Goal: Feedback & Contribution: Contribute content

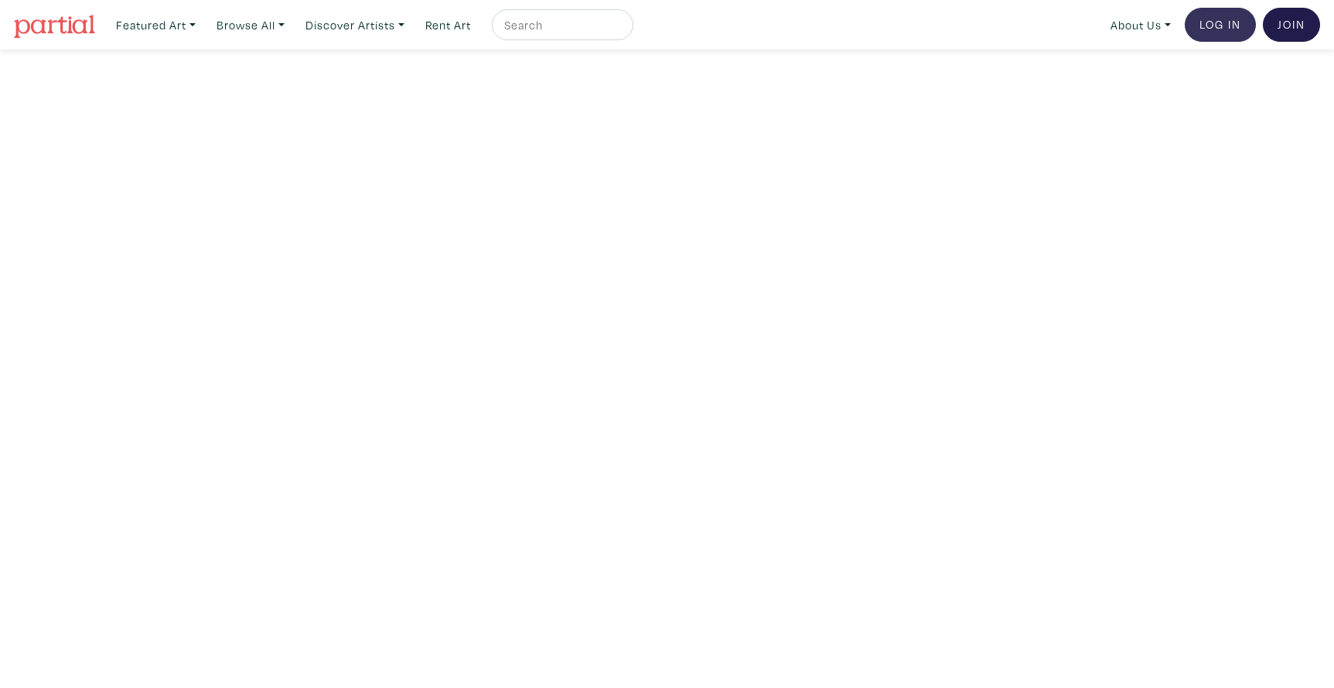
click at [1217, 26] on link "Log In" at bounding box center [1220, 25] width 71 height 34
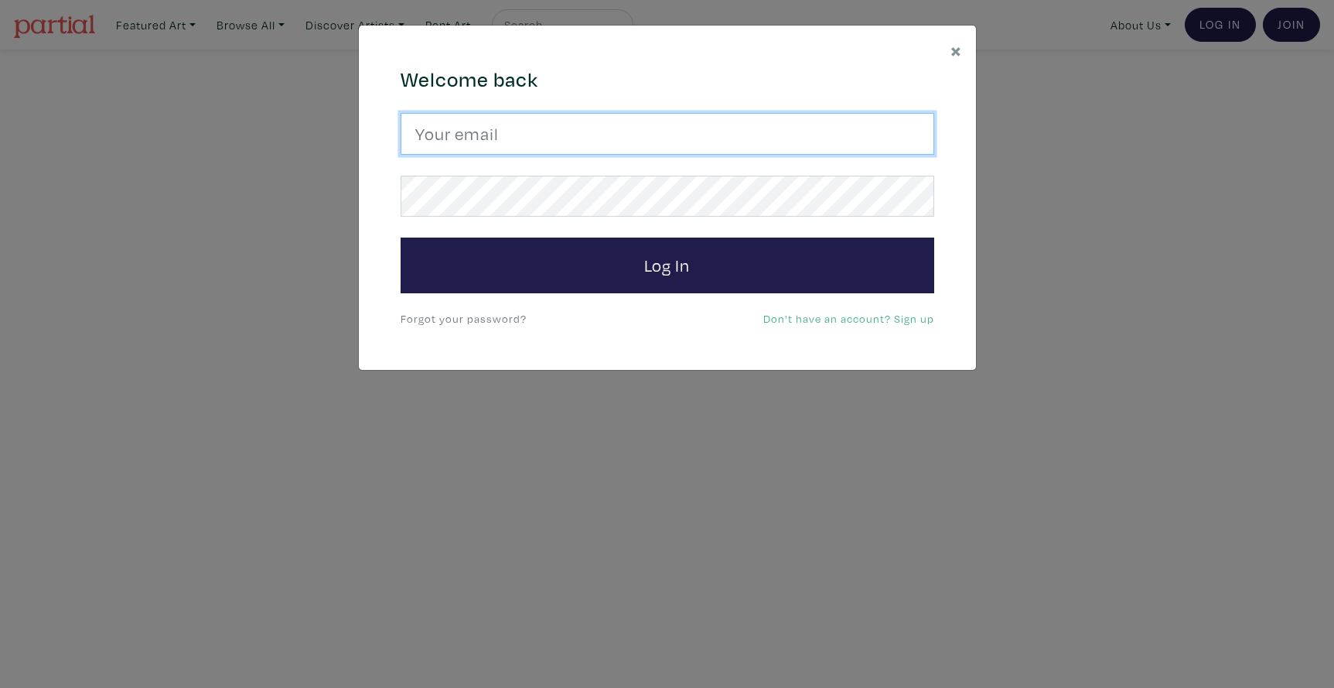
type input "lorettecluzajic@gmail.com"
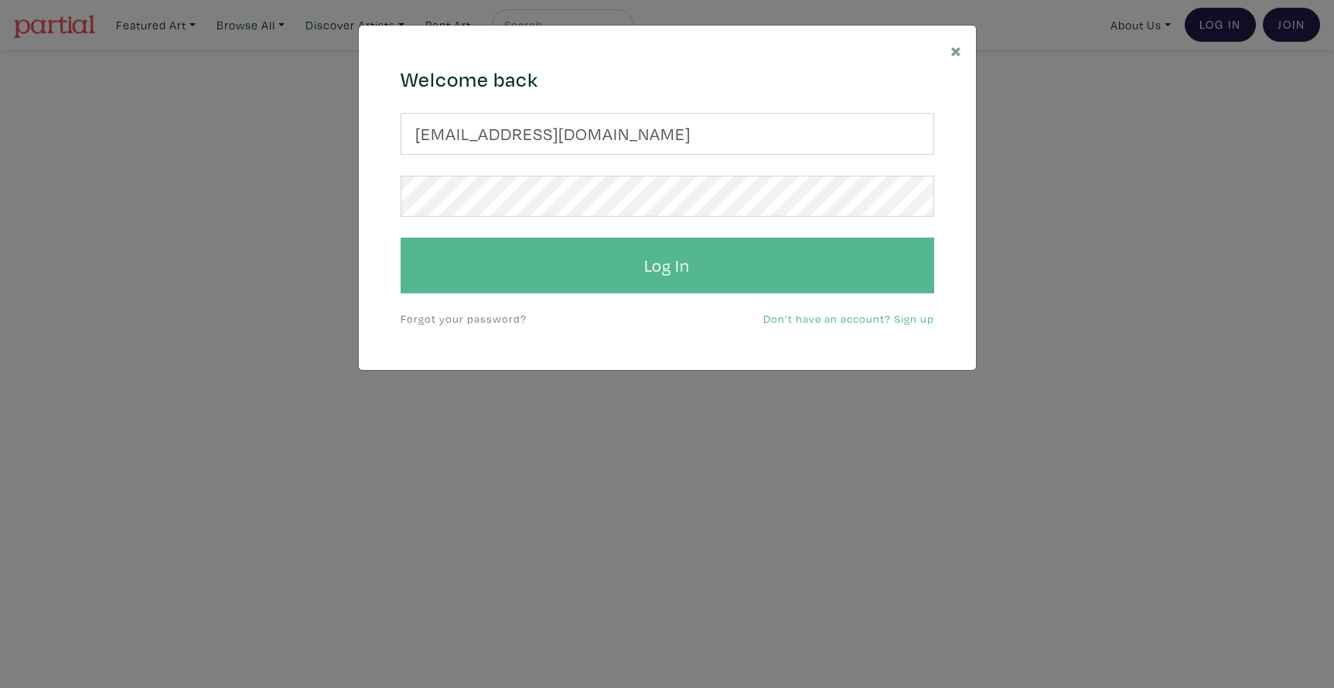
click at [606, 275] on button "Log In" at bounding box center [668, 265] width 534 height 56
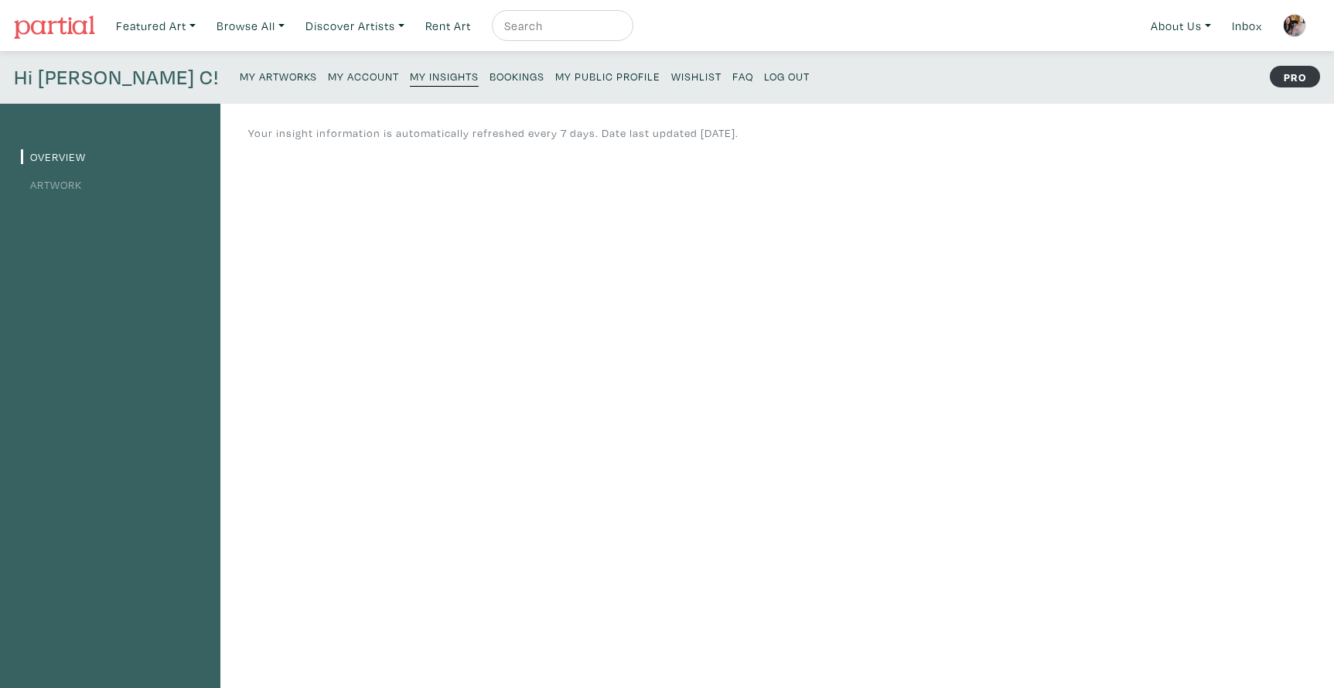
click at [240, 74] on small "My Artworks" at bounding box center [278, 76] width 77 height 15
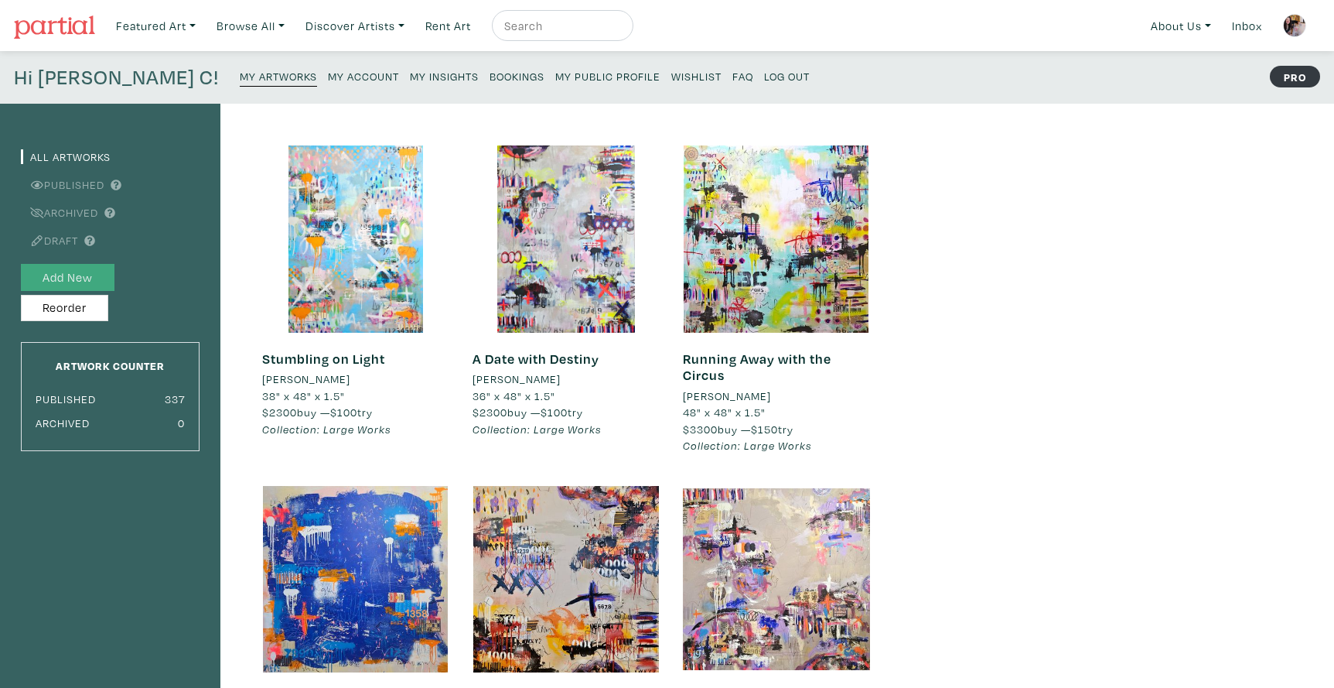
click at [87, 278] on button "Add New" at bounding box center [68, 277] width 94 height 27
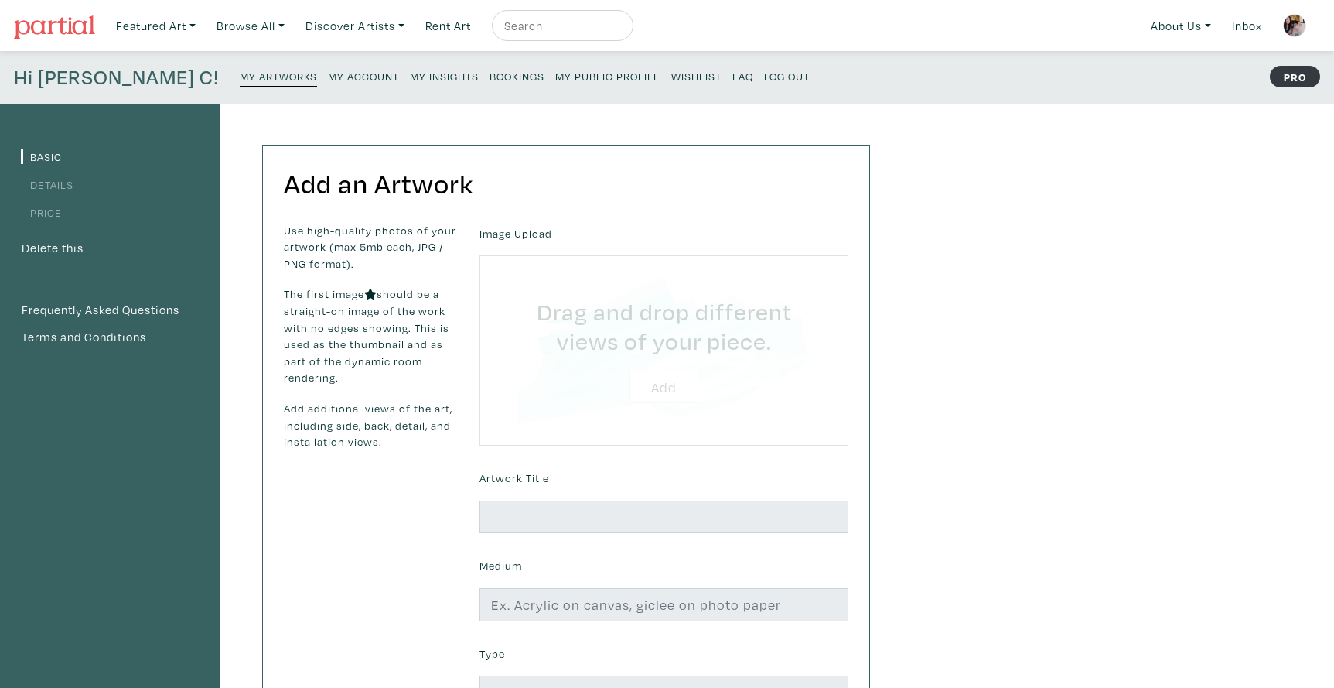
type input "C:\fakepath\No Such Thing as Impossible 2025 30x72".jpg"
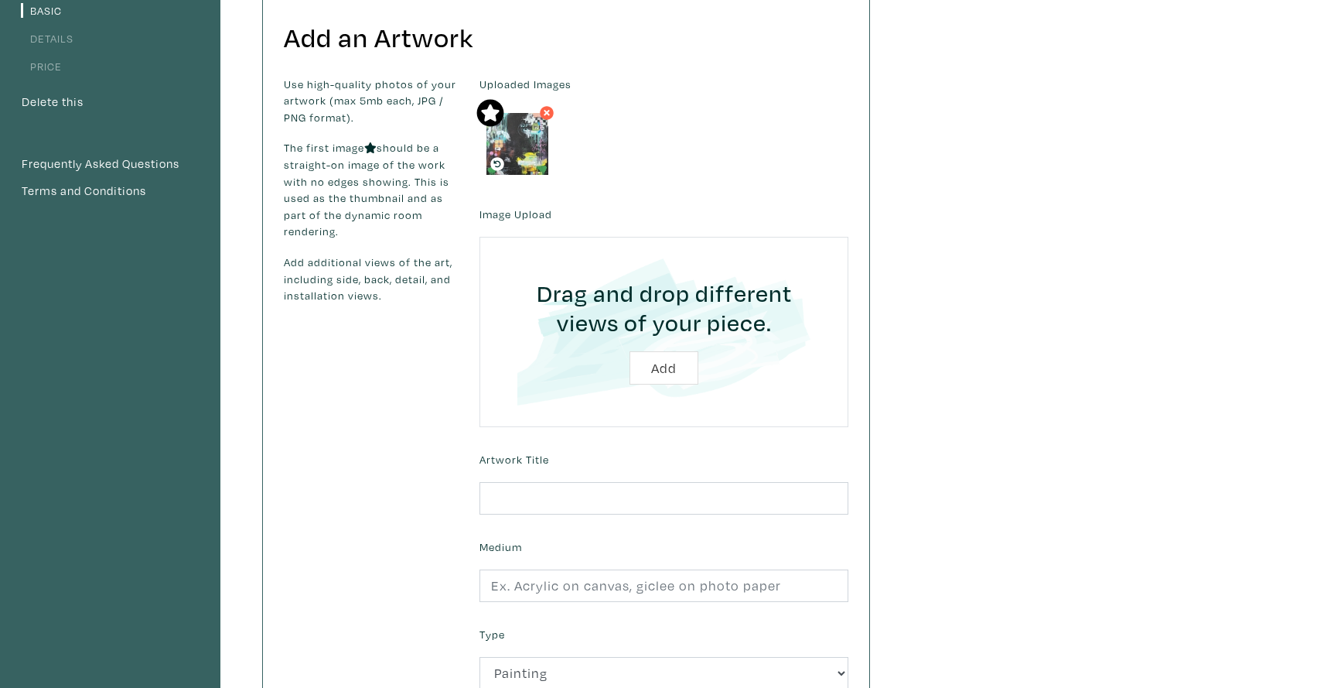
scroll to position [147, 0]
click at [530, 490] on input "text" at bounding box center [663, 497] width 369 height 33
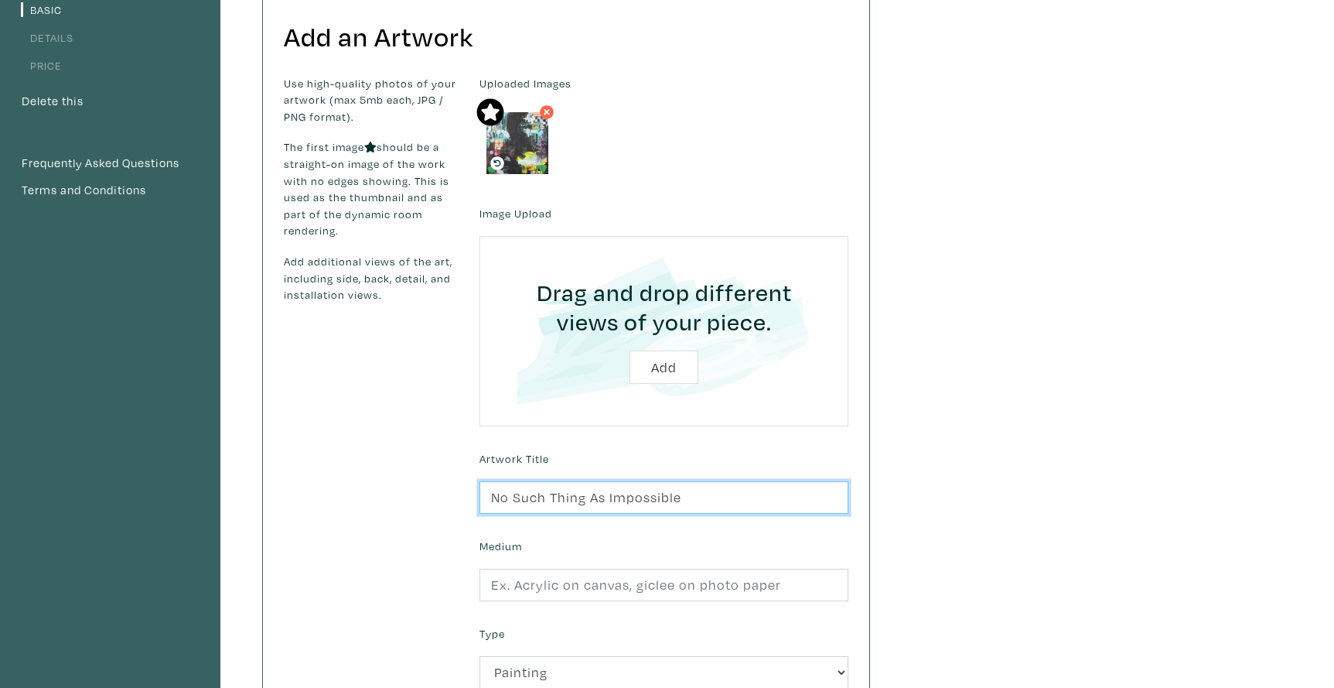
type input "No Such Thing As Impossible"
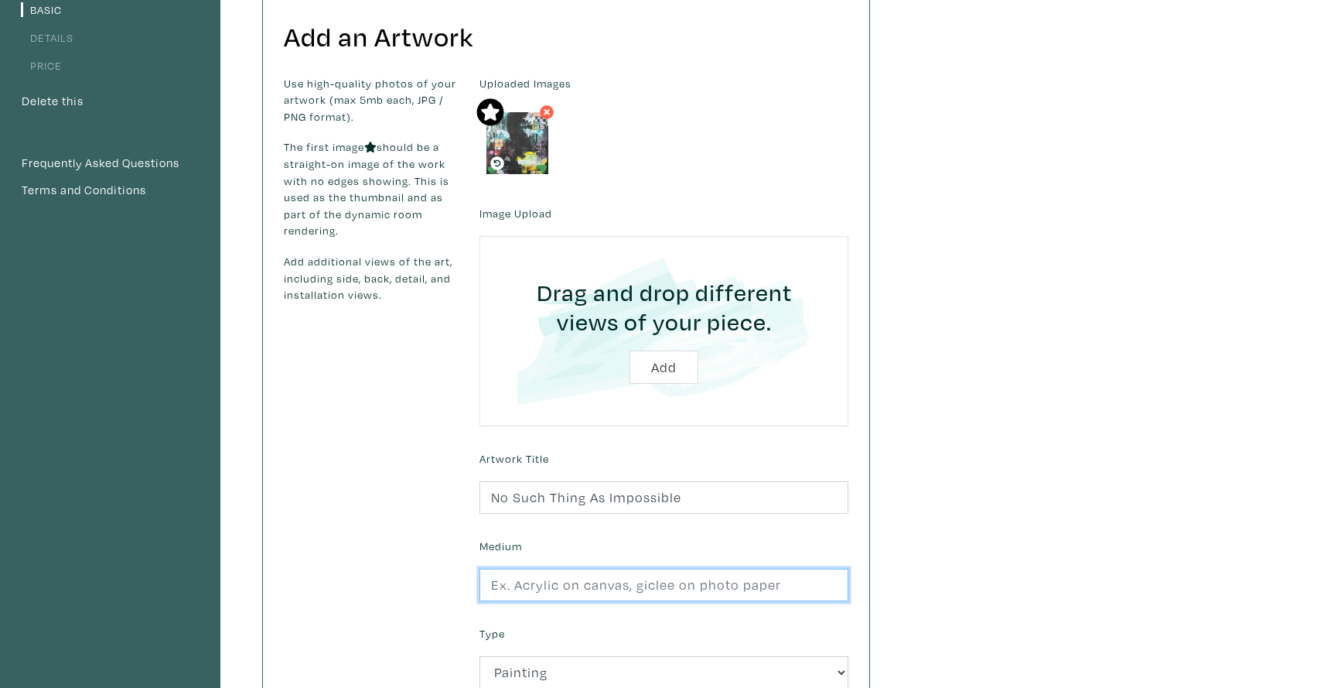
click at [517, 581] on input "text" at bounding box center [663, 584] width 369 height 33
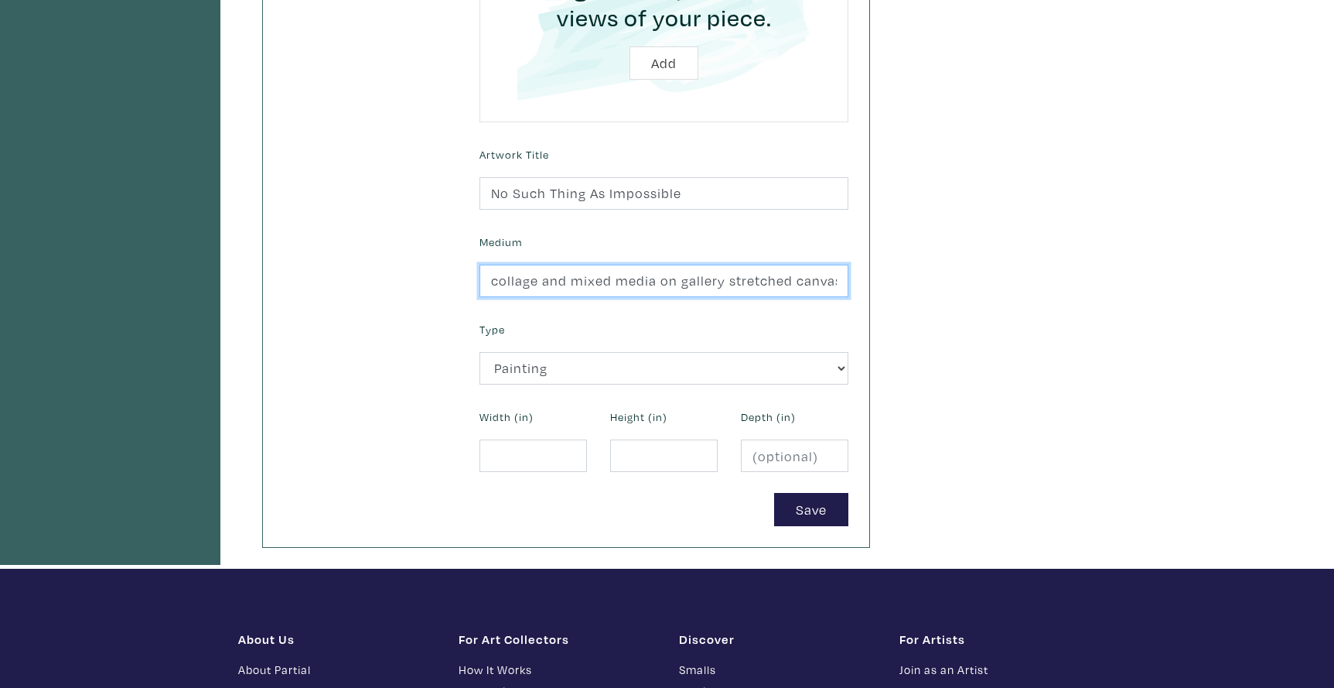
scroll to position [451, 0]
type input "collage and mixed media on gallery stretched canvas"
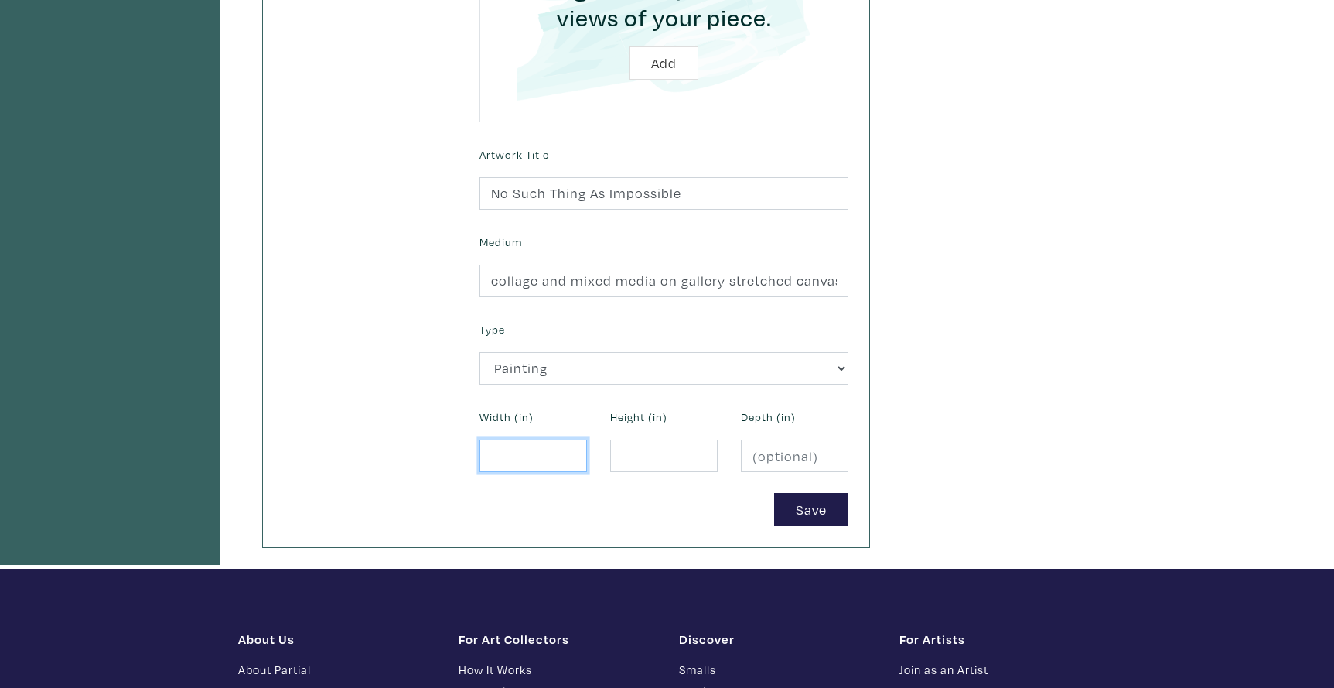
click at [532, 459] on input "number" at bounding box center [532, 455] width 107 height 33
type input "30"
click at [622, 457] on input "number" at bounding box center [663, 455] width 107 height 33
type input "72"
click at [759, 452] on input "number" at bounding box center [794, 455] width 107 height 33
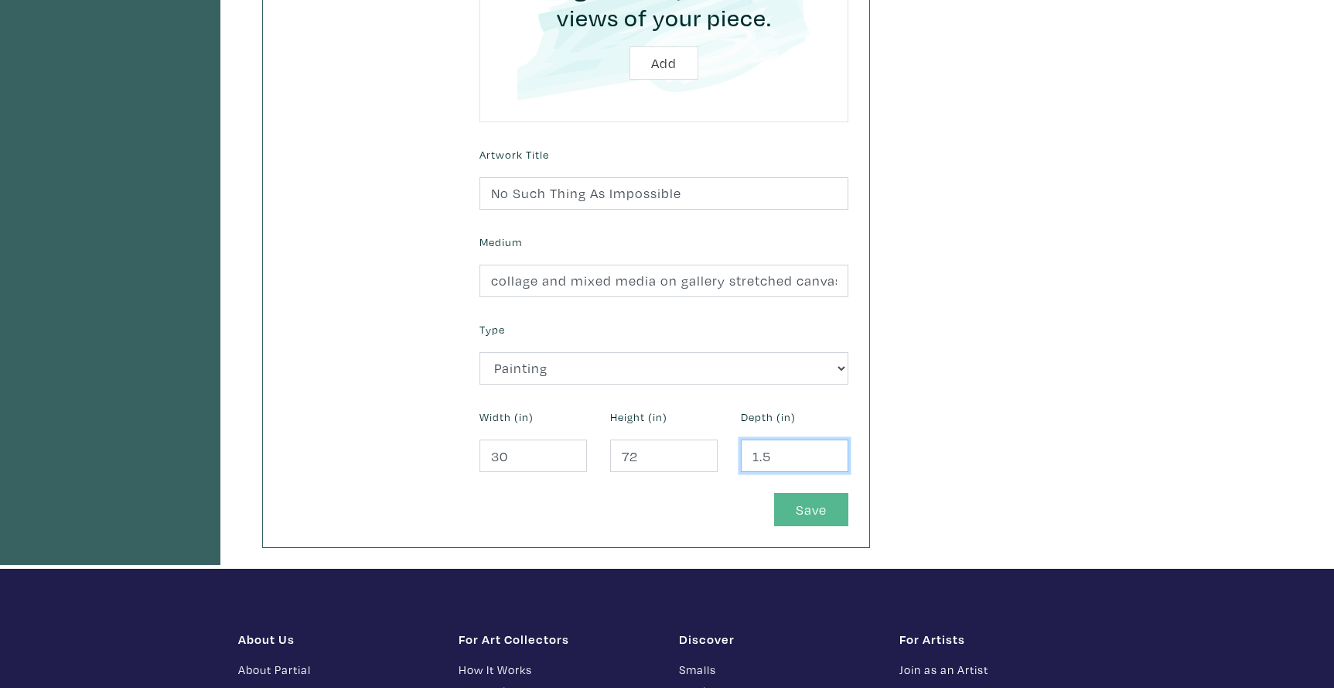
type input "1.5"
click at [798, 497] on button "Save" at bounding box center [811, 509] width 74 height 33
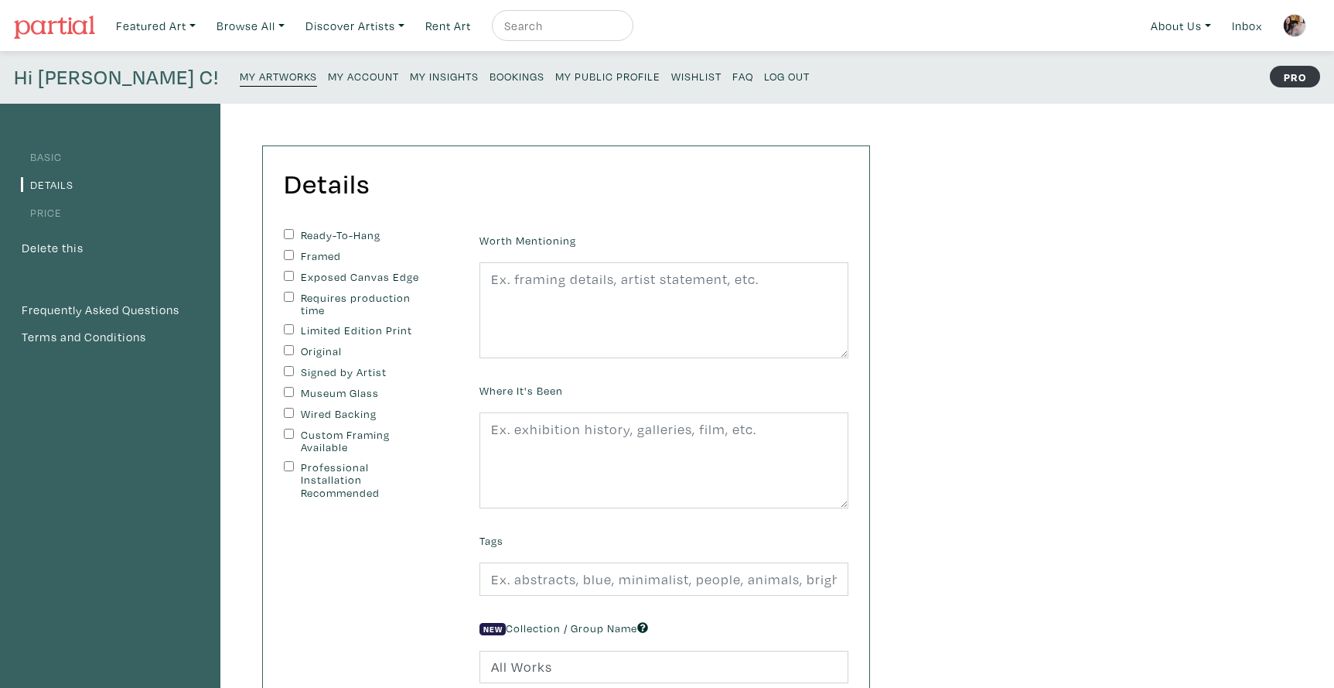
scroll to position [35, 0]
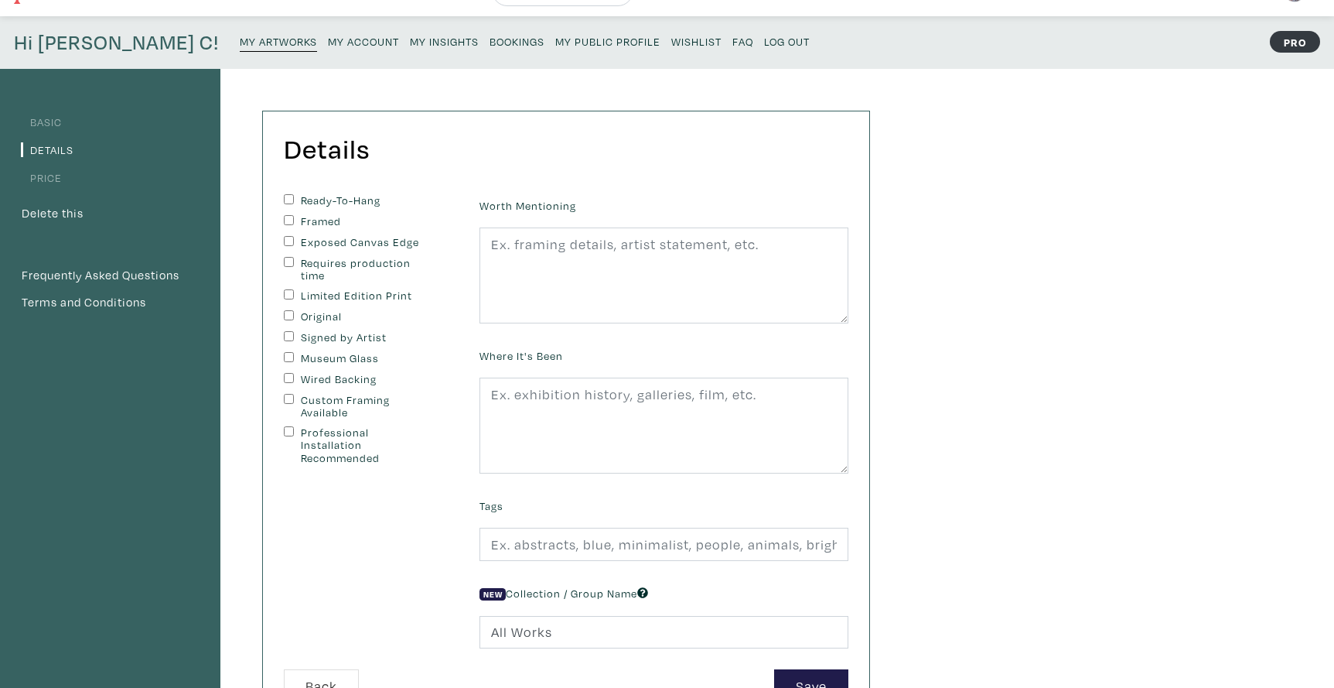
click at [287, 196] on input "Ready-To-Hang" at bounding box center [289, 199] width 10 height 10
checkbox input "true"
click at [288, 237] on input "Exposed Canvas Edge" at bounding box center [289, 241] width 10 height 10
checkbox input "true"
click at [289, 310] on input "Original" at bounding box center [289, 315] width 10 height 10
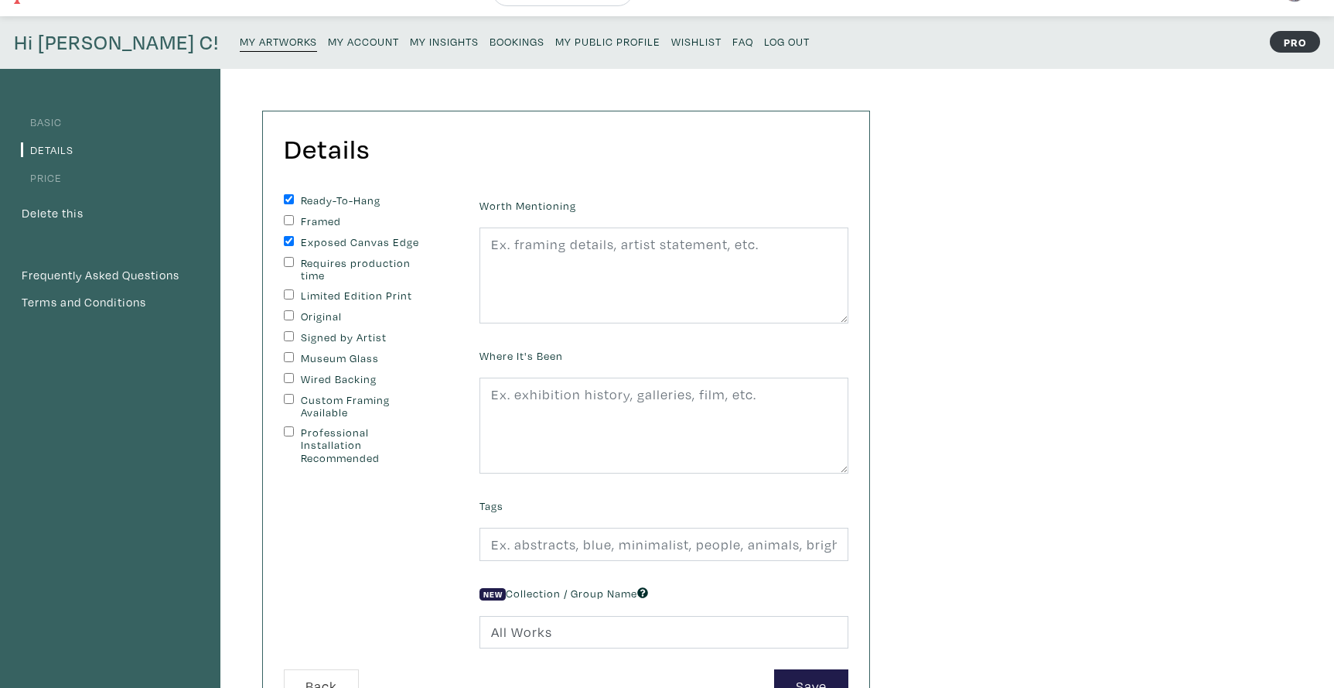
checkbox input "true"
click at [290, 334] on input "Signed by Artist" at bounding box center [289, 336] width 10 height 10
checkbox input "true"
click at [285, 375] on input "Wired Backing" at bounding box center [289, 378] width 10 height 10
checkbox input "true"
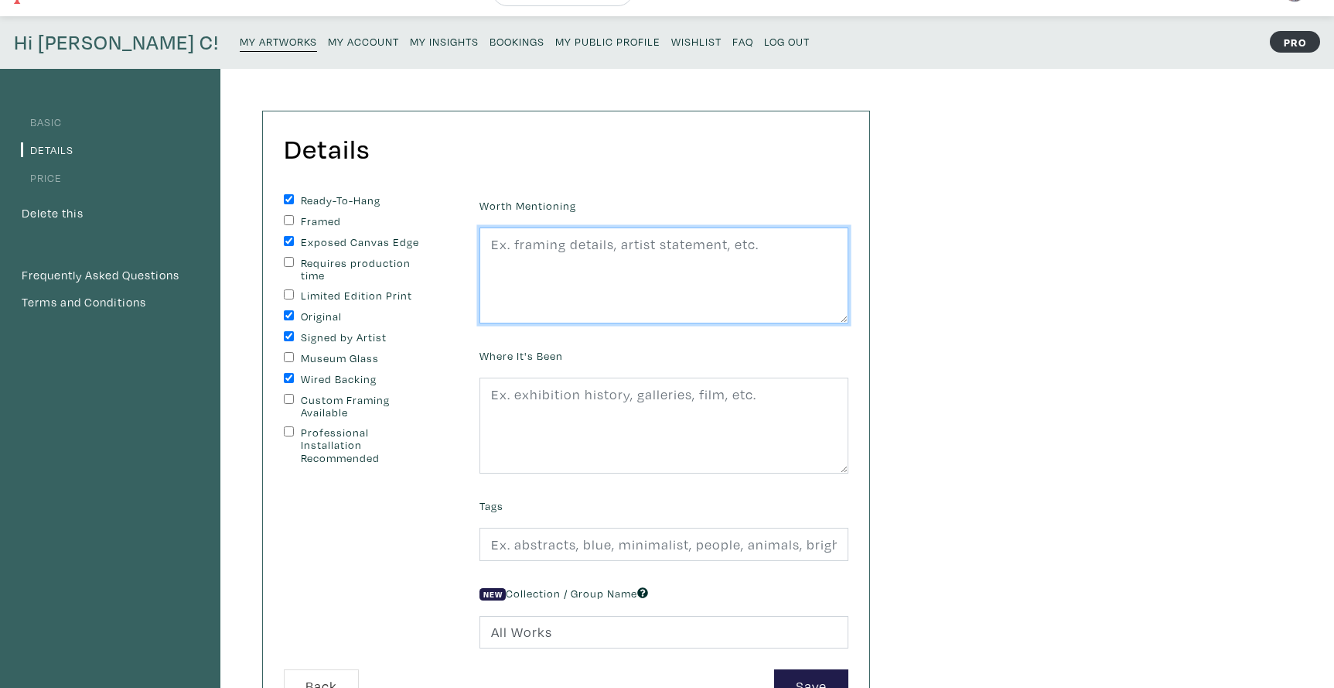
click at [541, 253] on textarea at bounding box center [663, 275] width 369 height 96
type textarea "Edges painted black, wire on back, ready to hang"
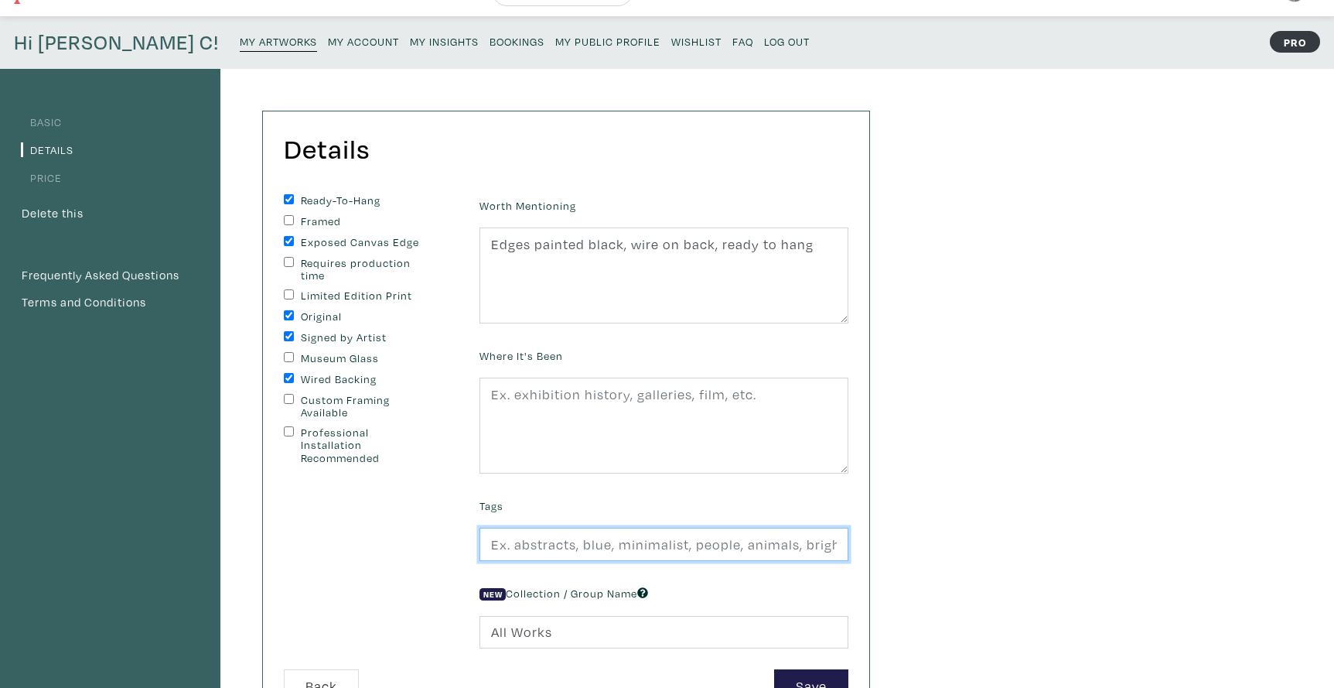
click at [515, 548] on input "text" at bounding box center [663, 543] width 369 height 33
type input "urban expressionism, colourful, urban, collage, nostalgia, pop culture, mixed m…"
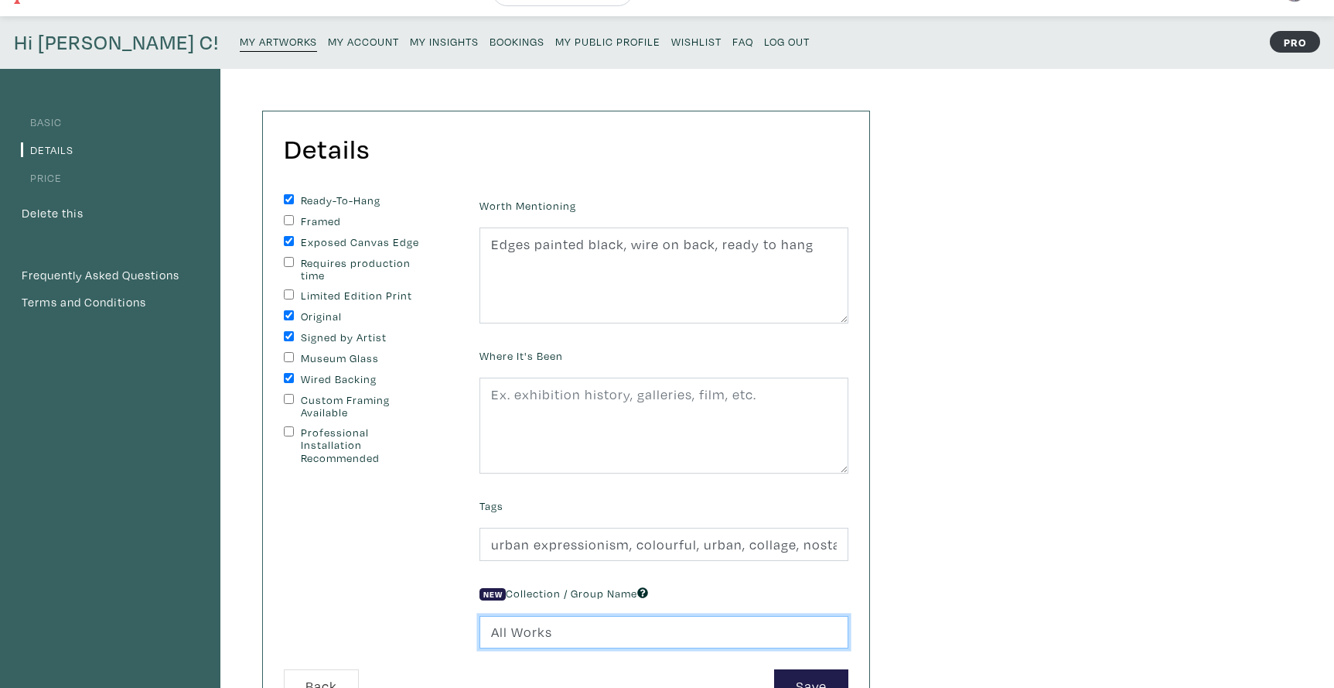
drag, startPoint x: 555, startPoint y: 629, endPoint x: 477, endPoint y: 623, distance: 78.3
click at [477, 623] on div "New Collection / Group Name All Works" at bounding box center [664, 615] width 392 height 67
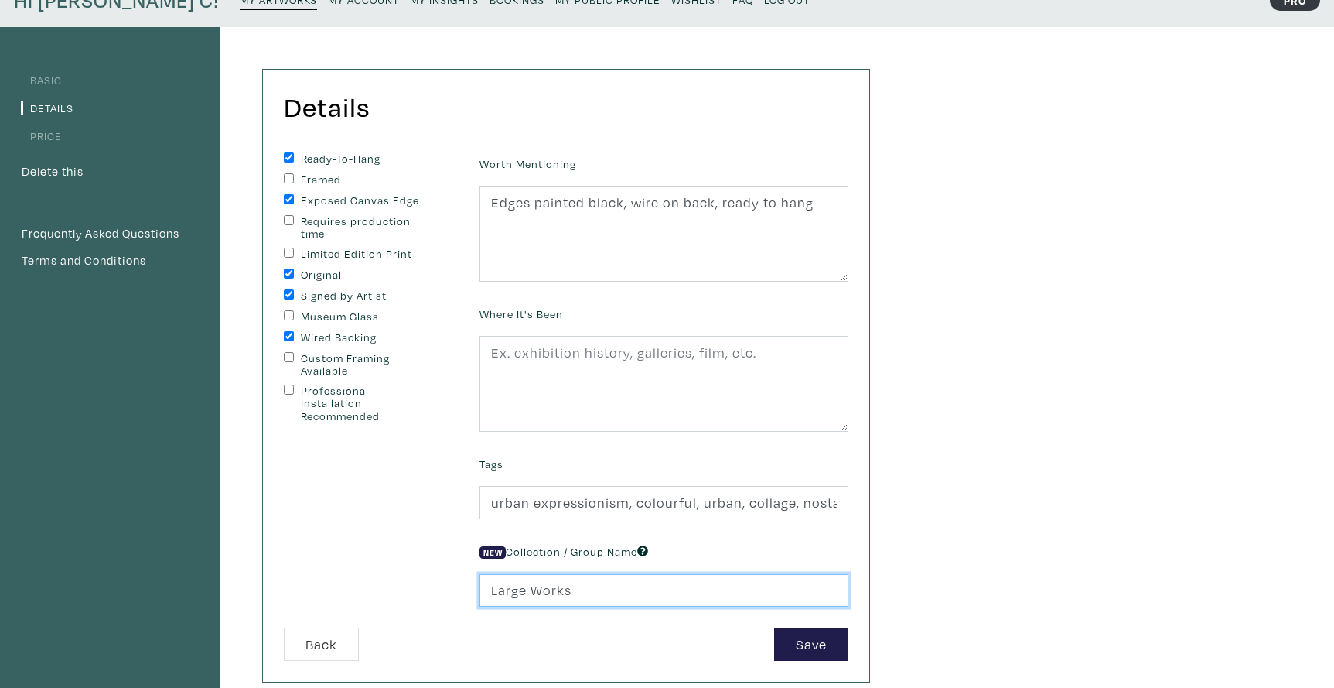
scroll to position [73, 0]
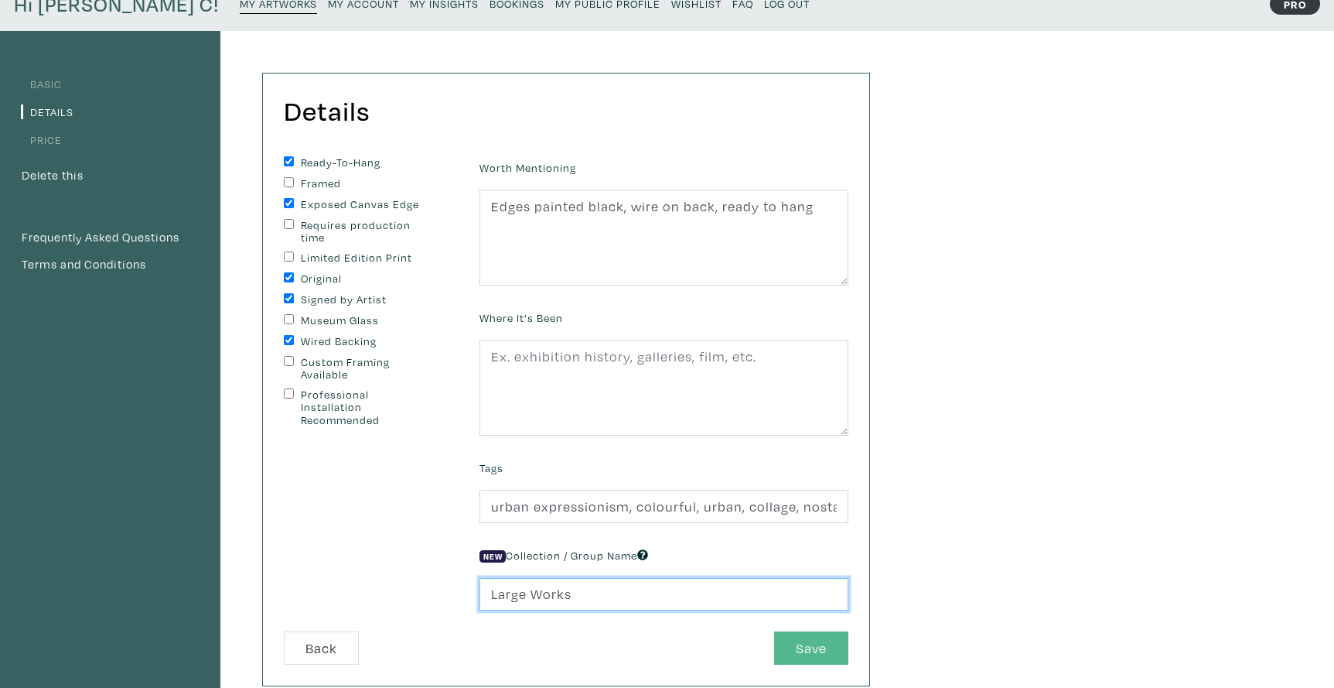
type input "Large Works"
click at [805, 640] on button "Save" at bounding box center [811, 647] width 74 height 33
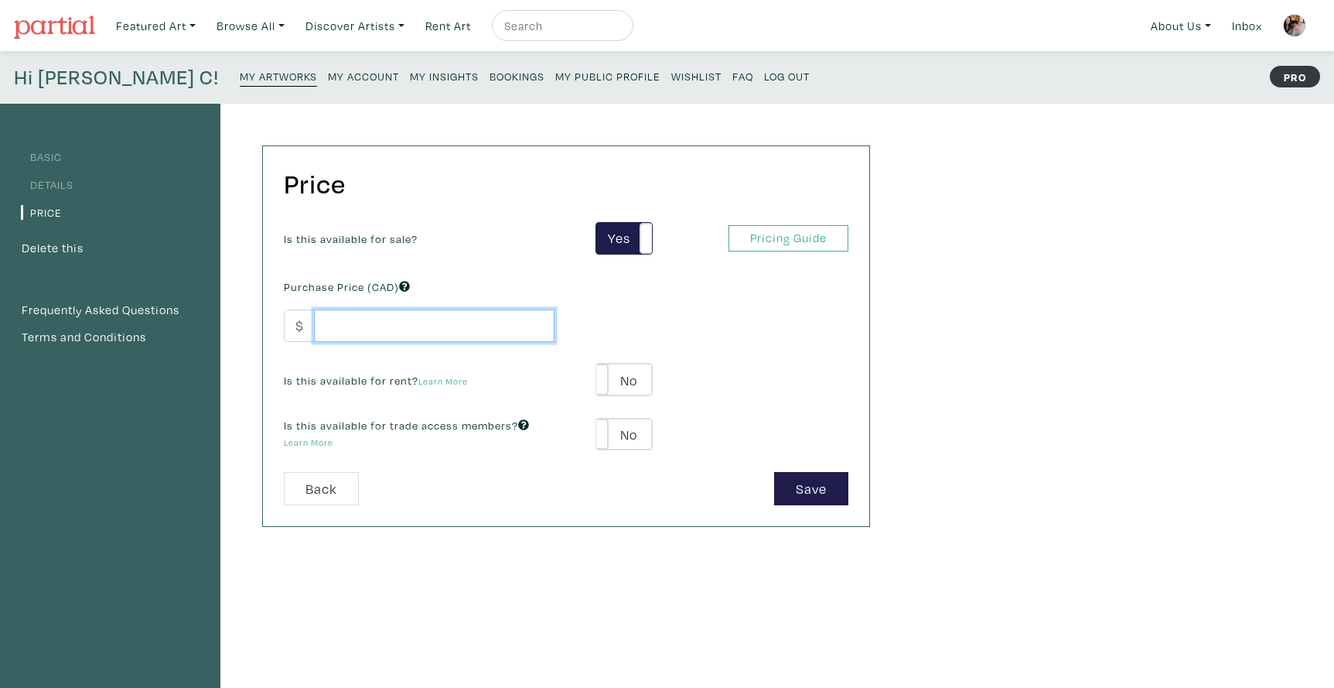
click at [354, 322] on input "number" at bounding box center [434, 325] width 241 height 33
type input "2000"
click at [643, 376] on label "No" at bounding box center [623, 379] width 55 height 32
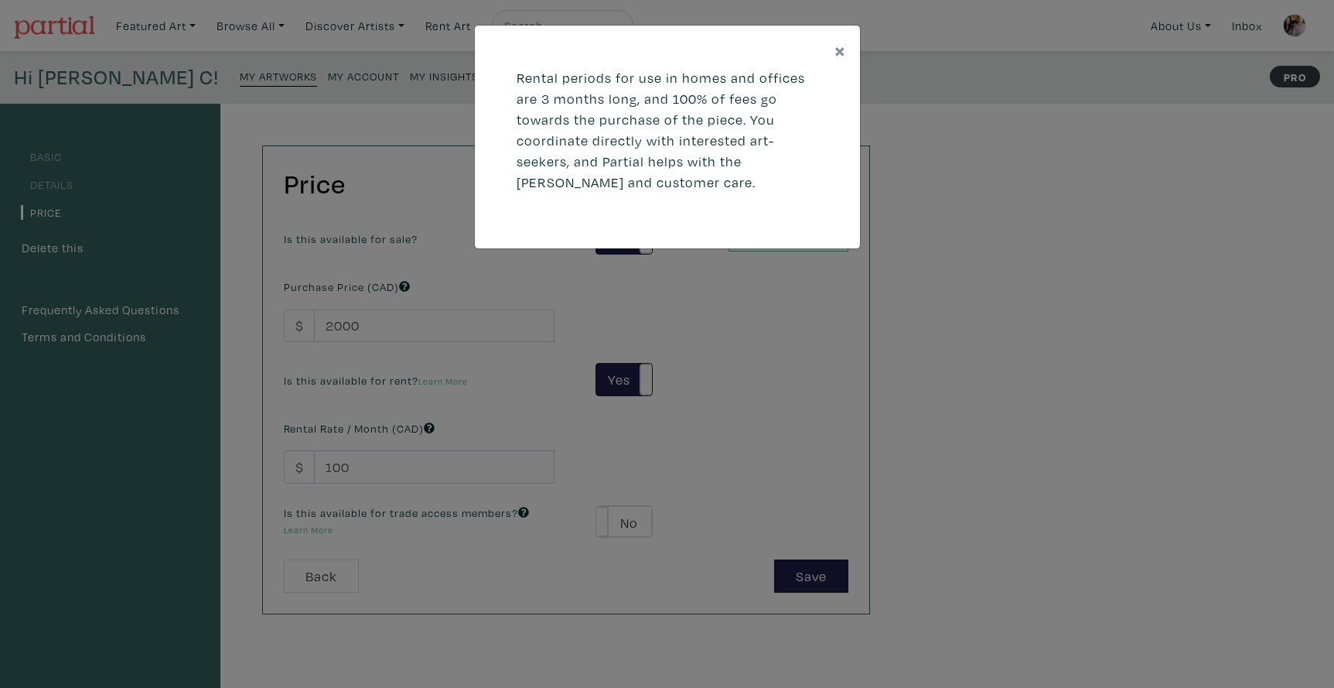
click at [500, 415] on div "× Rental periods for use in homes and offices are 3 months long, and 100% of fe…" at bounding box center [667, 344] width 1334 height 688
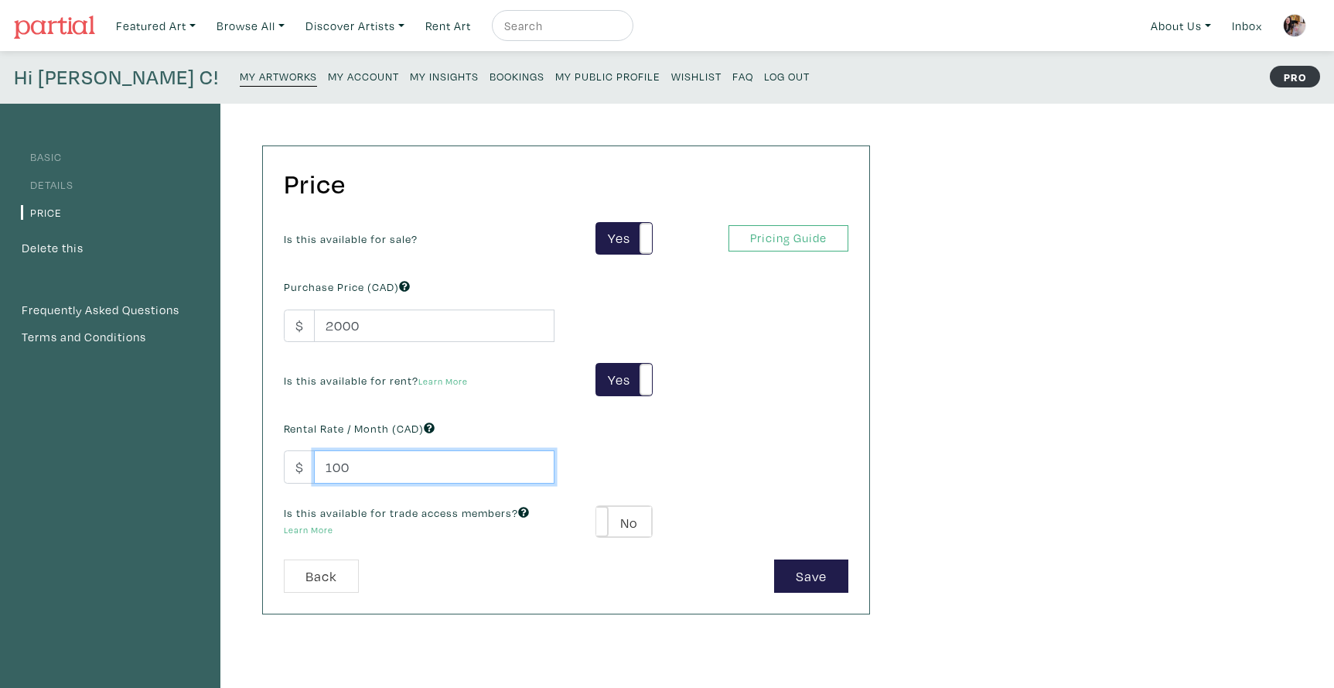
drag, startPoint x: 356, startPoint y: 466, endPoint x: 335, endPoint y: 467, distance: 20.9
click at [335, 467] on input "100" at bounding box center [434, 466] width 241 height 33
type input "150"
click at [636, 517] on label "No" at bounding box center [623, 522] width 55 height 32
type input "120"
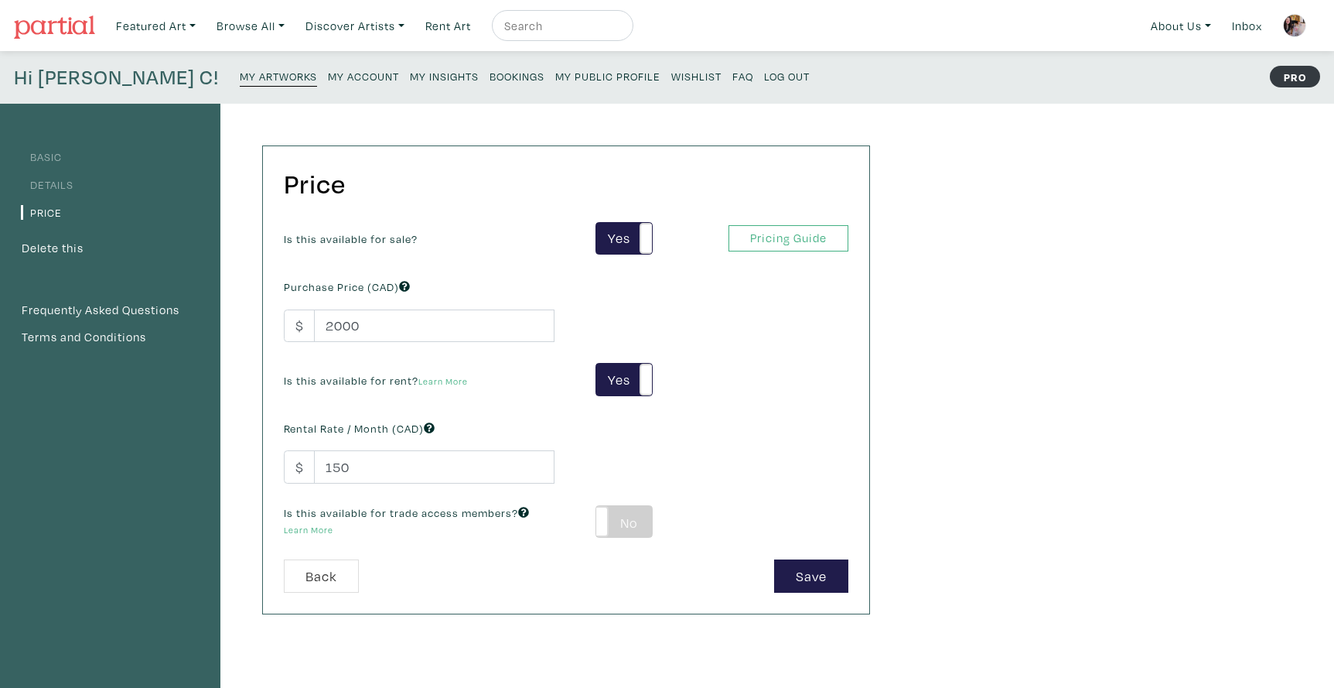
type input "360"
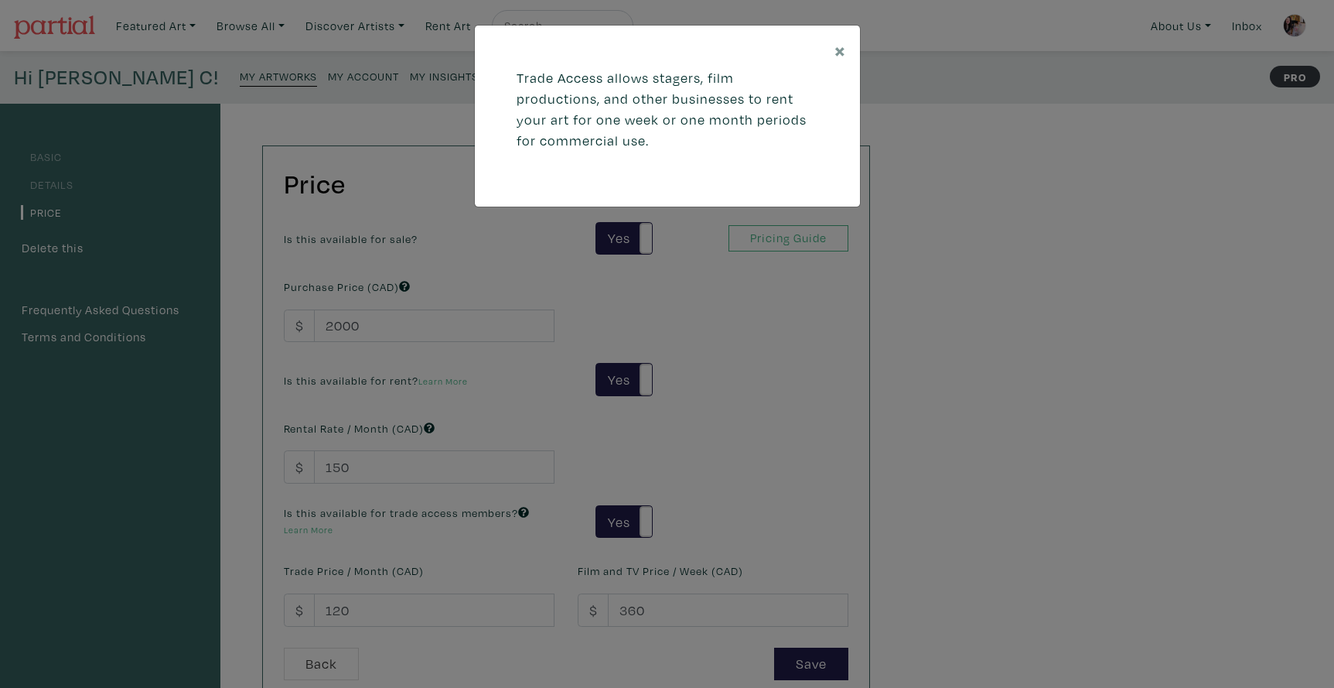
click at [505, 568] on div "× Trade Access allows stagers, film productions, and other businesses to rent y…" at bounding box center [667, 344] width 1334 height 688
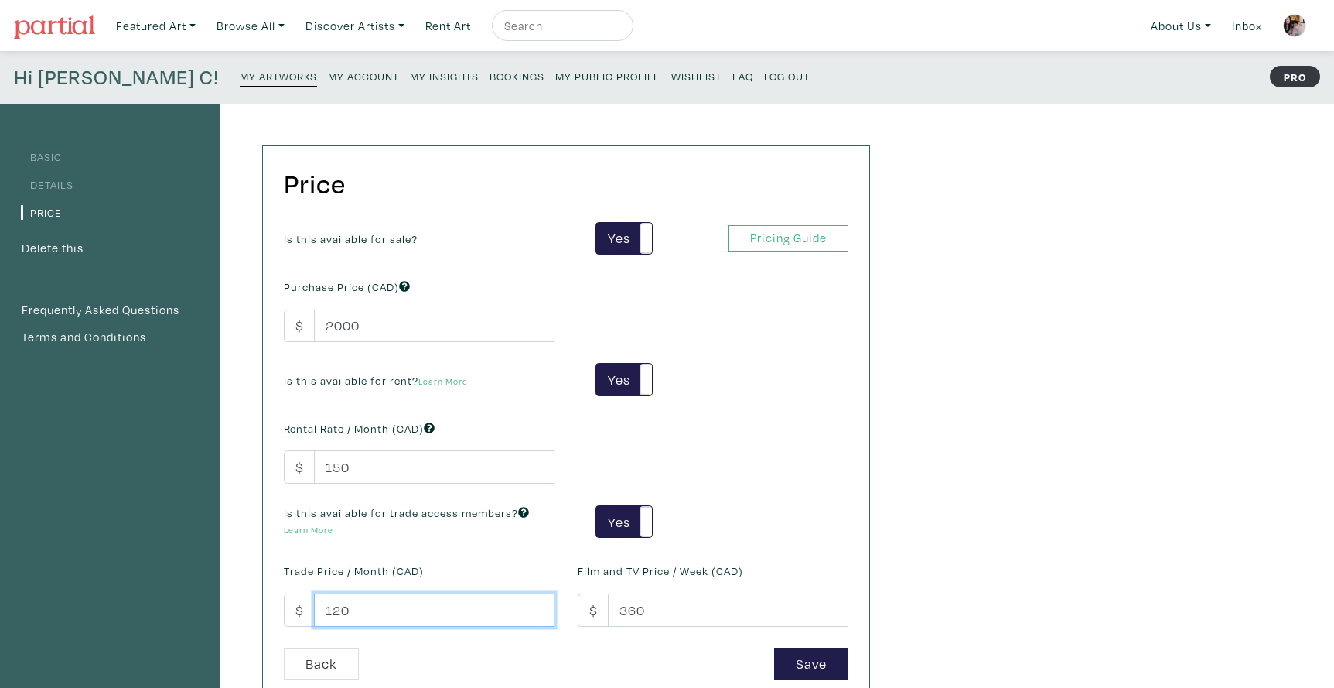
drag, startPoint x: 351, startPoint y: 606, endPoint x: 334, endPoint y: 608, distance: 17.2
click at [334, 608] on input "120" at bounding box center [434, 609] width 241 height 33
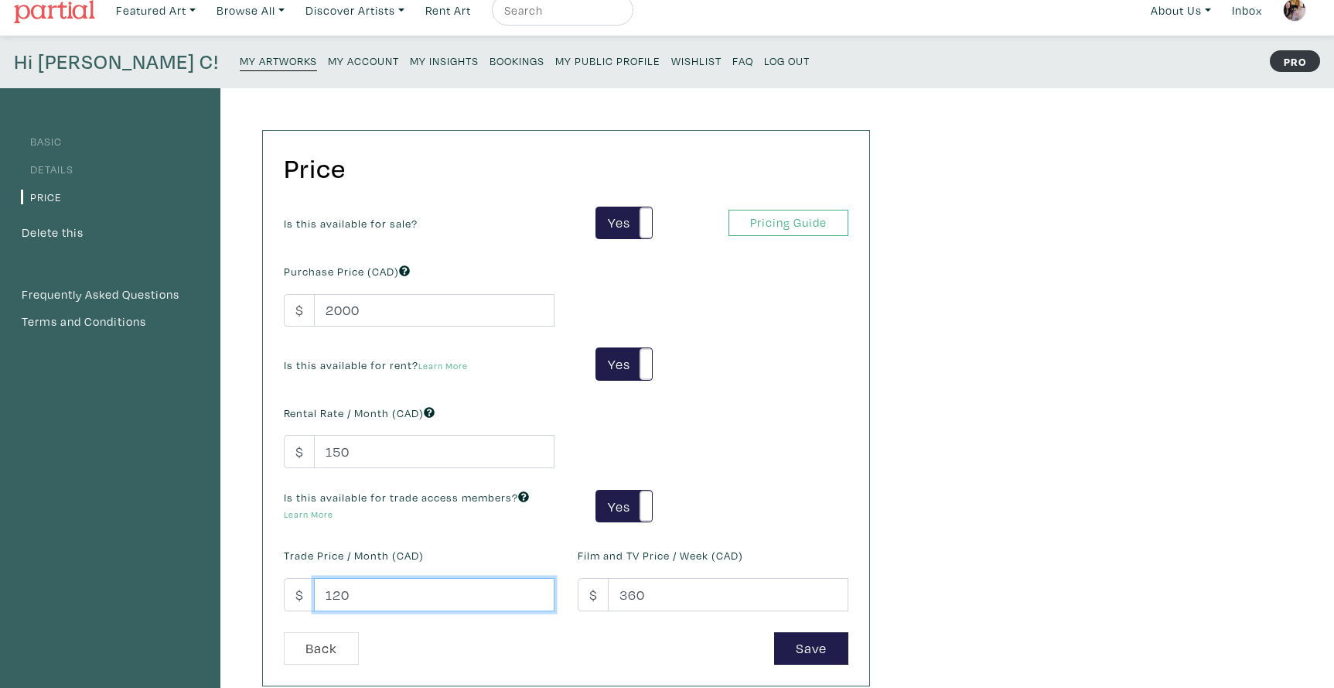
scroll to position [15, 0]
type input "100"
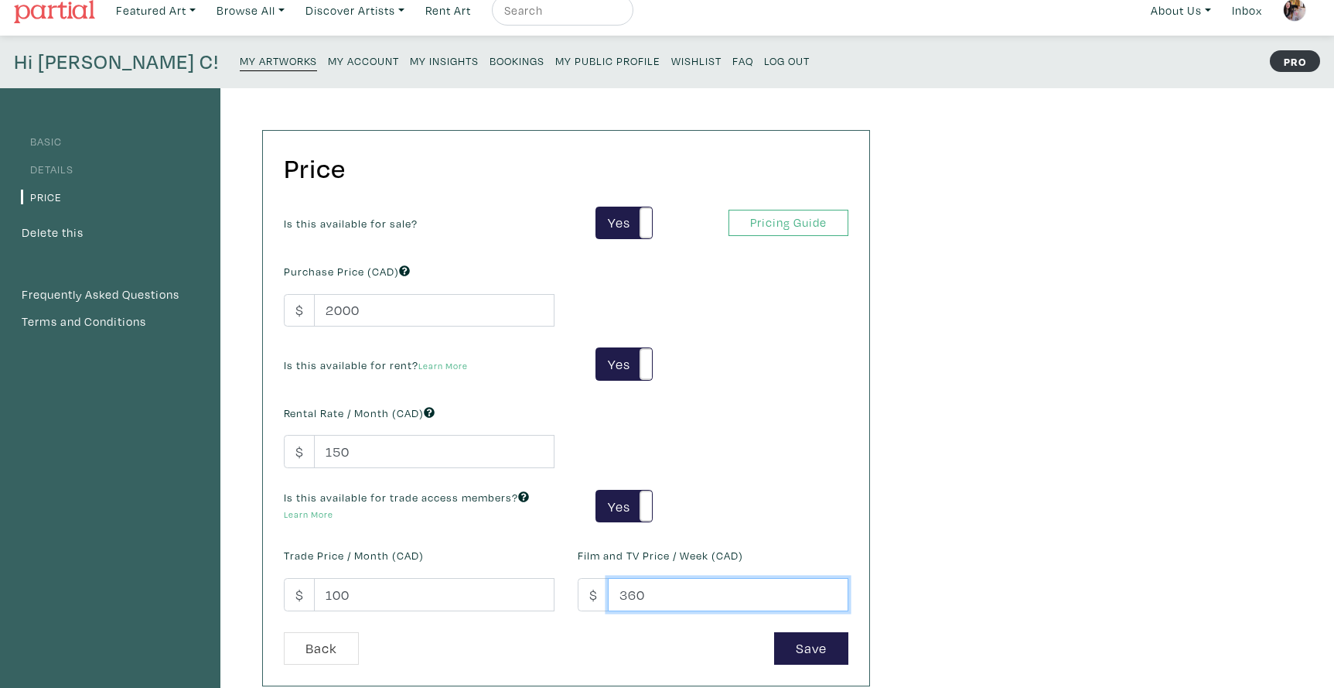
drag, startPoint x: 647, startPoint y: 594, endPoint x: 620, endPoint y: 594, distance: 27.1
click at [620, 594] on input "360" at bounding box center [728, 594] width 241 height 33
type input "200"
click at [796, 647] on button "Save" at bounding box center [811, 648] width 74 height 33
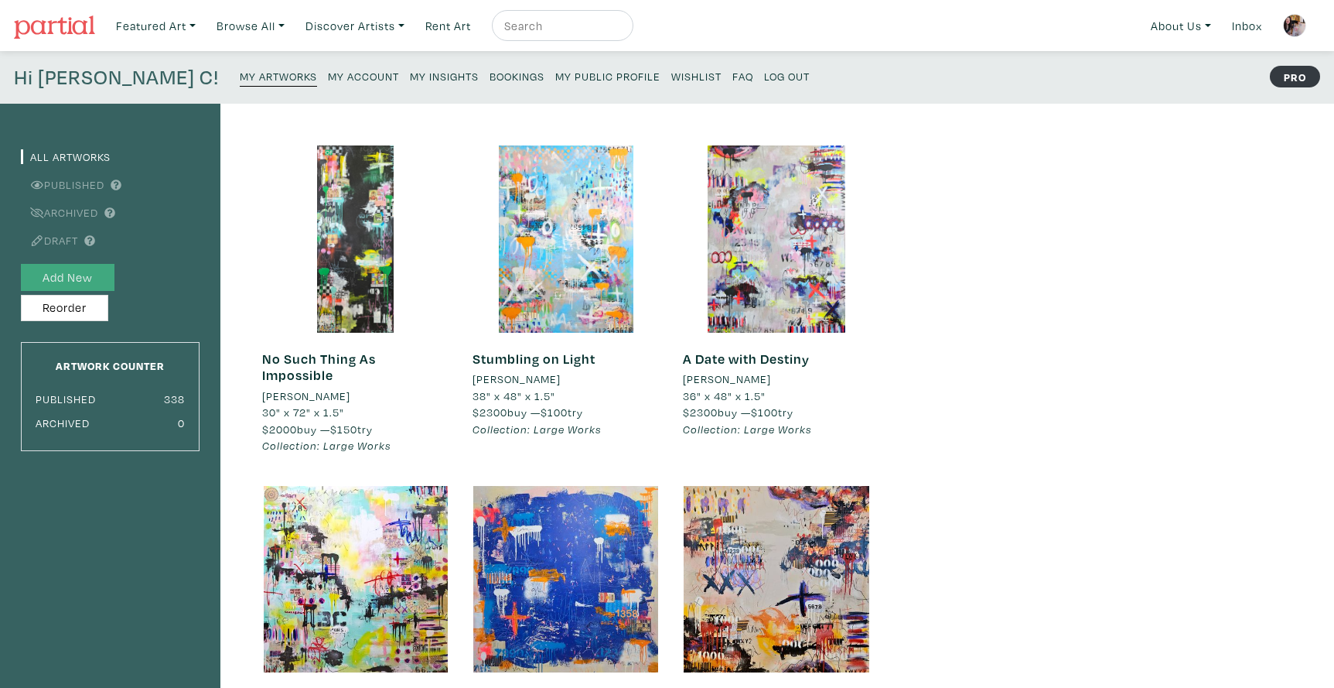
click at [96, 275] on button "Add New" at bounding box center [68, 277] width 94 height 27
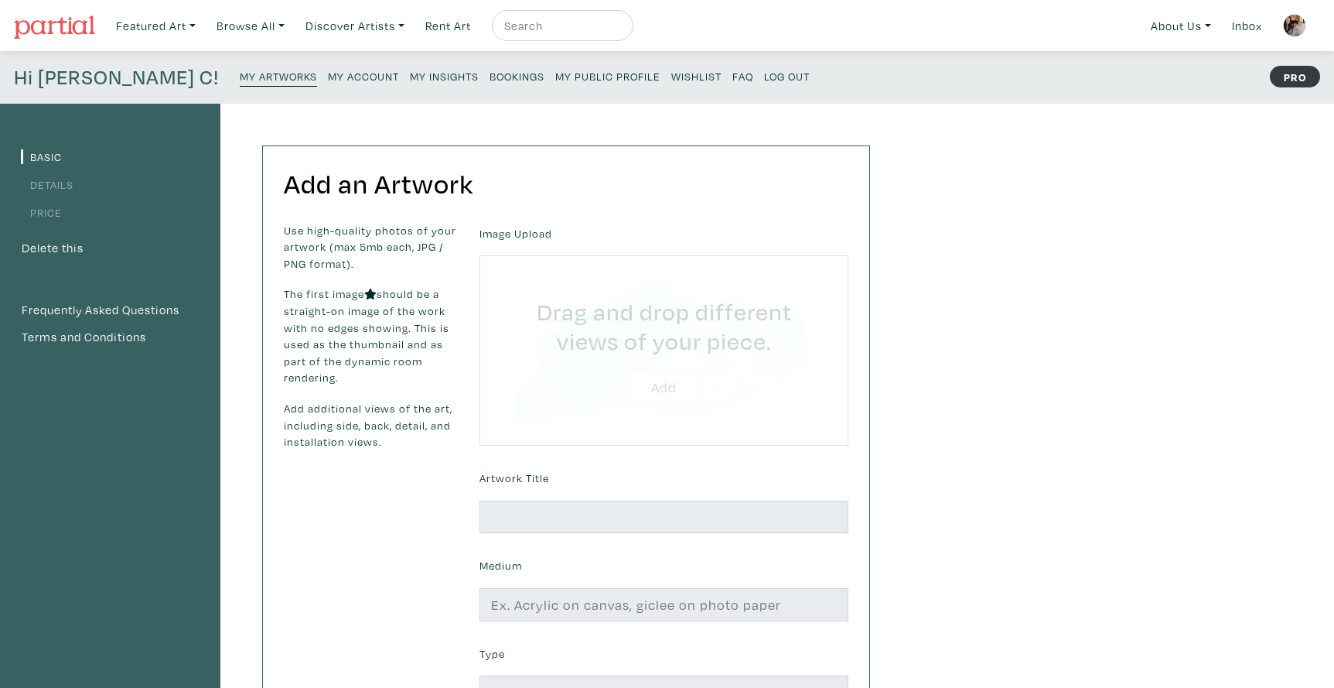
type input "C:\fakepath\The Possibility of Everything 2025 30x72".jpg"
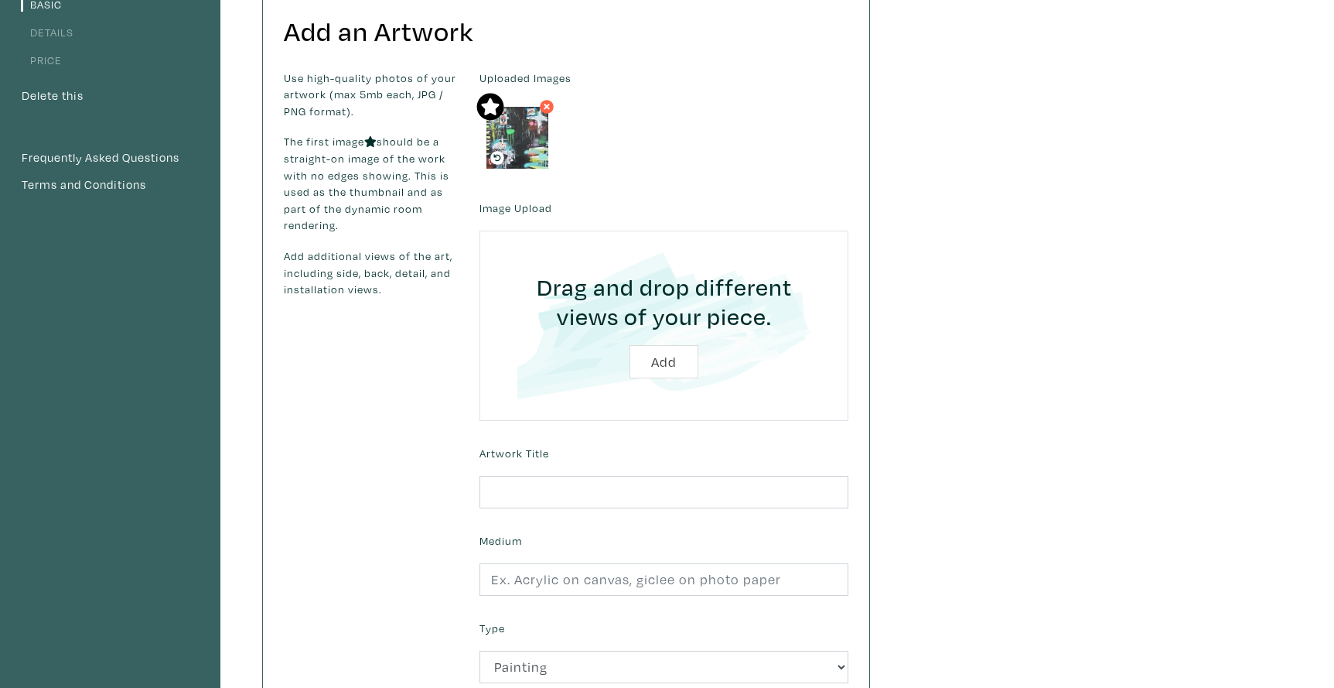
scroll to position [156, 0]
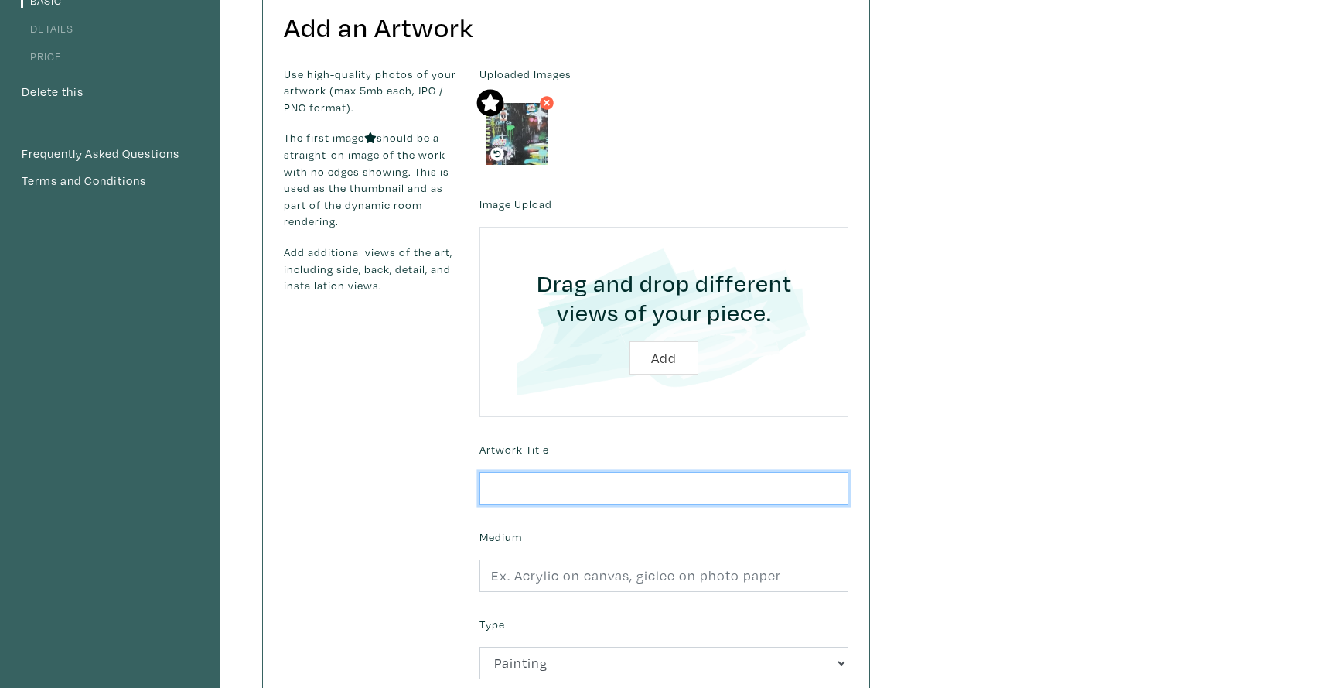
click at [505, 483] on input "text" at bounding box center [663, 488] width 369 height 33
type input "The Possibility of Everything"
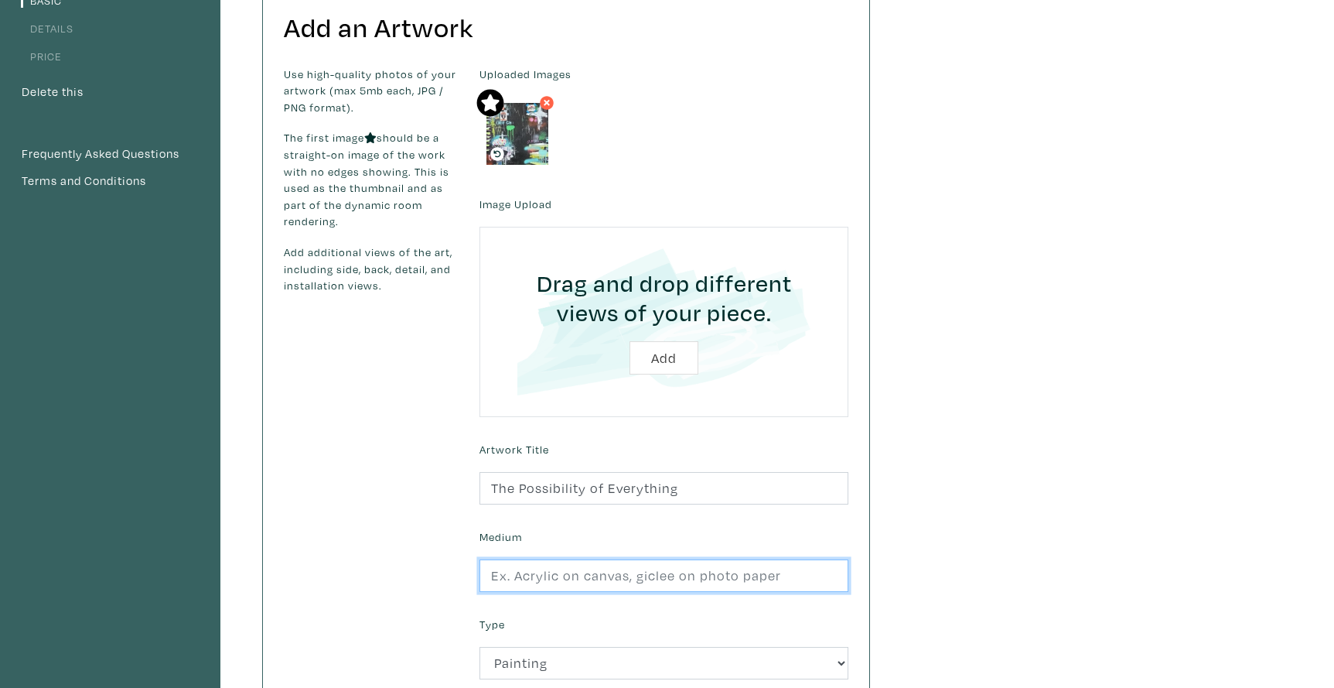
click at [514, 576] on input "text" at bounding box center [663, 575] width 369 height 33
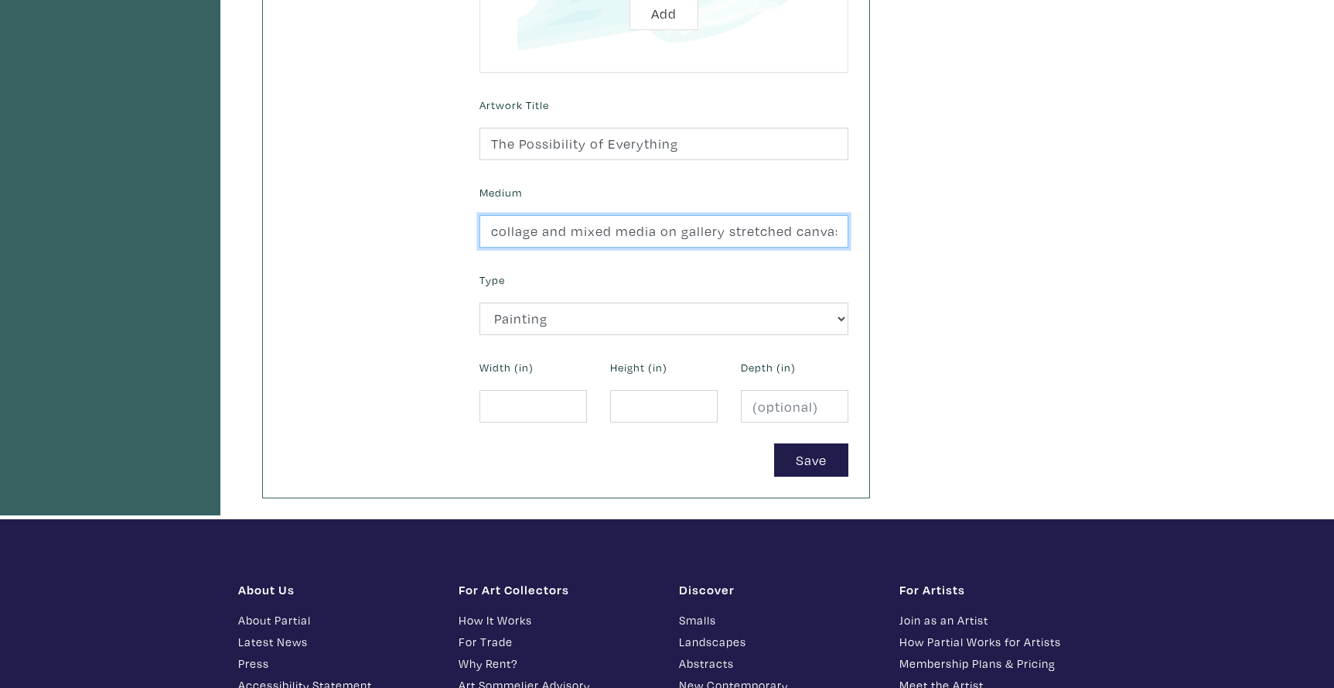
scroll to position [502, 0]
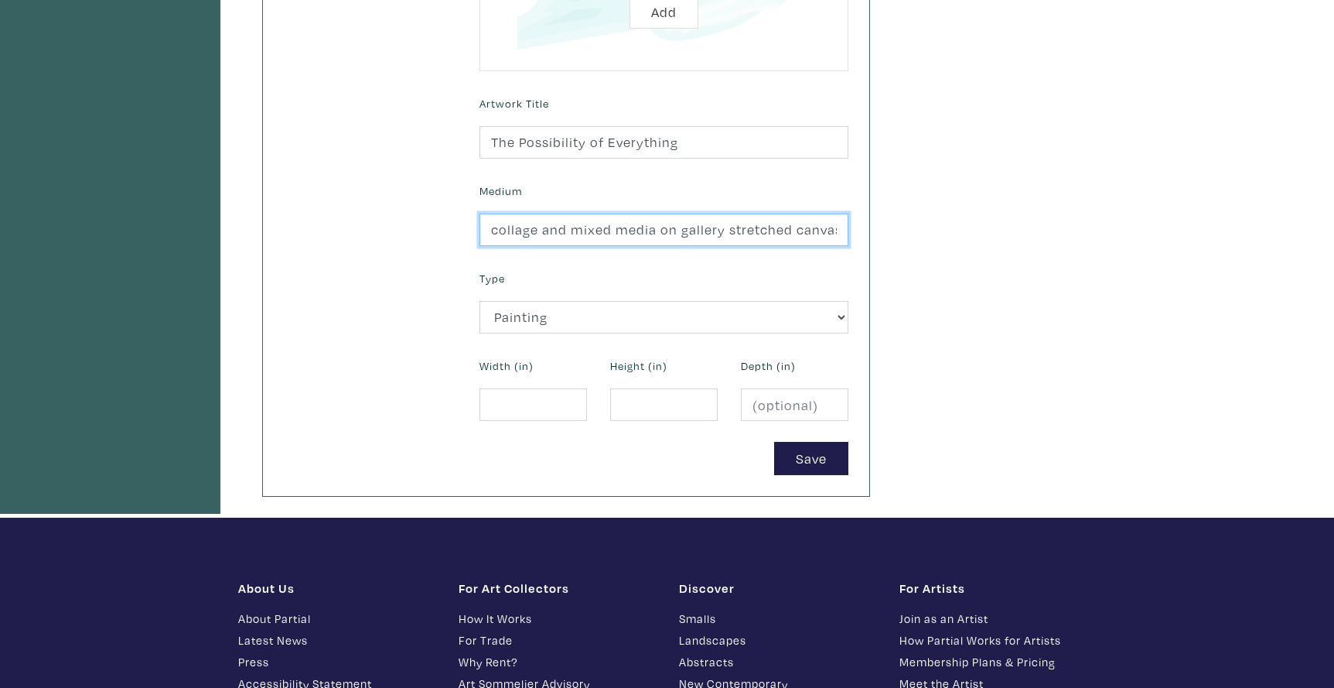
type input "collage and mixed media on gallery stretched canvas"
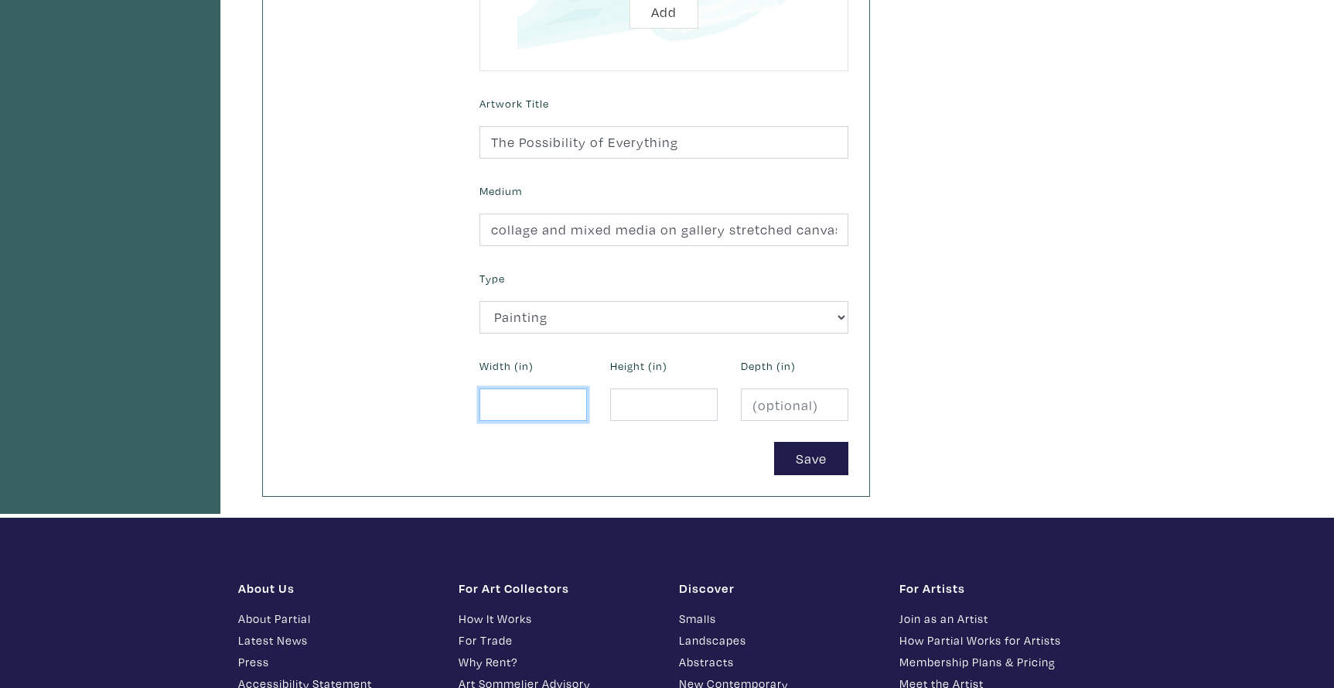
click at [524, 404] on input "number" at bounding box center [532, 404] width 107 height 33
type input "30"
click at [643, 401] on input "number" at bounding box center [663, 404] width 107 height 33
type input "72"
click at [773, 401] on input "number" at bounding box center [794, 404] width 107 height 33
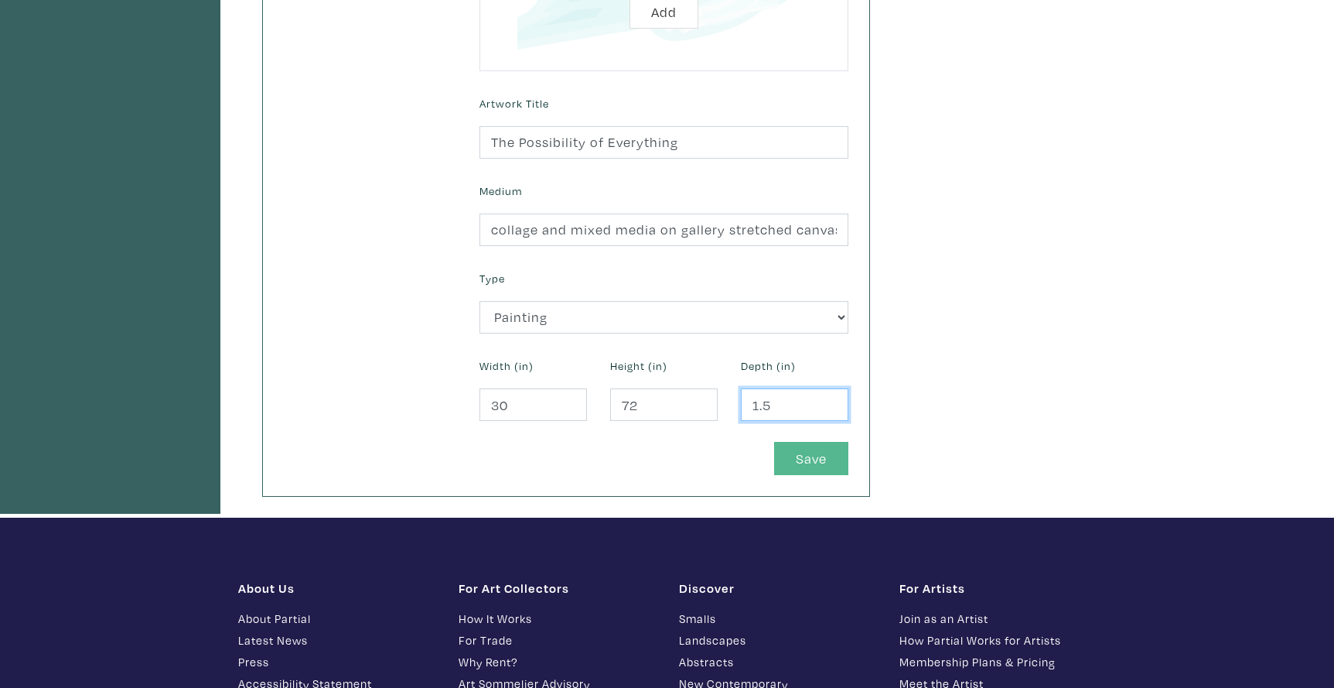
type input "1.5"
click at [797, 451] on button "Save" at bounding box center [811, 458] width 74 height 33
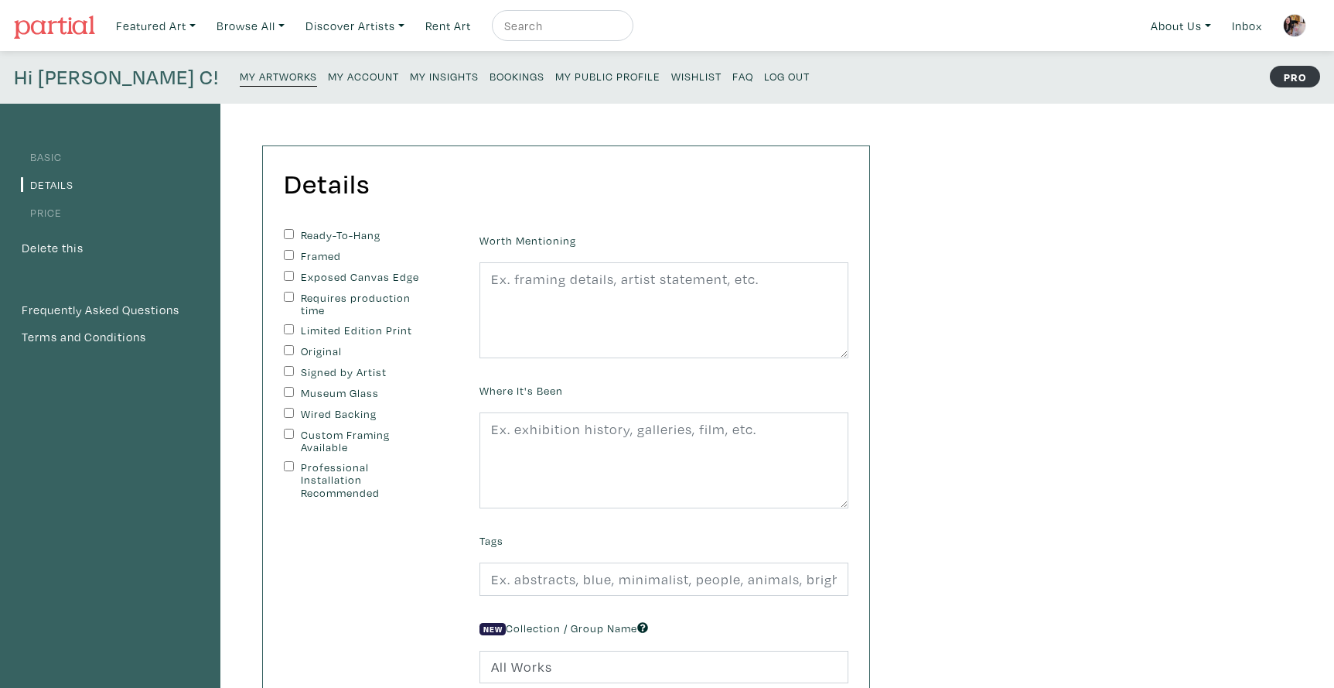
click at [288, 231] on input "Ready-To-Hang" at bounding box center [289, 234] width 10 height 10
checkbox input "true"
click at [288, 271] on input "Exposed Canvas Edge" at bounding box center [289, 276] width 10 height 10
checkbox input "true"
click at [285, 348] on input "Original" at bounding box center [289, 350] width 10 height 10
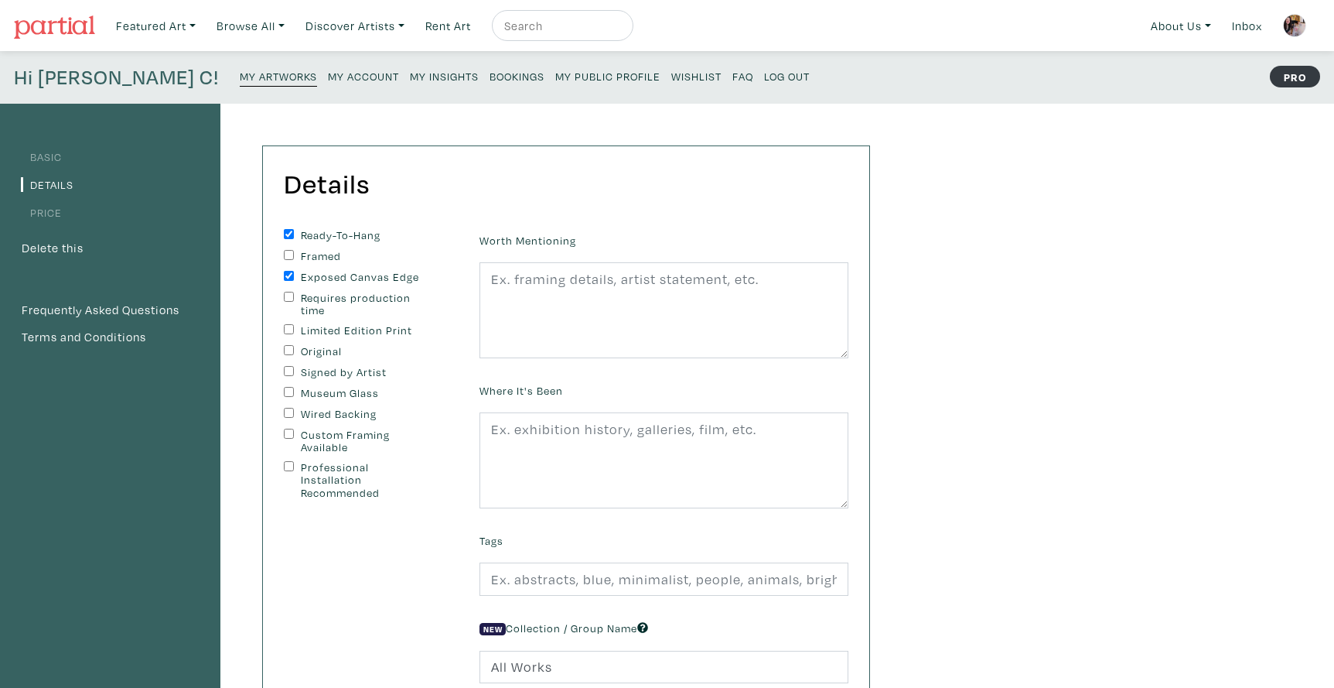
checkbox input "true"
click at [285, 367] on input "Signed by Artist" at bounding box center [289, 371] width 10 height 10
checkbox input "true"
drag, startPoint x: 285, startPoint y: 411, endPoint x: 298, endPoint y: 411, distance: 13.1
click at [285, 411] on input "Wired Backing" at bounding box center [289, 413] width 10 height 10
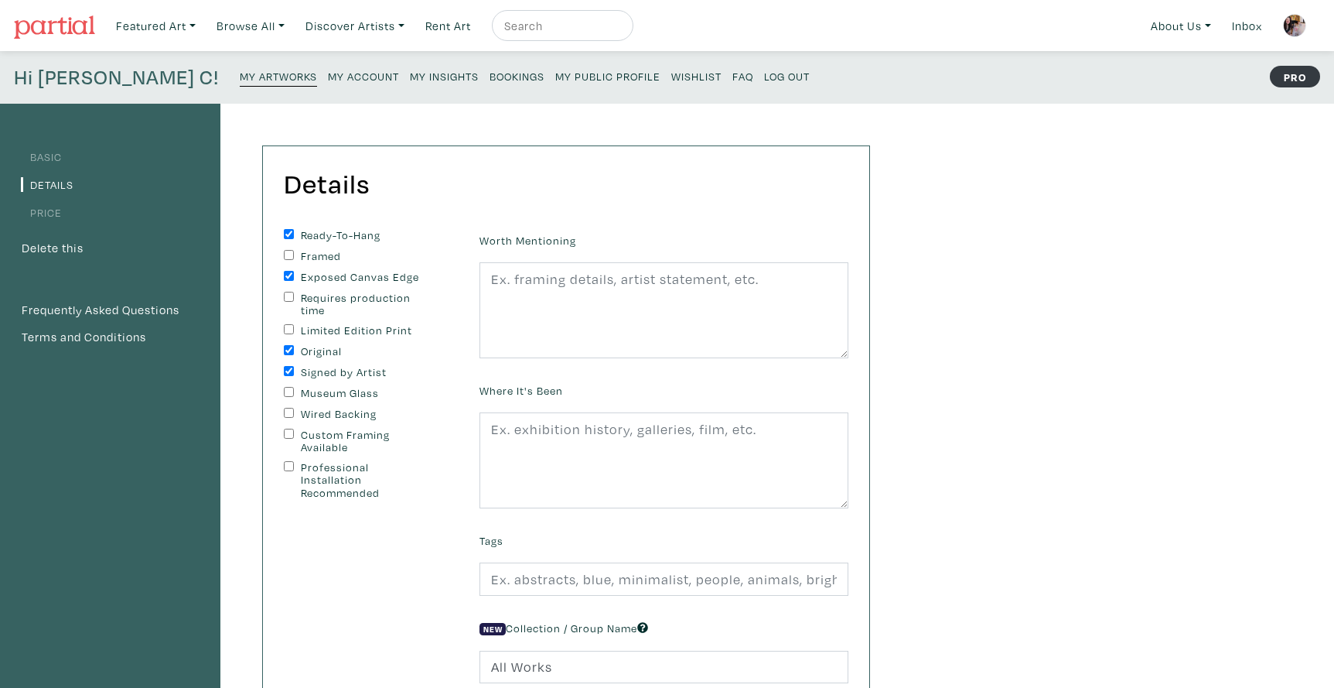
checkbox input "true"
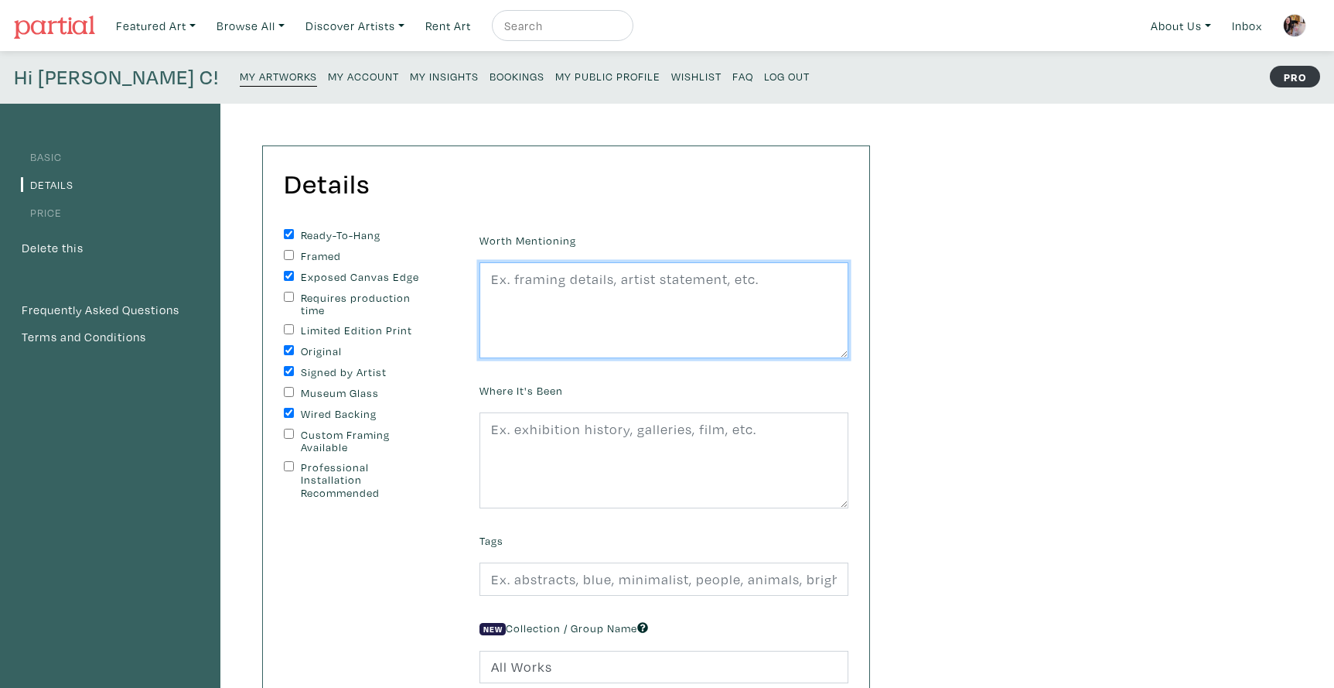
click at [514, 316] on textarea at bounding box center [663, 310] width 369 height 96
type textarea "edges painted black, wire on back, ready to hang"
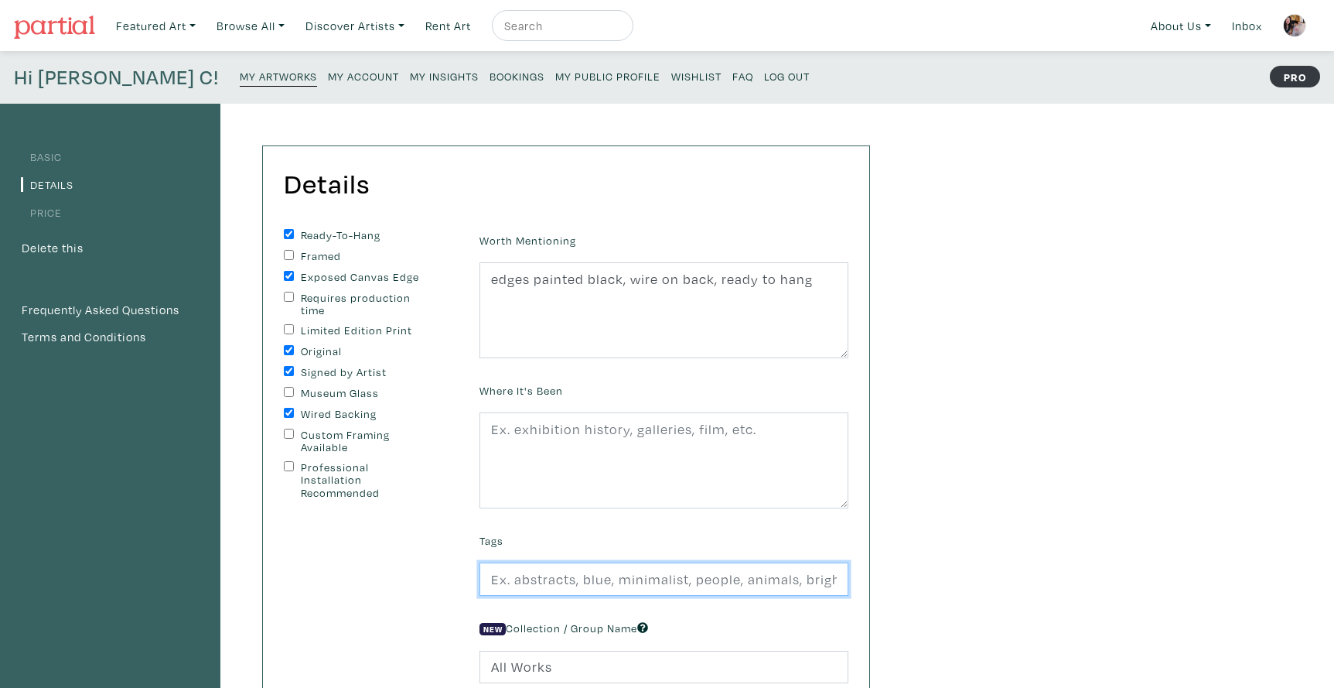
click at [543, 580] on input "text" at bounding box center [663, 578] width 369 height 33
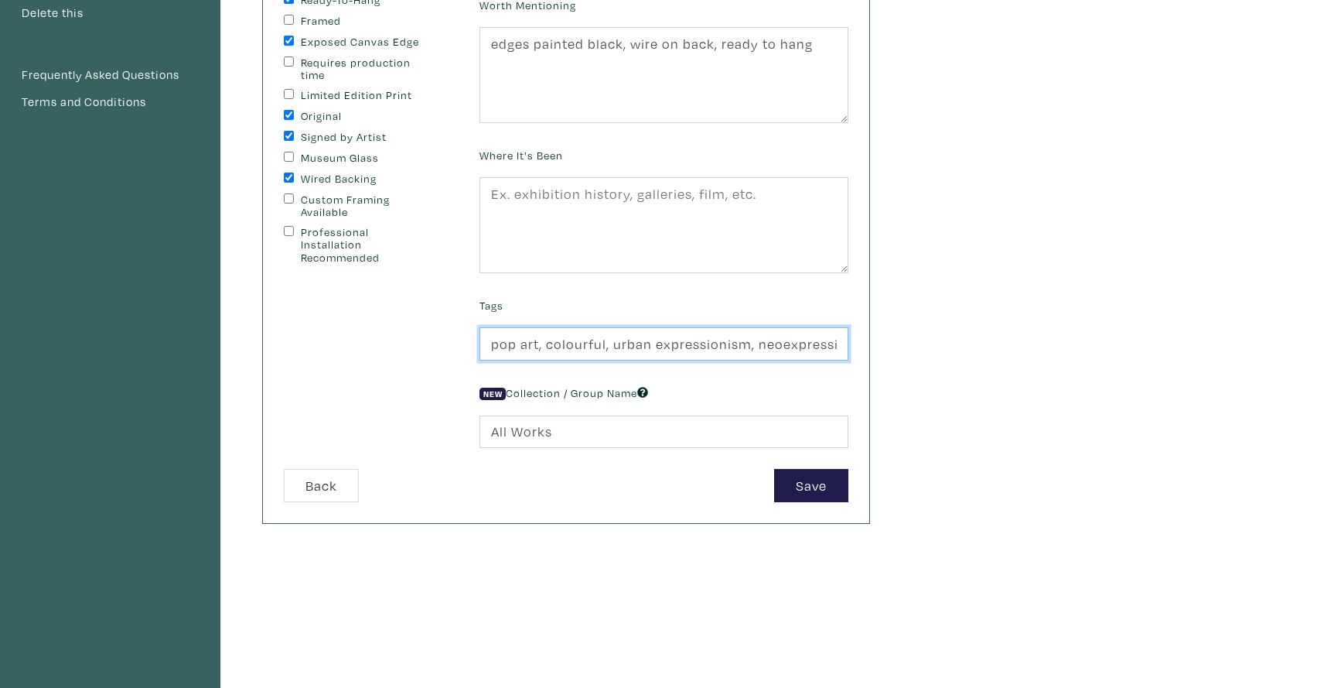
scroll to position [240, 0]
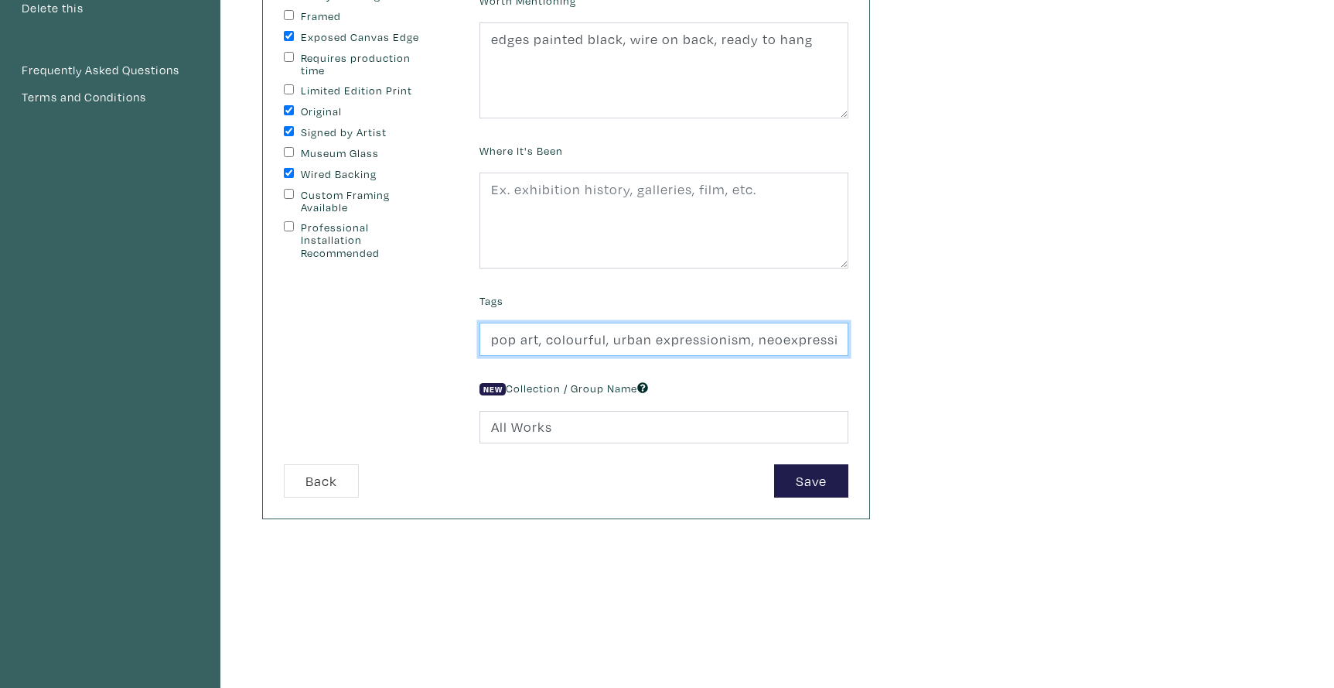
type input "pop art, colourful, urban expressionism, neoexpressionism, urban, mixed media, …"
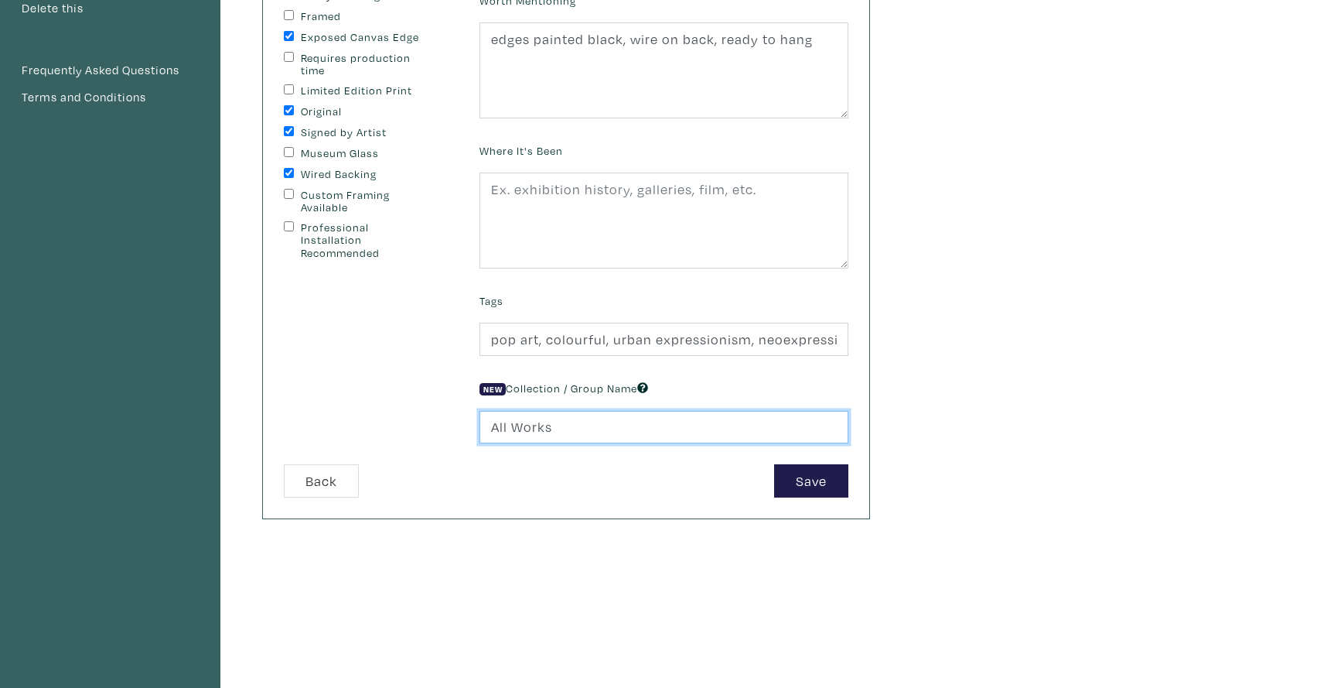
click at [553, 428] on input "All Works" at bounding box center [663, 427] width 369 height 33
drag, startPoint x: 553, startPoint y: 428, endPoint x: 480, endPoint y: 425, distance: 72.7
click at [480, 425] on input "All Works" at bounding box center [663, 427] width 369 height 33
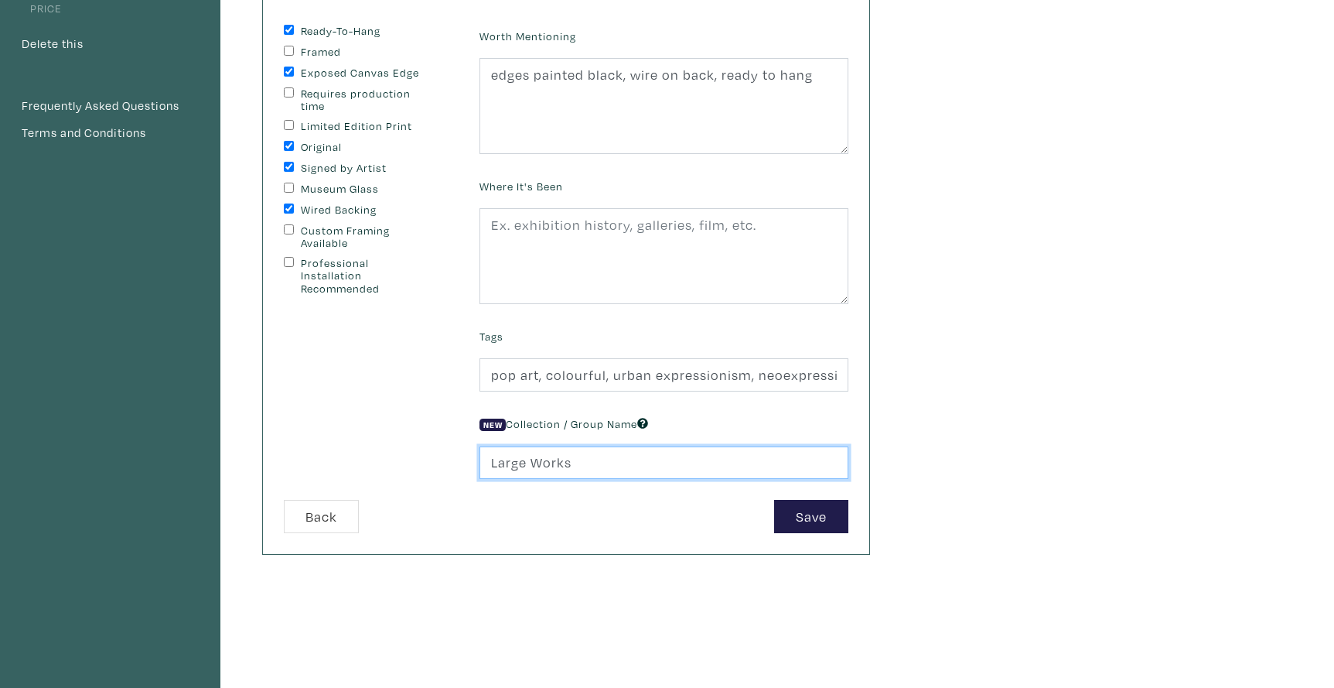
scroll to position [145, 0]
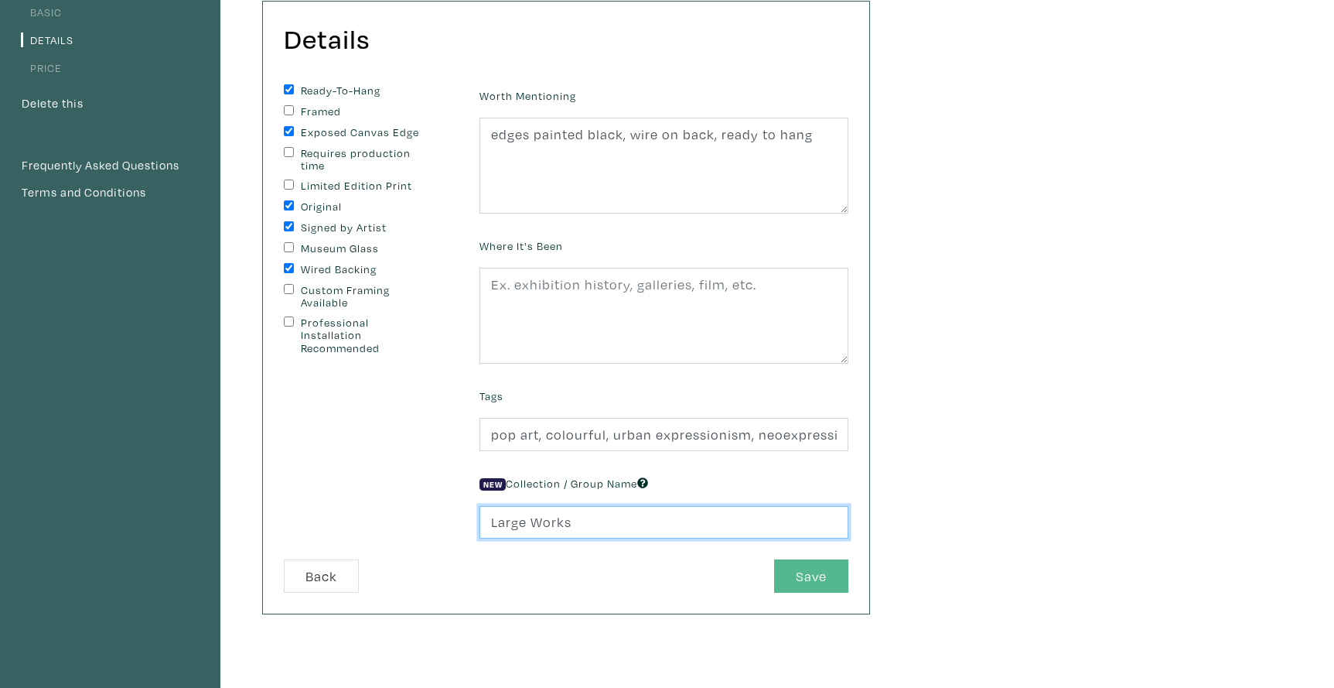
type input "Large Works"
click at [804, 574] on button "Save" at bounding box center [811, 575] width 74 height 33
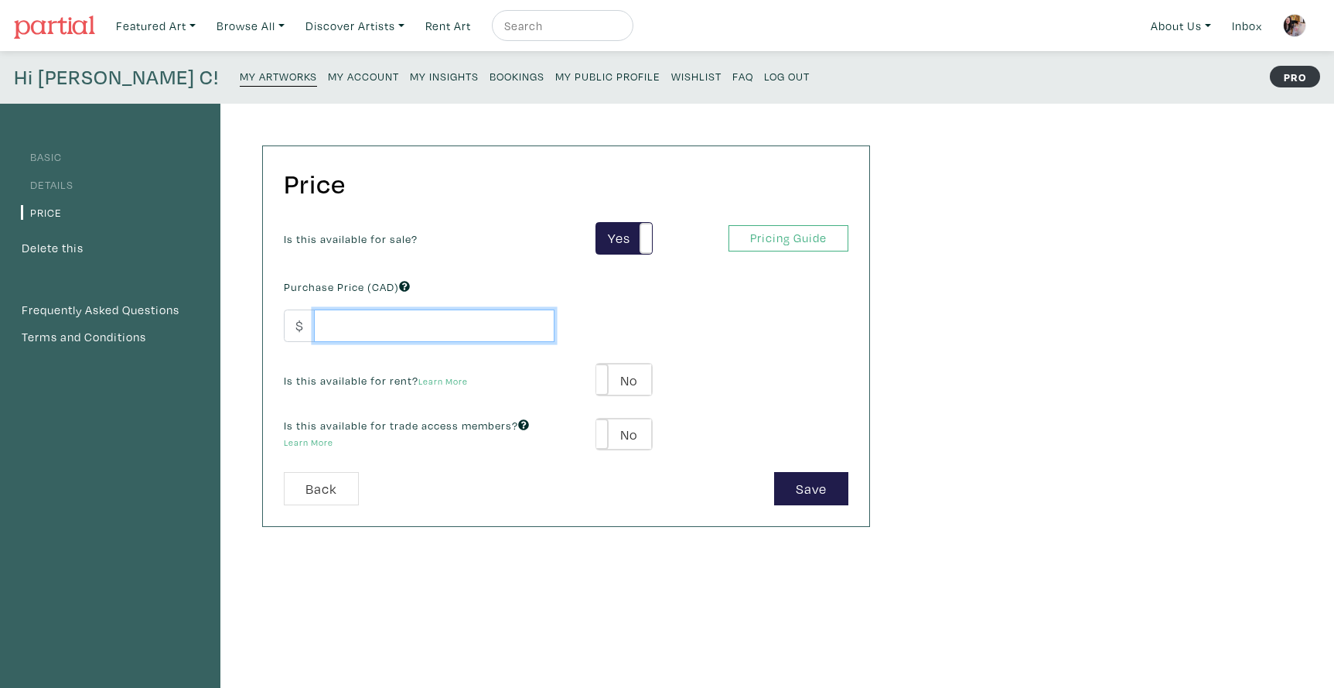
click at [380, 322] on input "number" at bounding box center [434, 325] width 241 height 33
type input "2000"
click at [642, 381] on label "No" at bounding box center [623, 379] width 55 height 32
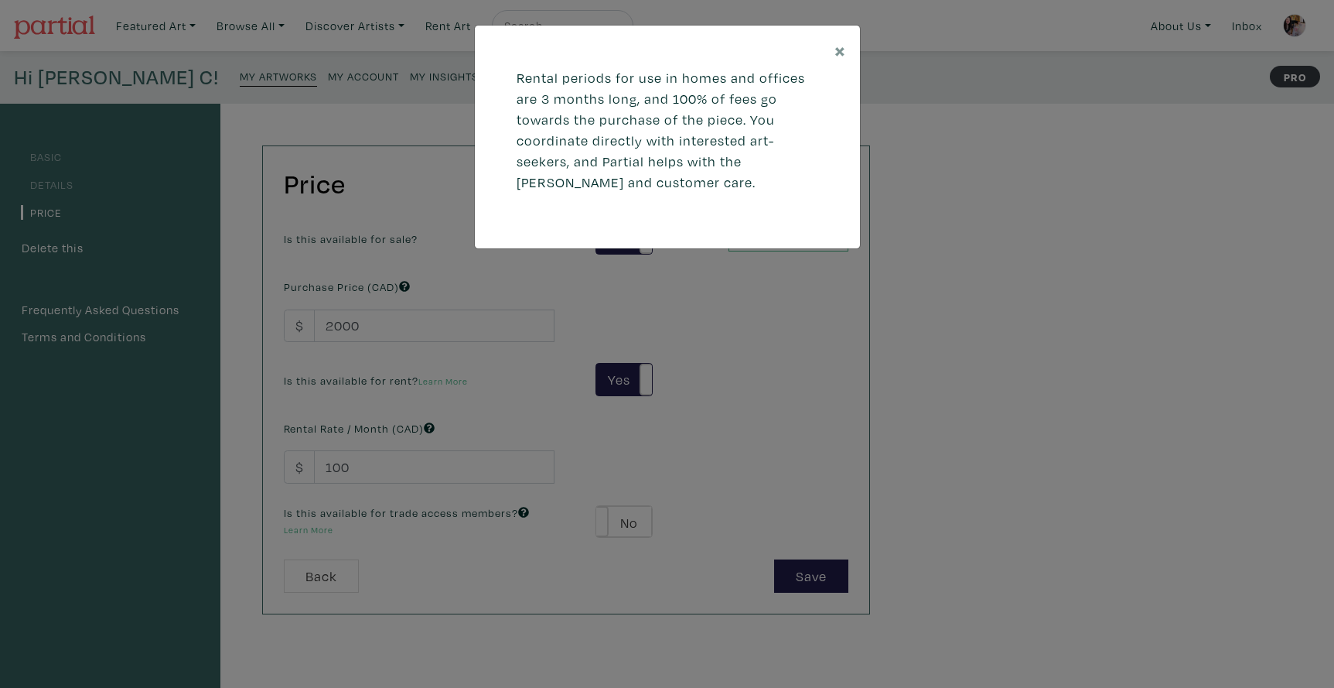
click at [391, 451] on div "× Rental periods for use in homes and offices are 3 months long, and 100% of fe…" at bounding box center [667, 344] width 1334 height 688
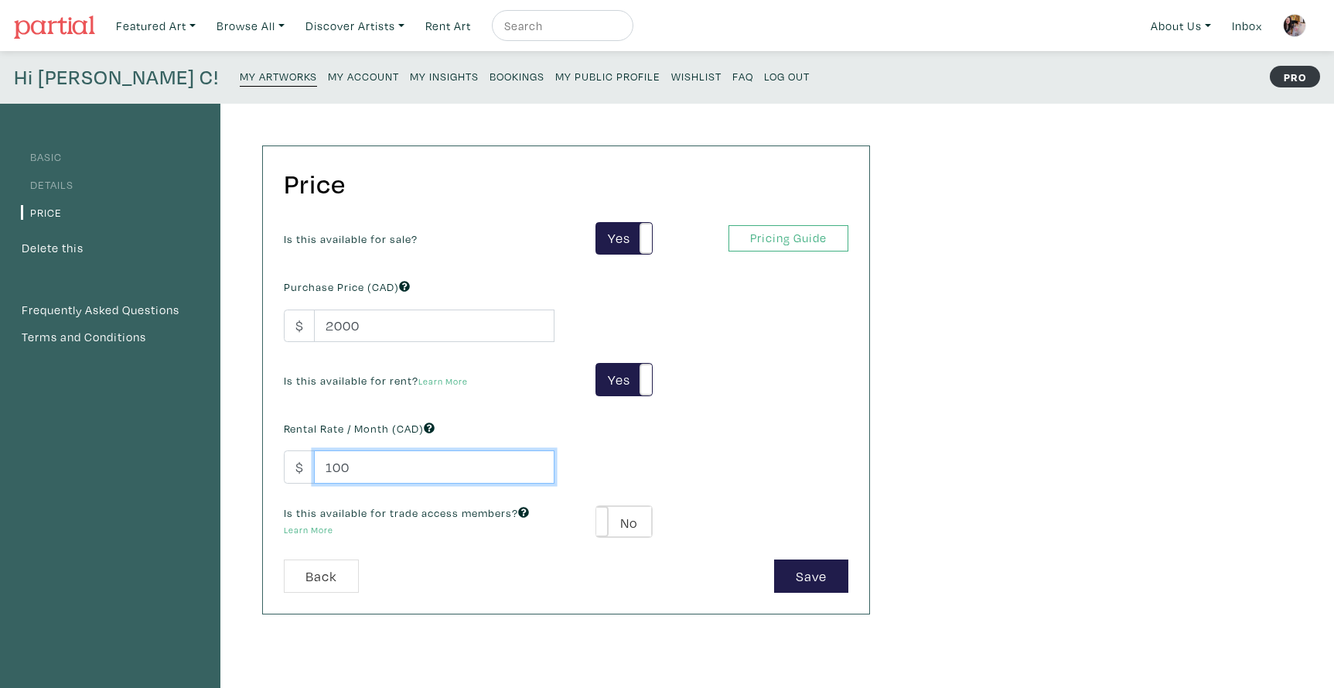
click at [353, 463] on input "100" at bounding box center [434, 466] width 241 height 33
drag, startPoint x: 352, startPoint y: 464, endPoint x: 338, endPoint y: 466, distance: 14.1
click at [338, 466] on input "100" at bounding box center [434, 466] width 241 height 33
type input "150"
click at [640, 517] on label "No" at bounding box center [623, 522] width 55 height 32
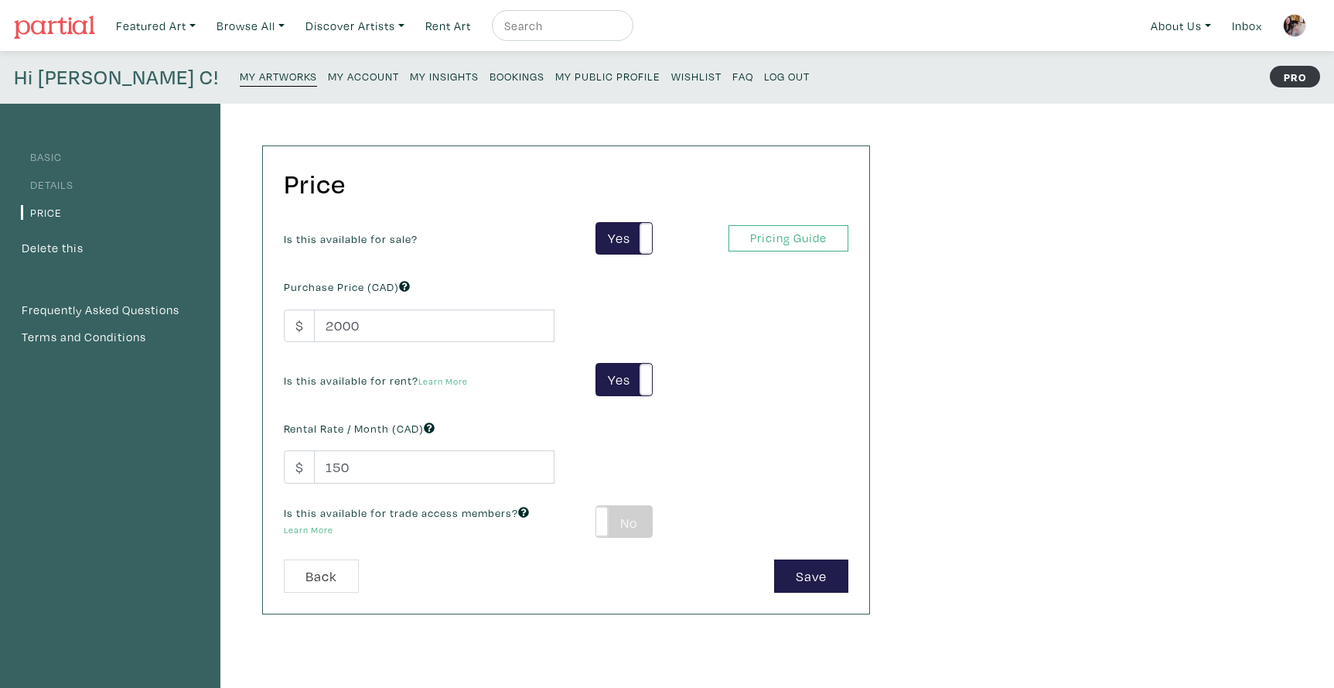
type input "120"
type input "360"
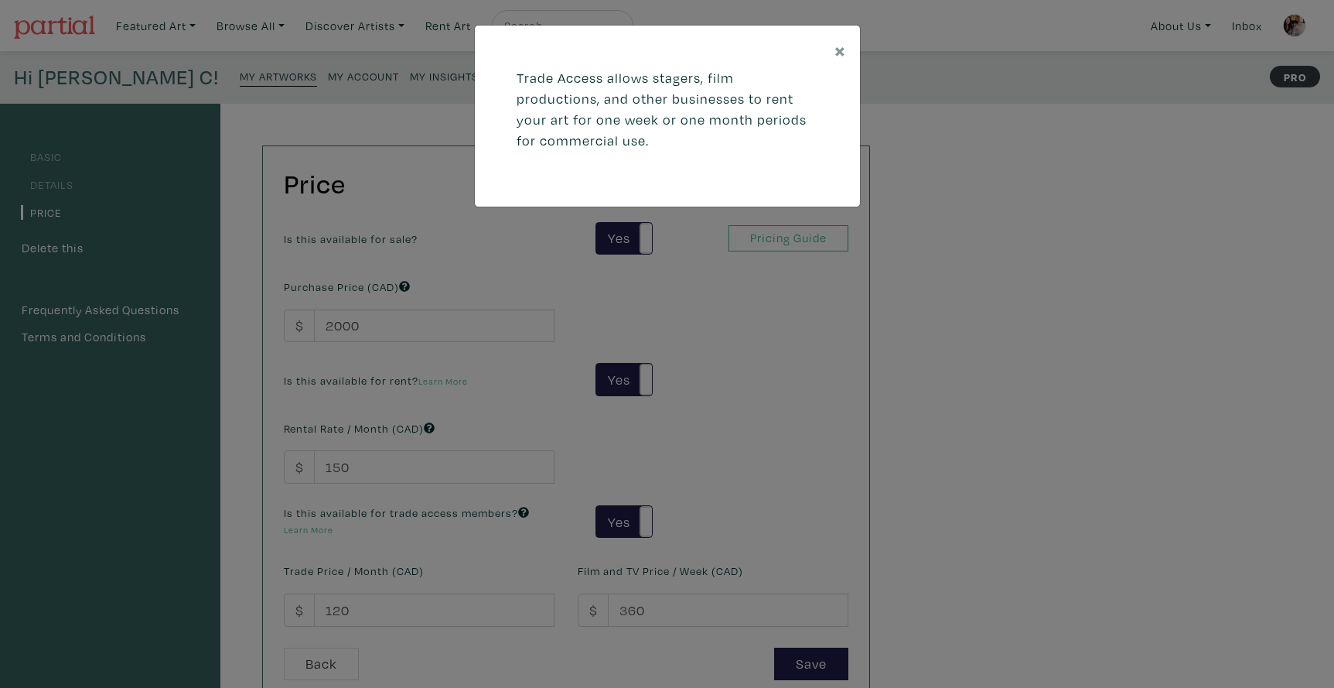
click at [377, 603] on div "× Trade Access allows stagers, film productions, and other businesses to rent y…" at bounding box center [667, 344] width 1334 height 688
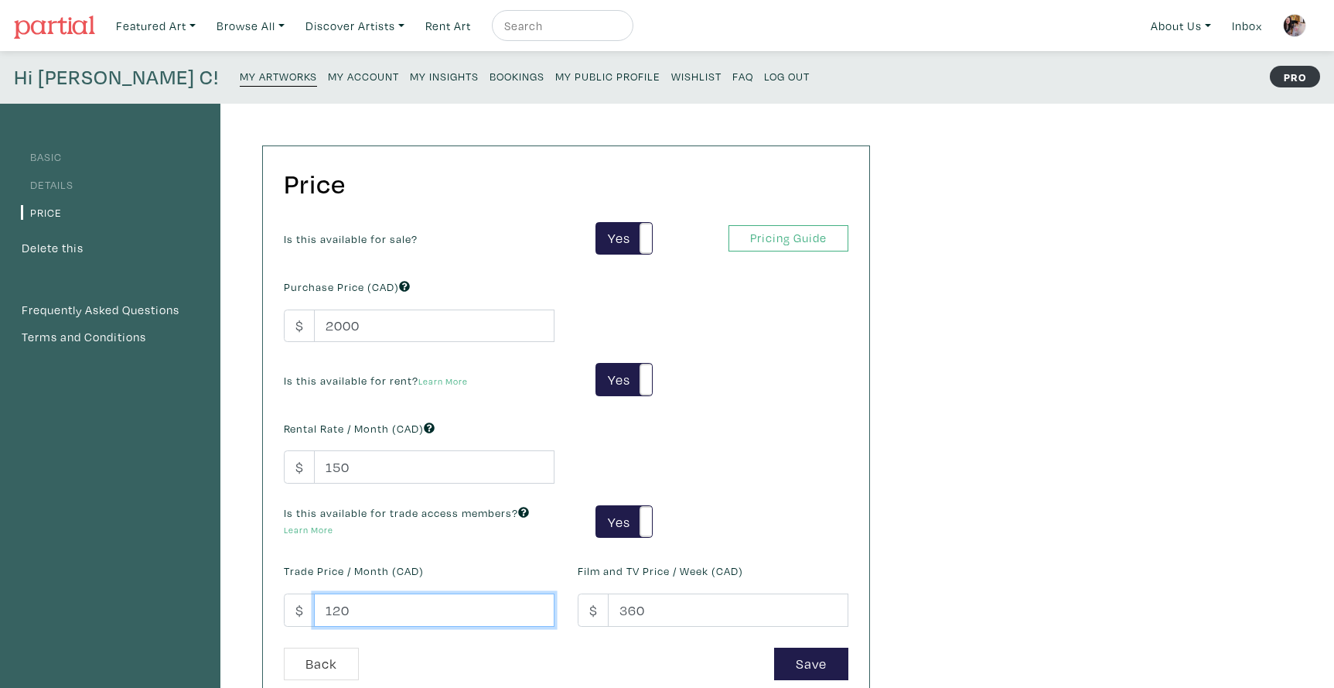
click at [353, 606] on input "120" at bounding box center [434, 609] width 241 height 33
drag, startPoint x: 350, startPoint y: 606, endPoint x: 334, endPoint y: 609, distance: 16.5
click at [334, 609] on input "120" at bounding box center [434, 609] width 241 height 33
type input "100"
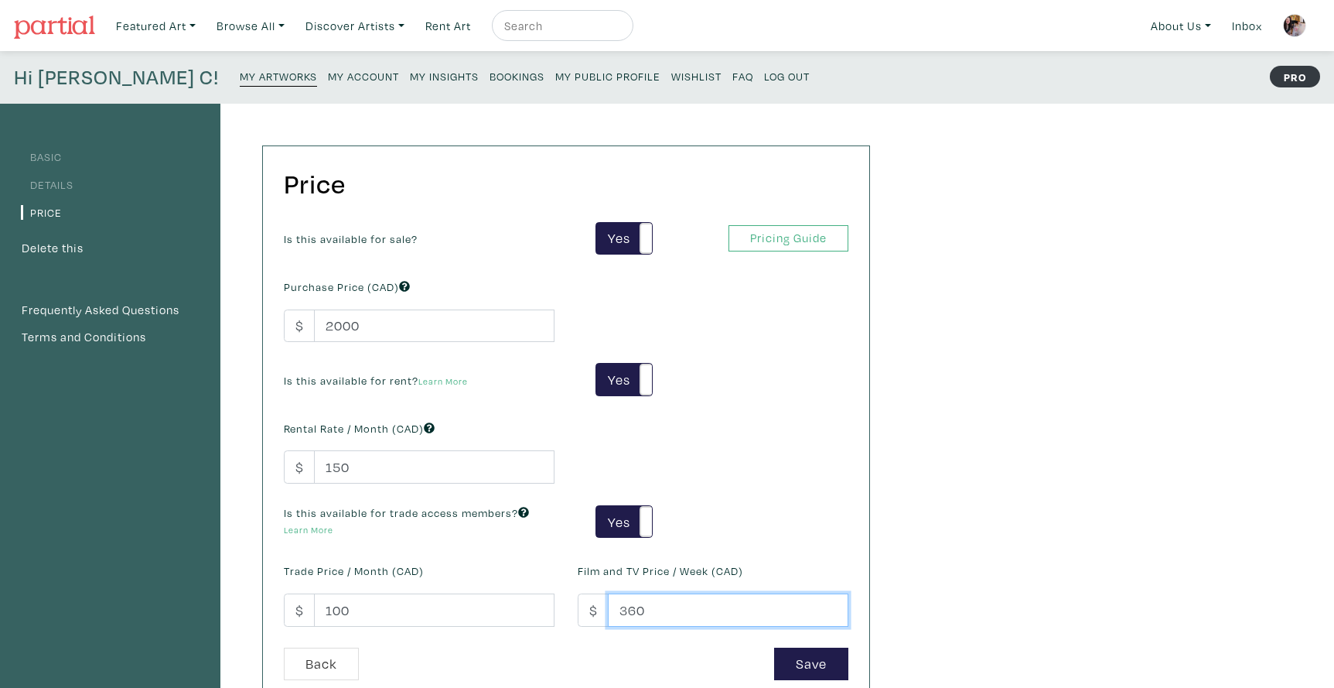
drag, startPoint x: 650, startPoint y: 609, endPoint x: 617, endPoint y: 609, distance: 33.3
click at [617, 609] on input "360" at bounding box center [728, 609] width 241 height 33
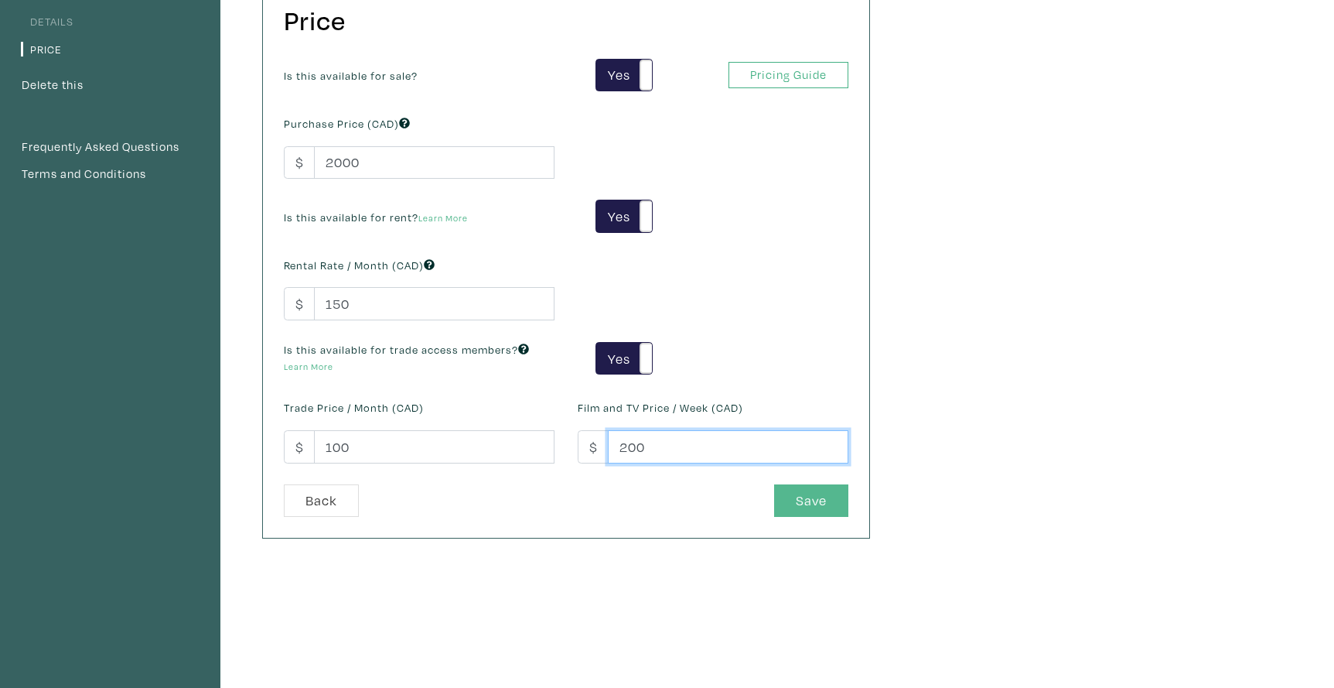
scroll to position [169, 0]
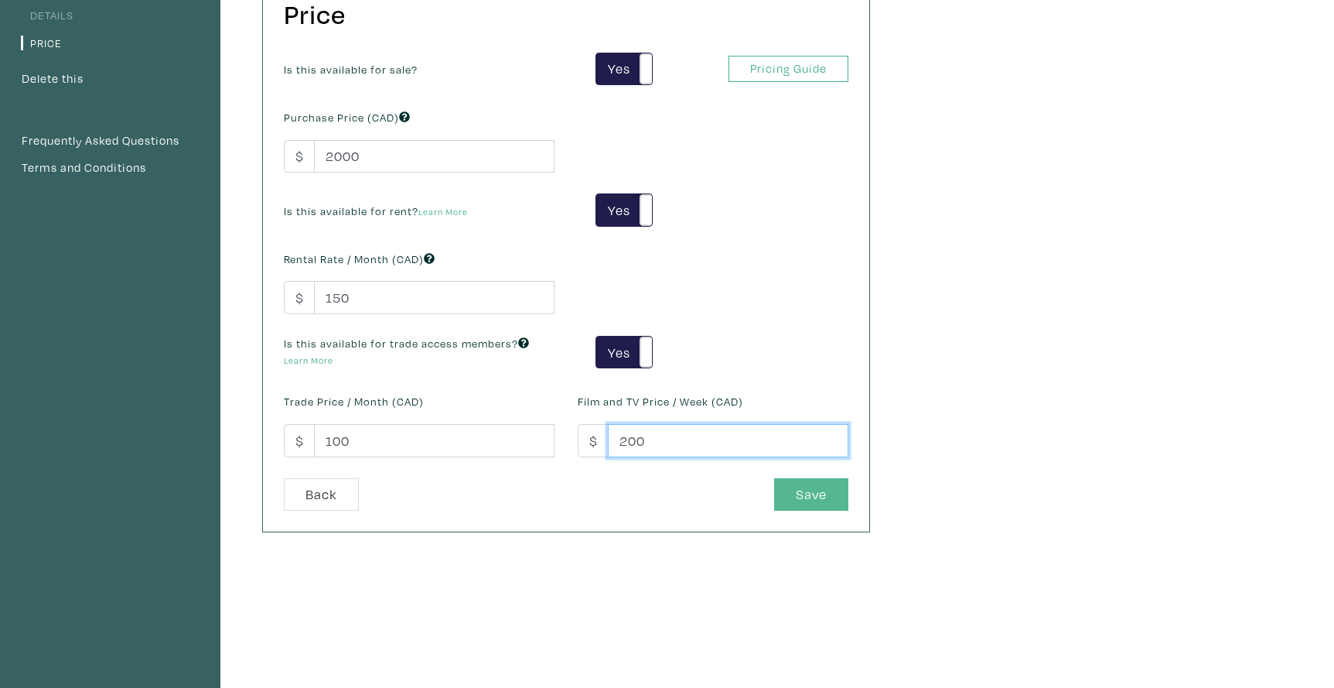
type input "200"
click at [794, 495] on button "Save" at bounding box center [811, 494] width 74 height 33
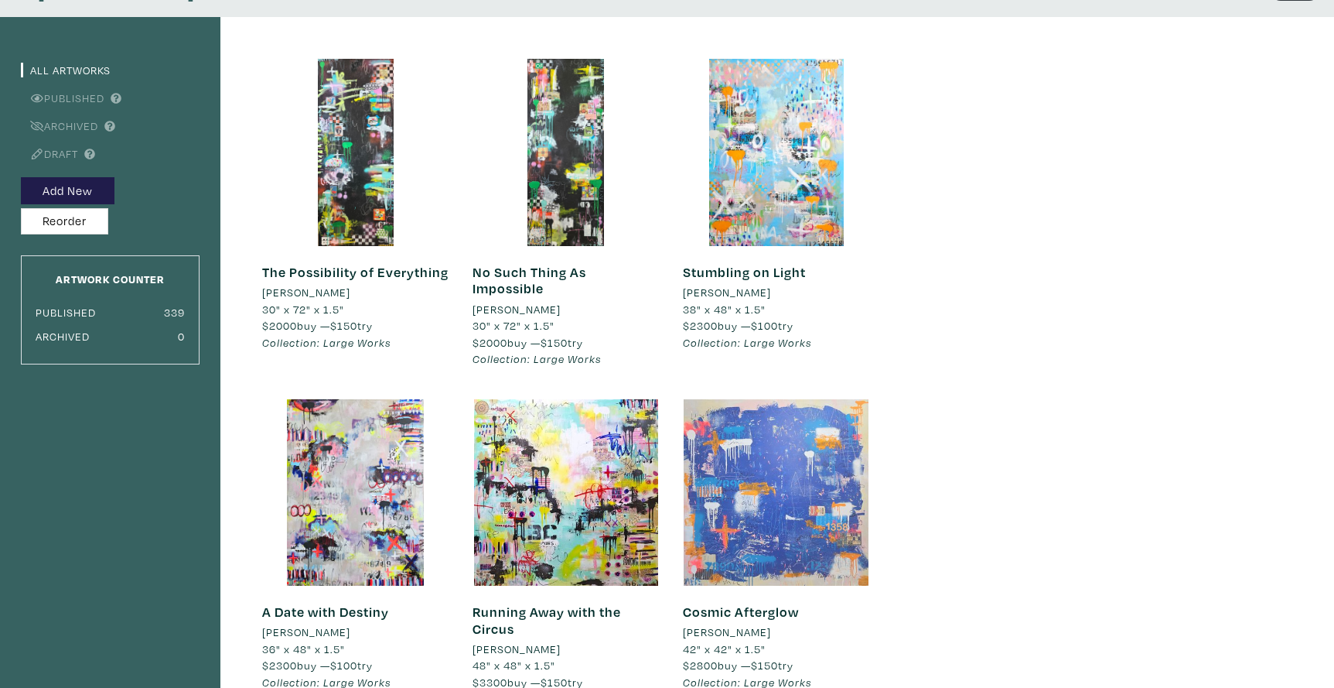
scroll to position [87, 0]
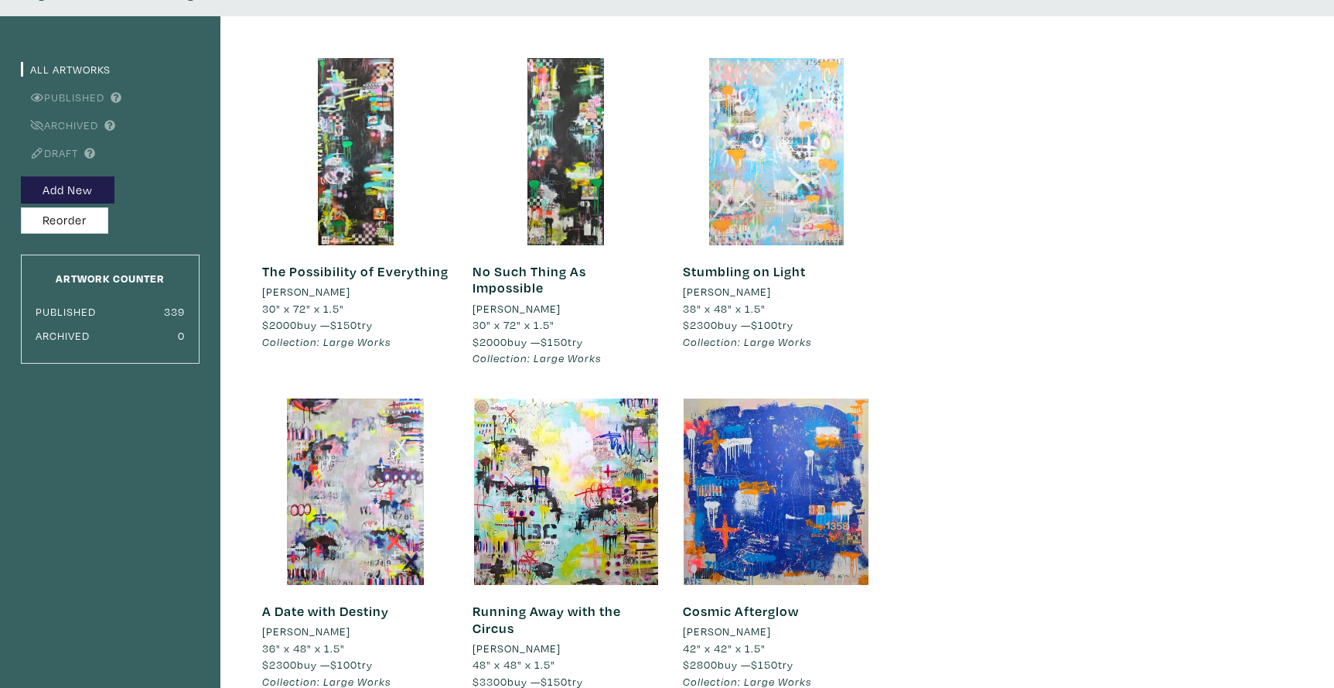
click at [784, 215] on div at bounding box center [776, 151] width 187 height 187
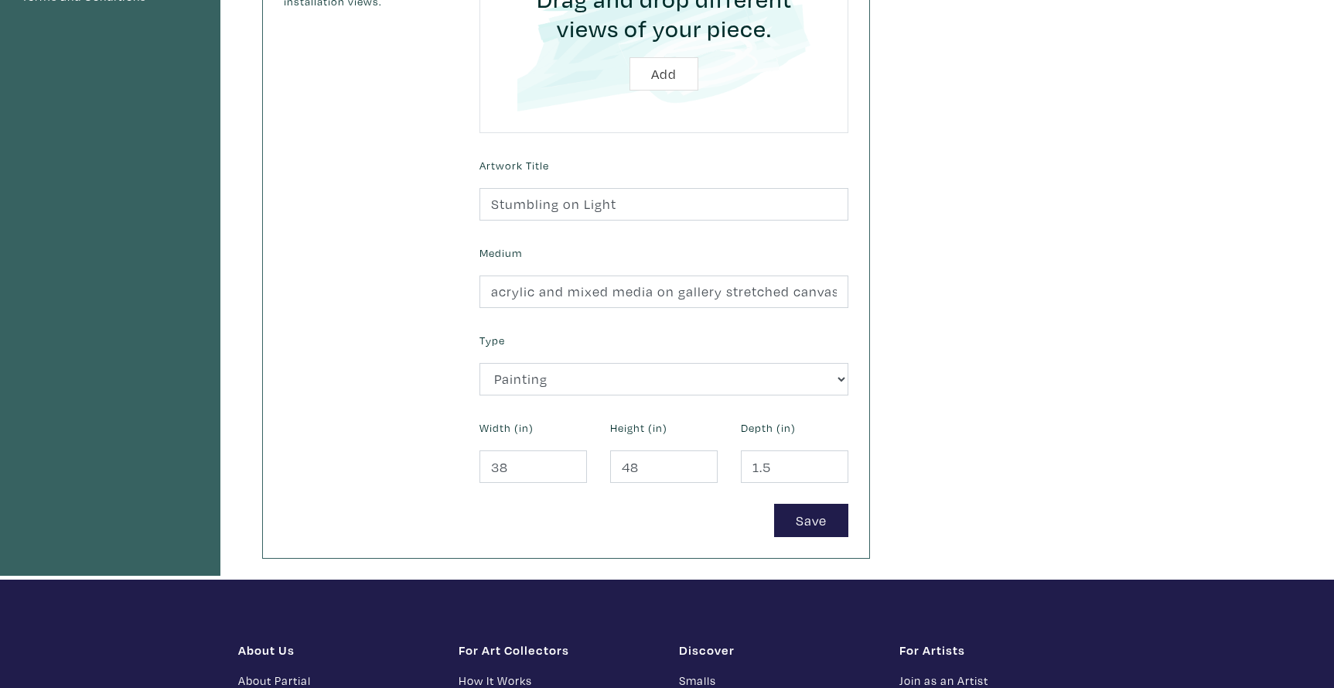
scroll to position [460, 0]
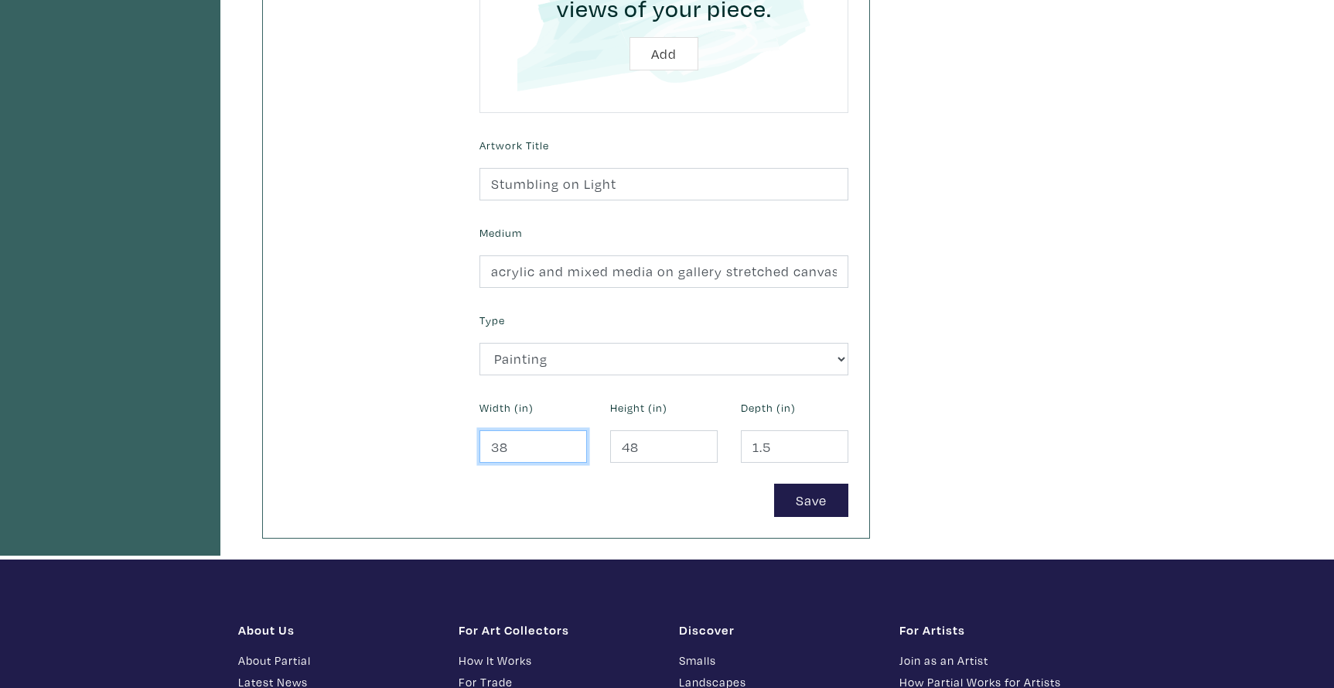
click at [501, 443] on input "38" at bounding box center [532, 446] width 107 height 33
type input "36"
click at [802, 488] on button "Save" at bounding box center [811, 499] width 74 height 33
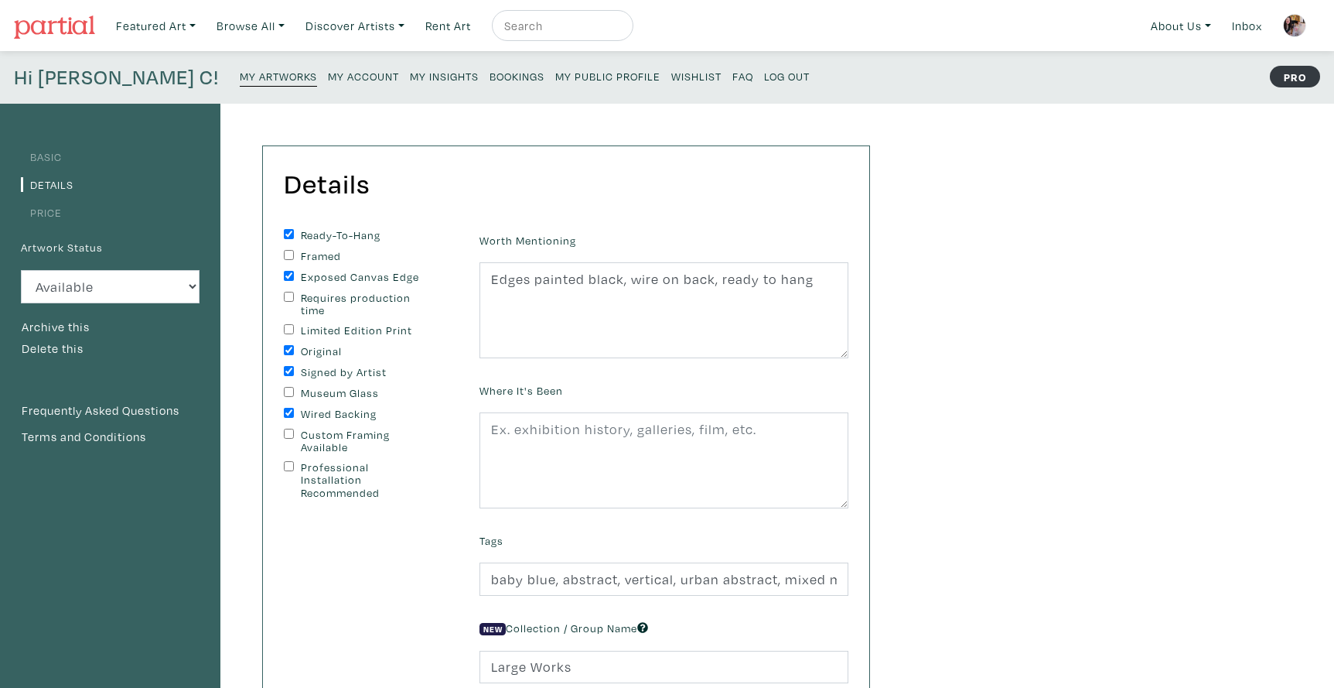
click at [240, 74] on small "My Artworks" at bounding box center [278, 76] width 77 height 15
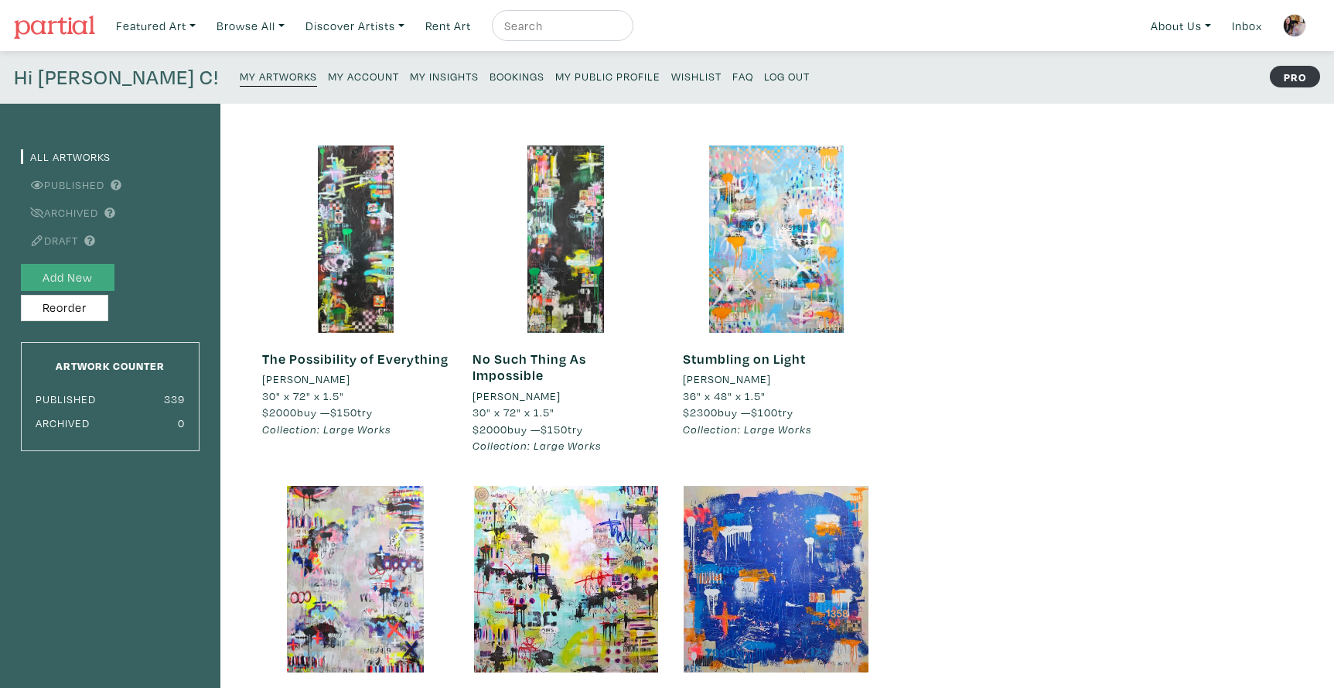
click at [90, 278] on button "Add New" at bounding box center [68, 277] width 94 height 27
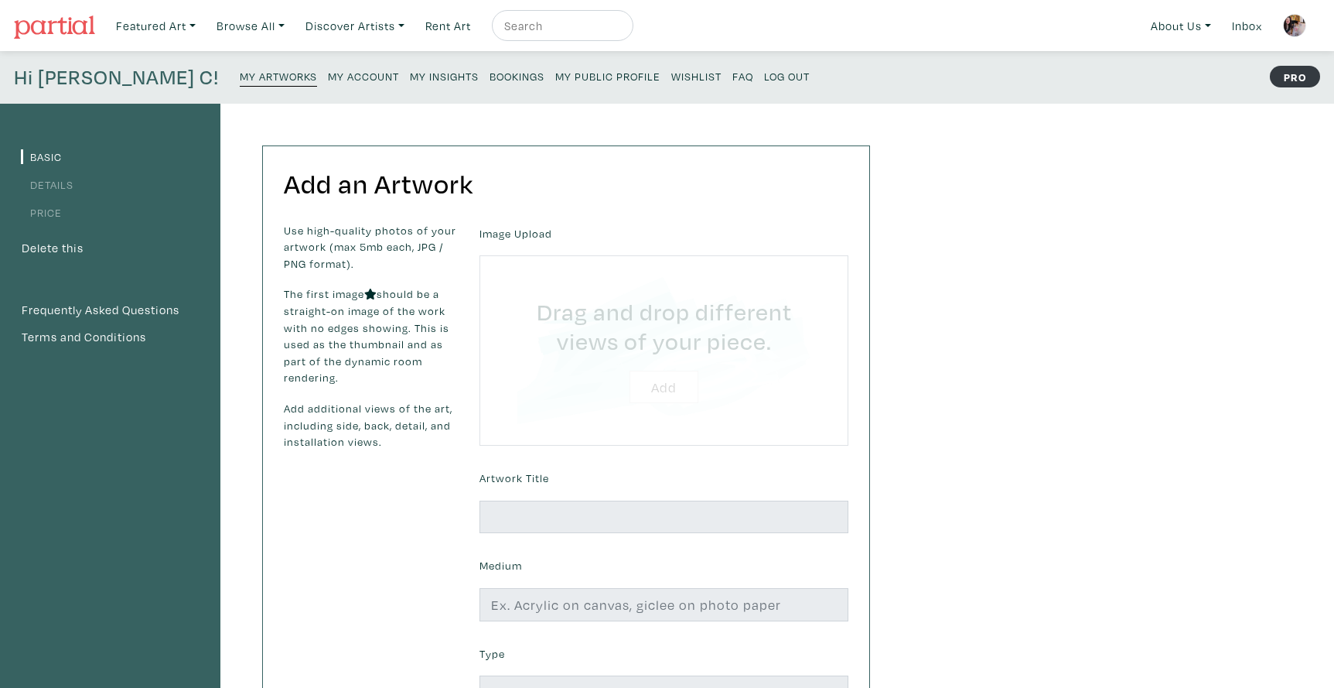
type input "C:\fakepath\Eclectic Infinities 2025 Lorette C. Luzajic 36x48".jpg"
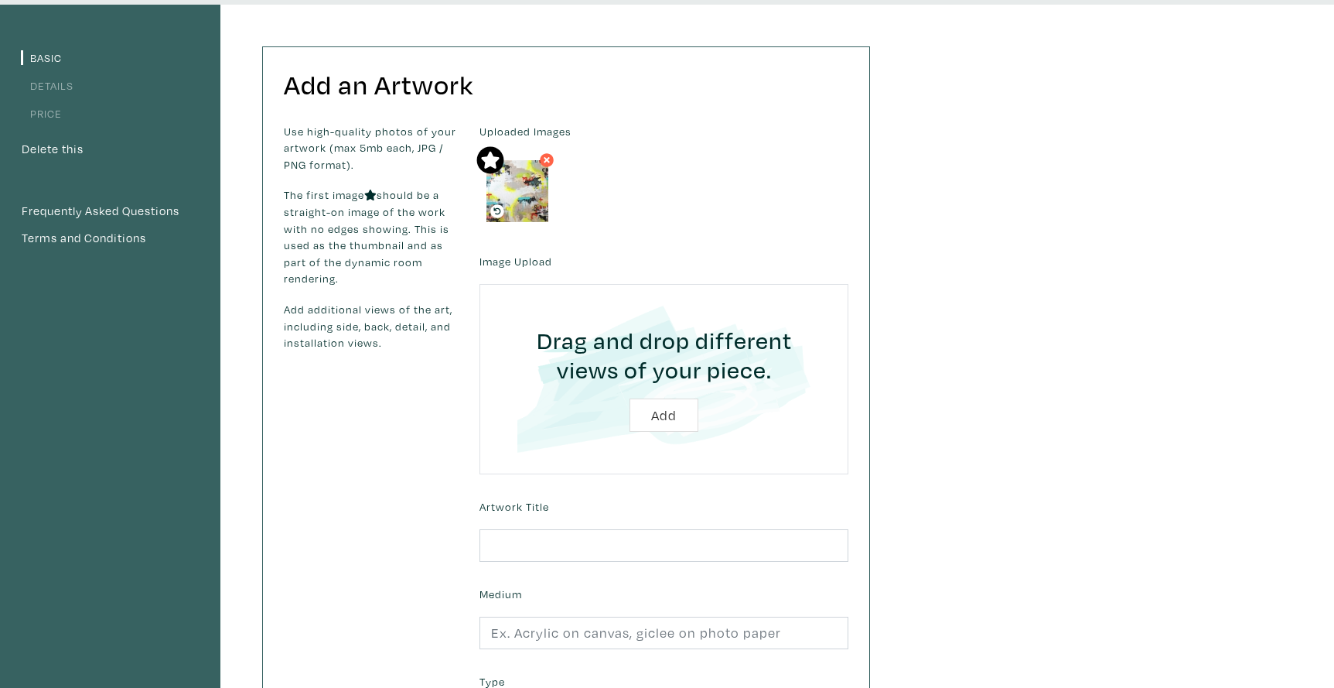
scroll to position [105, 0]
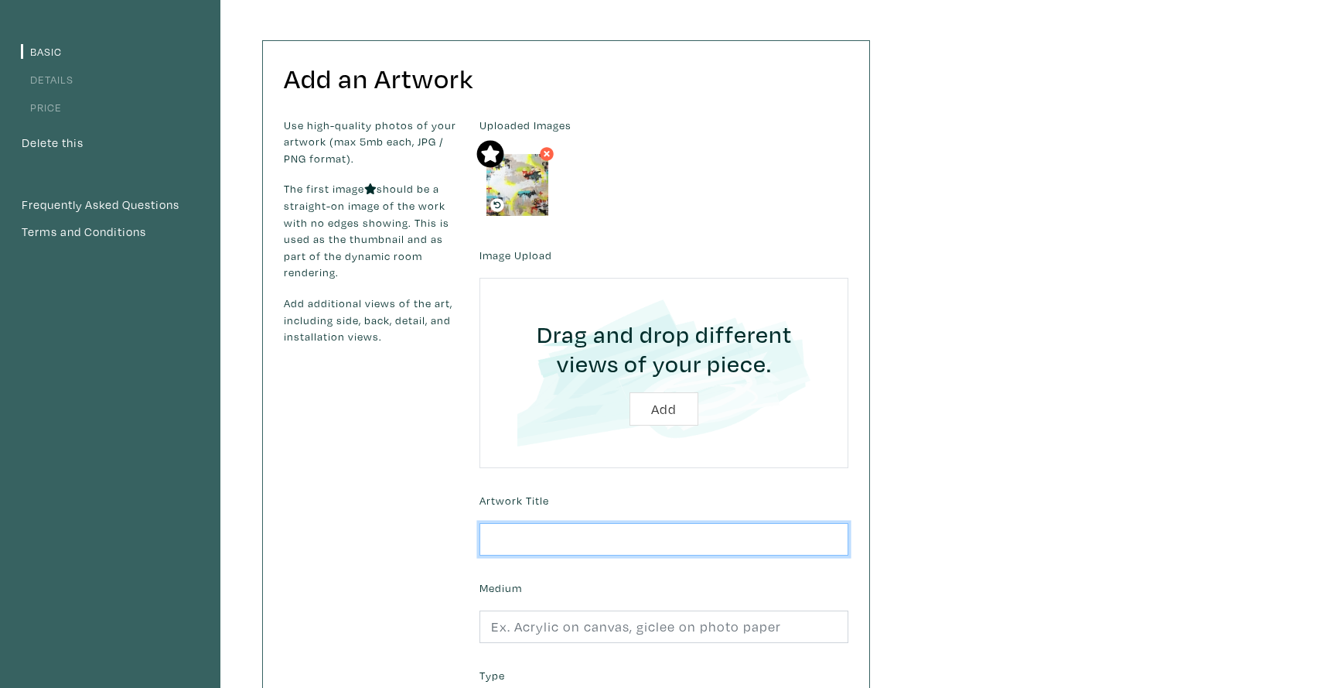
click at [508, 536] on input "text" at bounding box center [663, 539] width 369 height 33
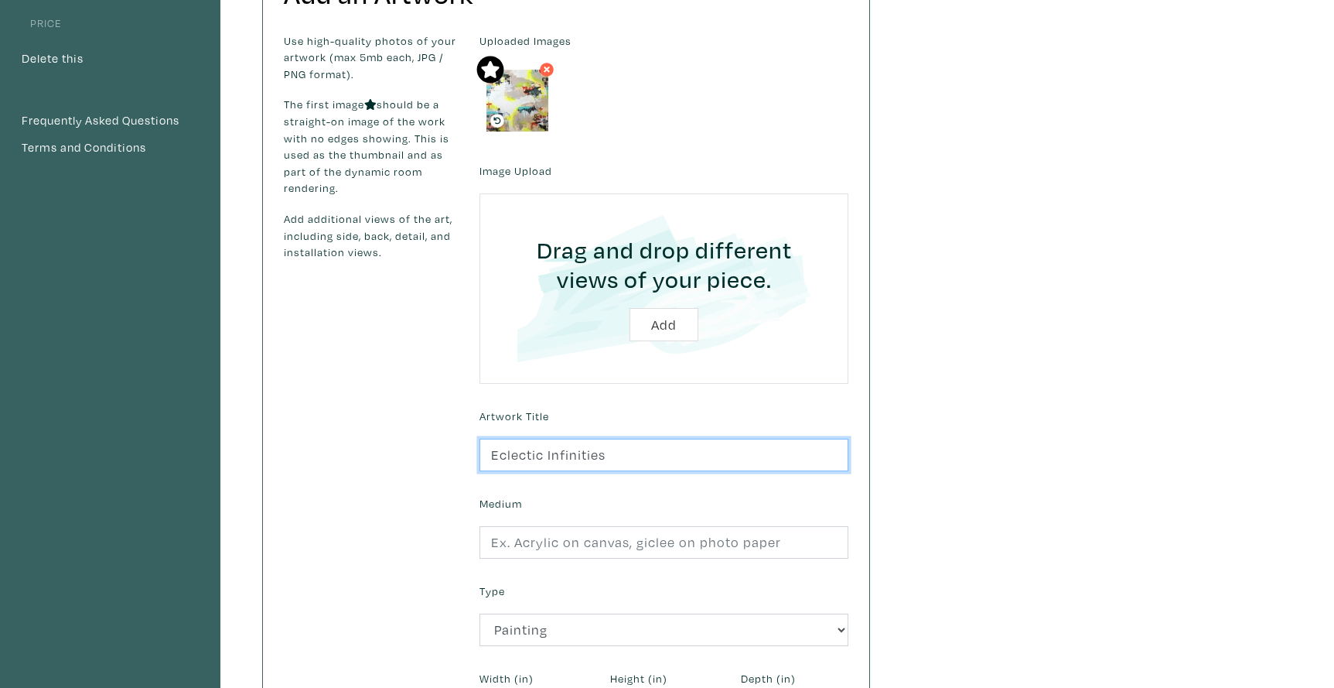
scroll to position [203, 0]
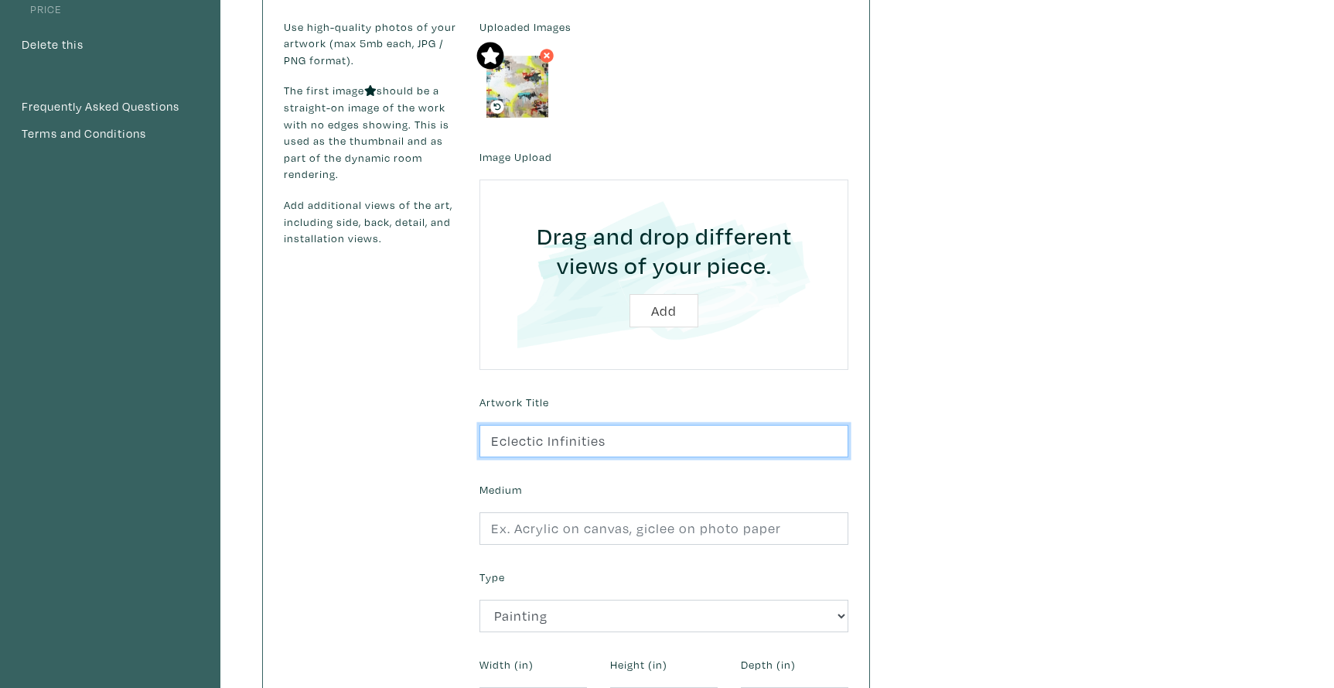
type input "Eclectic Infinities"
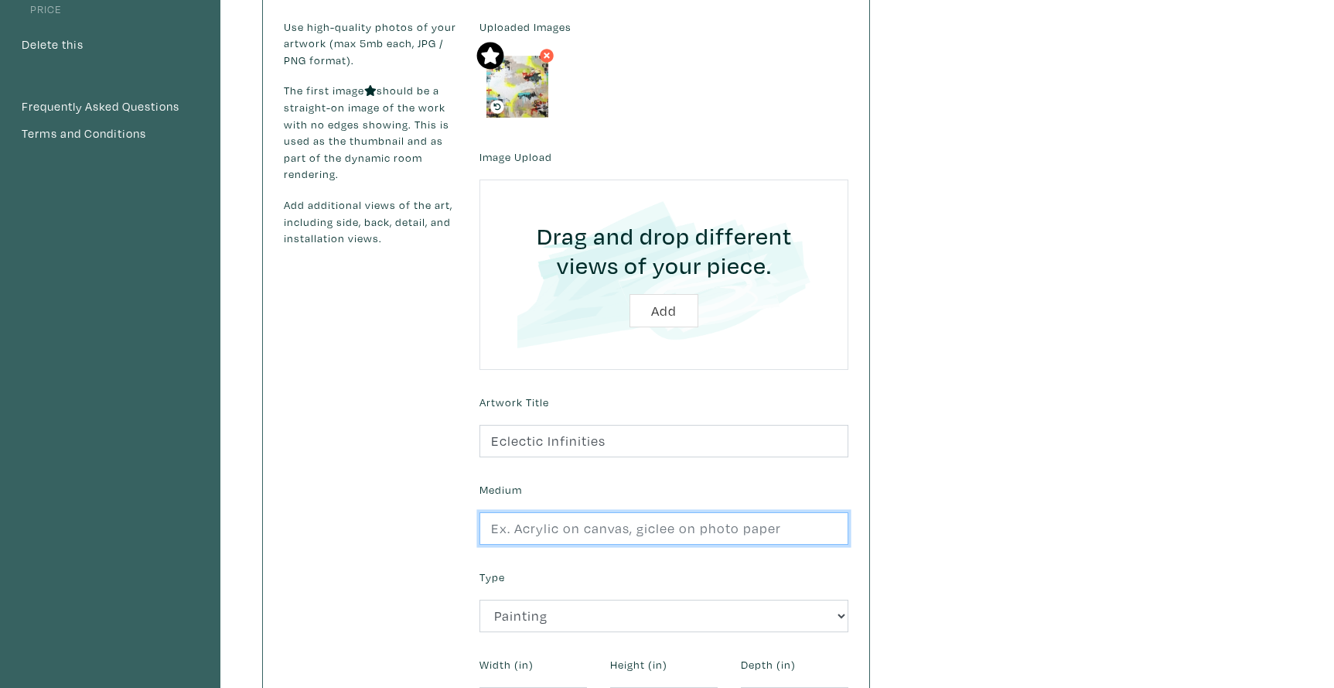
click at [538, 526] on input "text" at bounding box center [663, 528] width 369 height 33
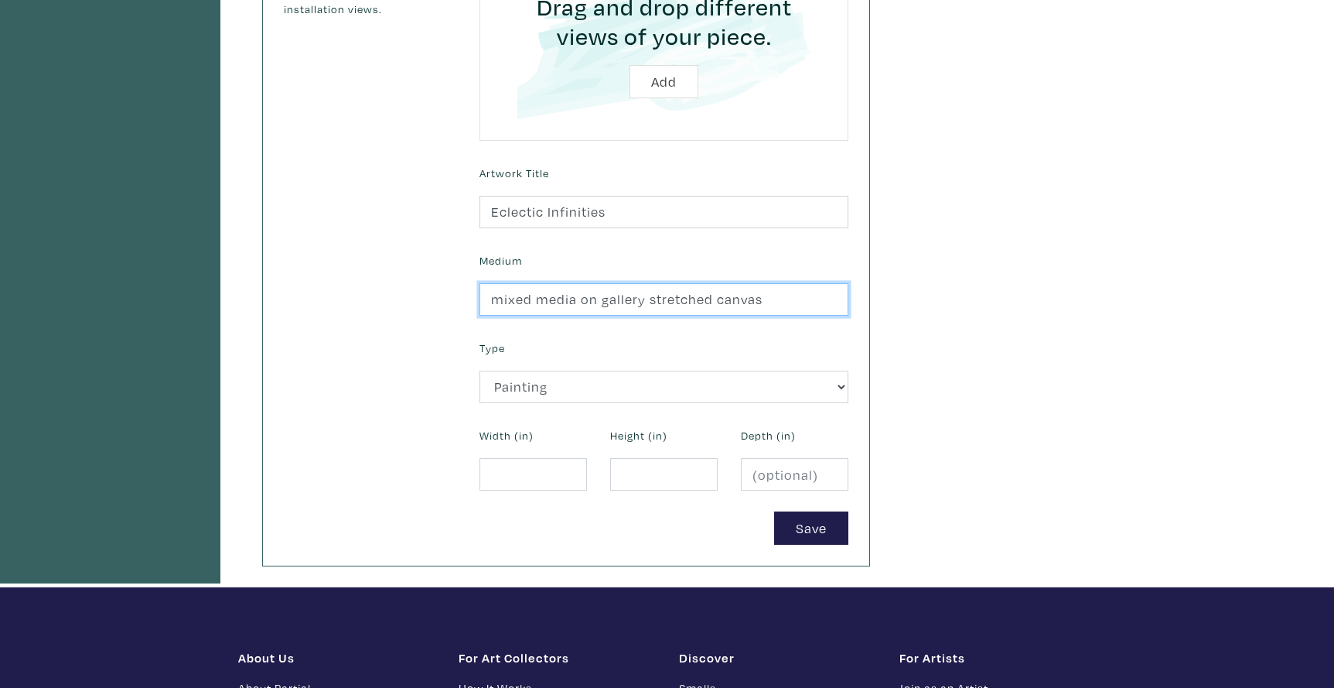
scroll to position [445, 0]
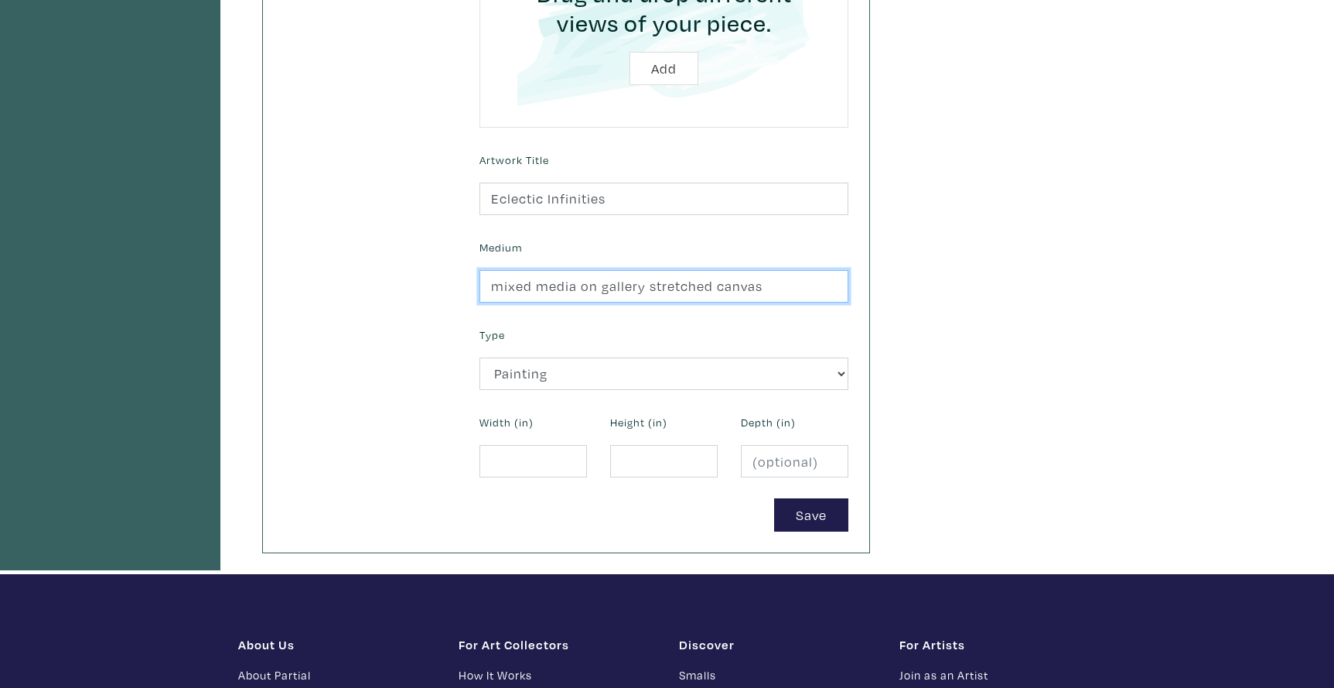
type input "mixed media on gallery stretched canvas"
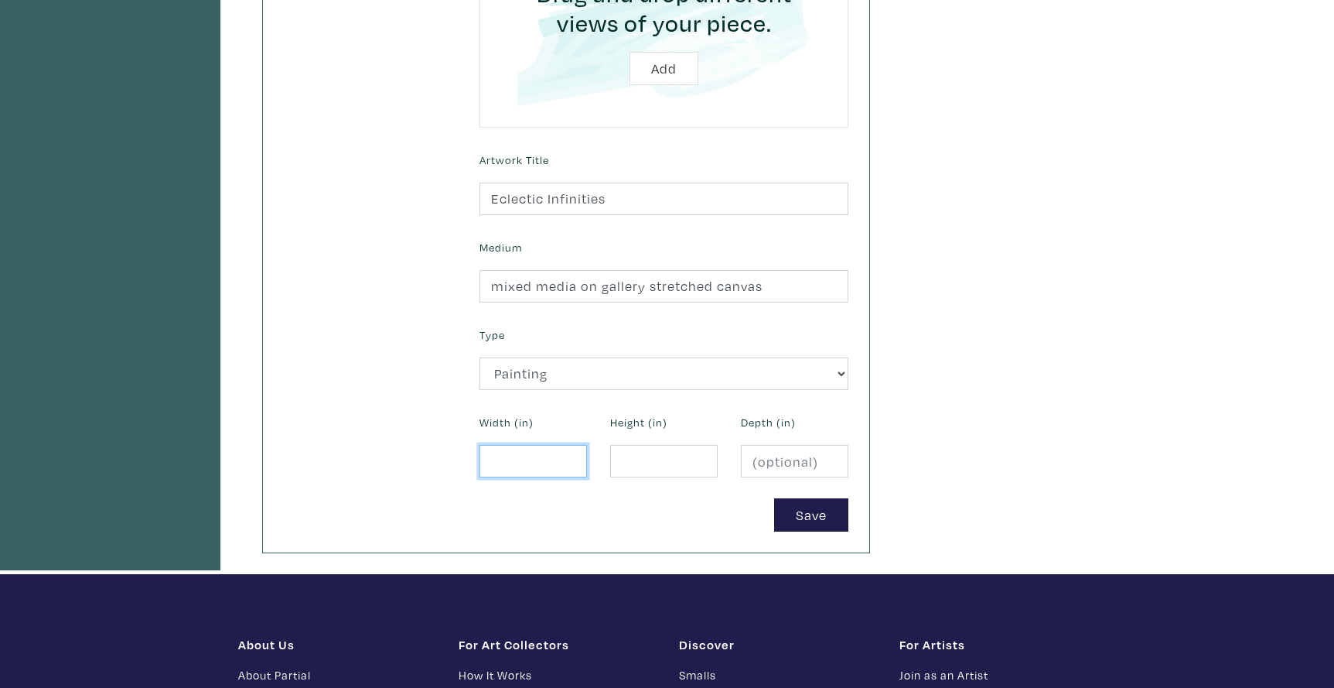
click at [508, 457] on input "number" at bounding box center [532, 461] width 107 height 33
type input "48"
click at [647, 463] on input "number" at bounding box center [663, 461] width 107 height 33
type input "36"
click at [768, 459] on input "number" at bounding box center [794, 461] width 107 height 33
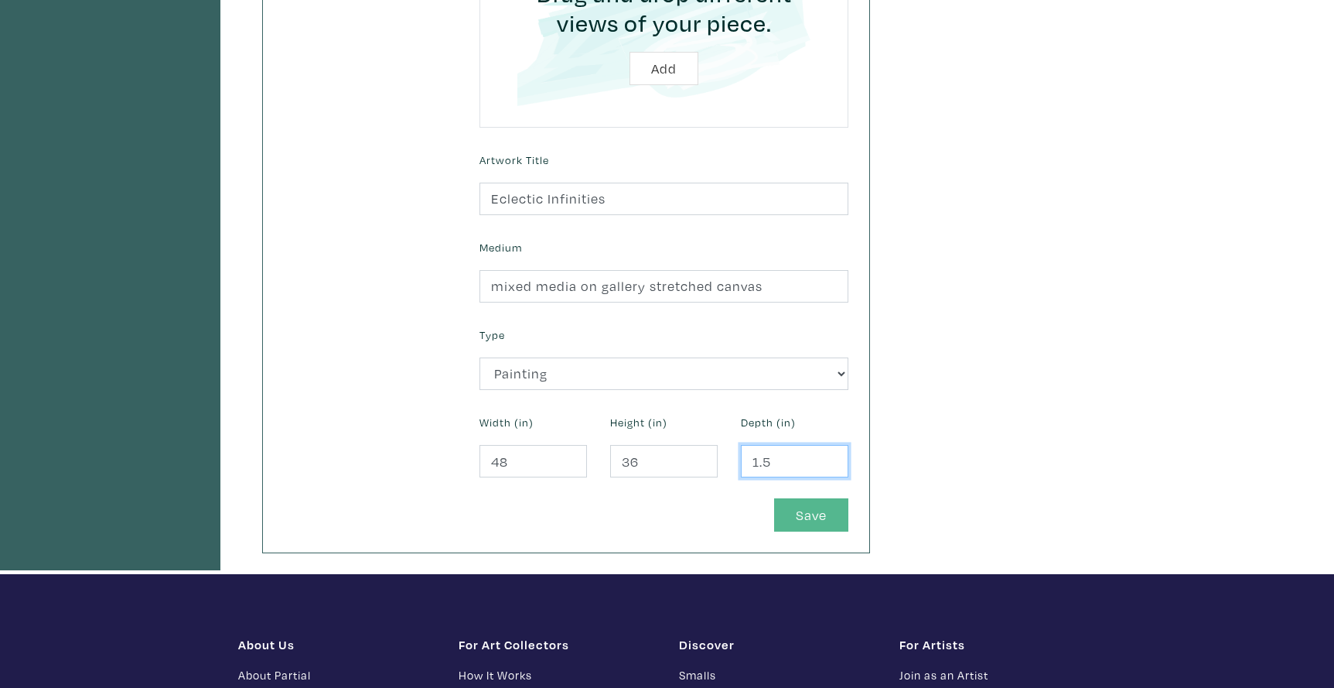
type input "1.5"
click at [807, 510] on button "Save" at bounding box center [811, 514] width 74 height 33
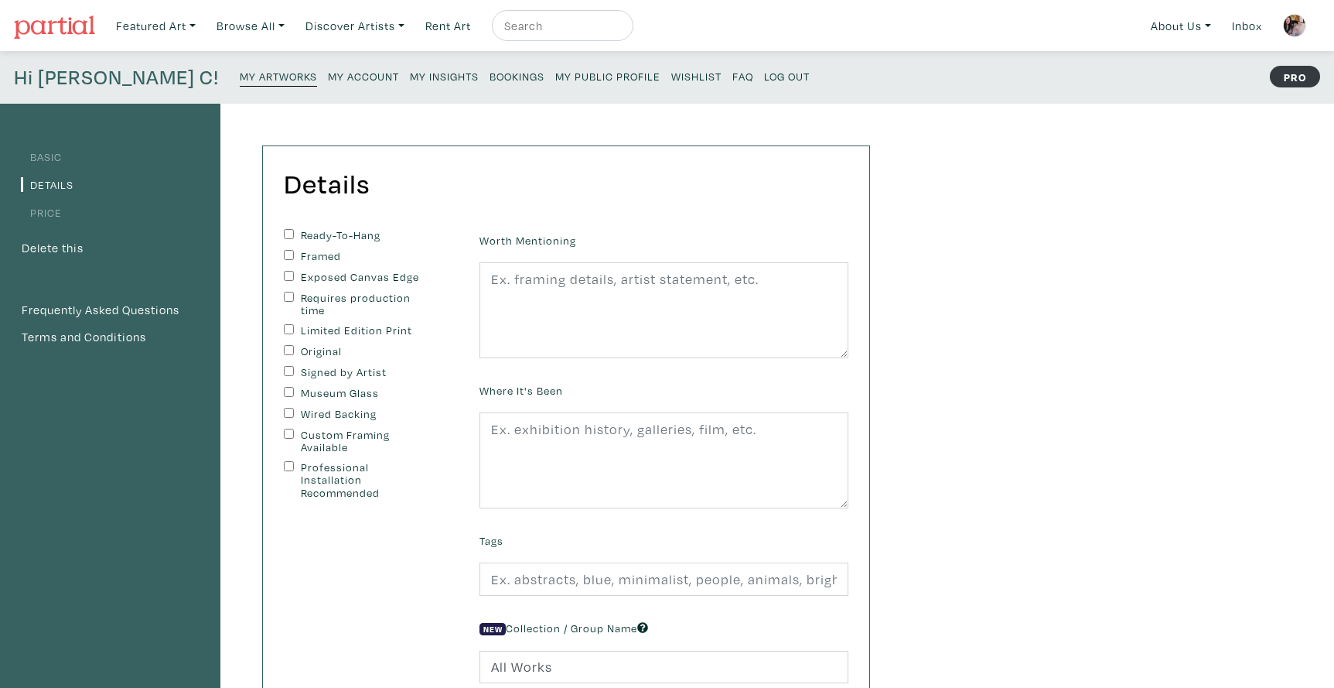
click at [284, 231] on input "Ready-To-Hang" at bounding box center [289, 234] width 10 height 10
checkbox input "true"
click at [287, 345] on input "Original" at bounding box center [289, 350] width 10 height 10
checkbox input "true"
click at [286, 370] on input "Signed by Artist" at bounding box center [289, 371] width 10 height 10
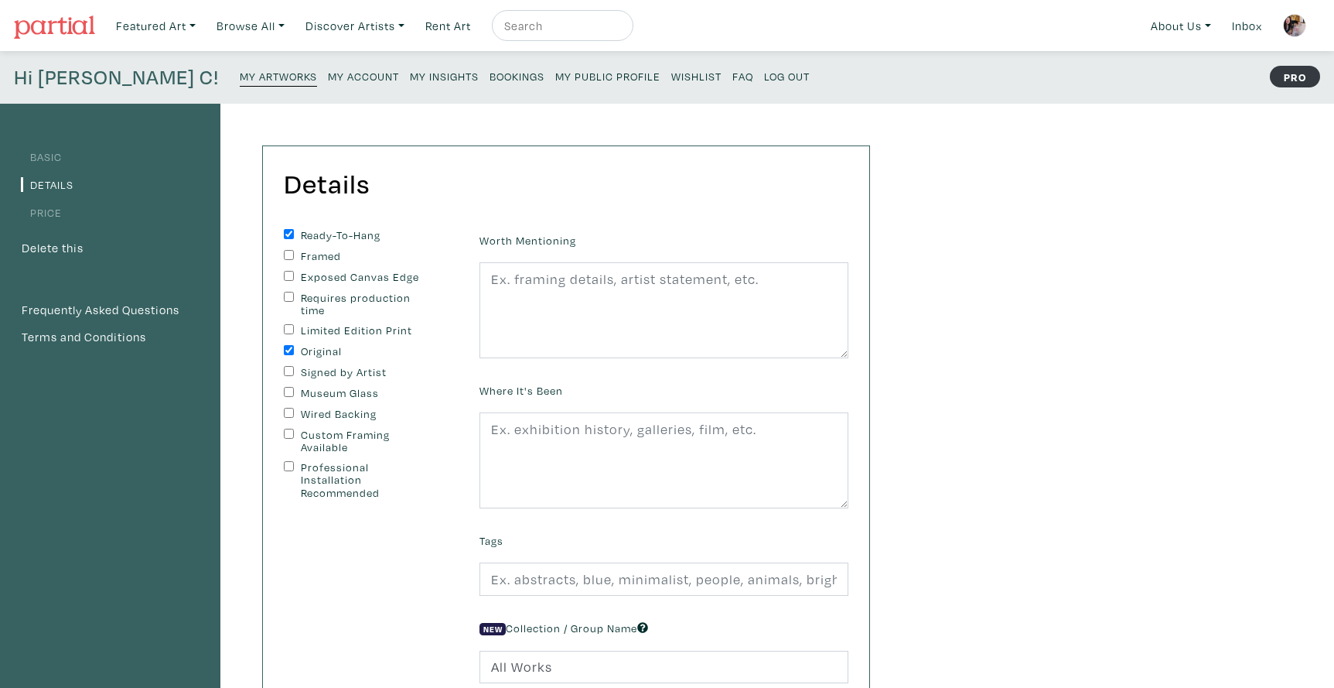
checkbox input "true"
click at [285, 408] on input "Wired Backing" at bounding box center [289, 413] width 10 height 10
checkbox input "true"
click at [287, 273] on input "Exposed Canvas Edge" at bounding box center [289, 276] width 10 height 10
checkbox input "true"
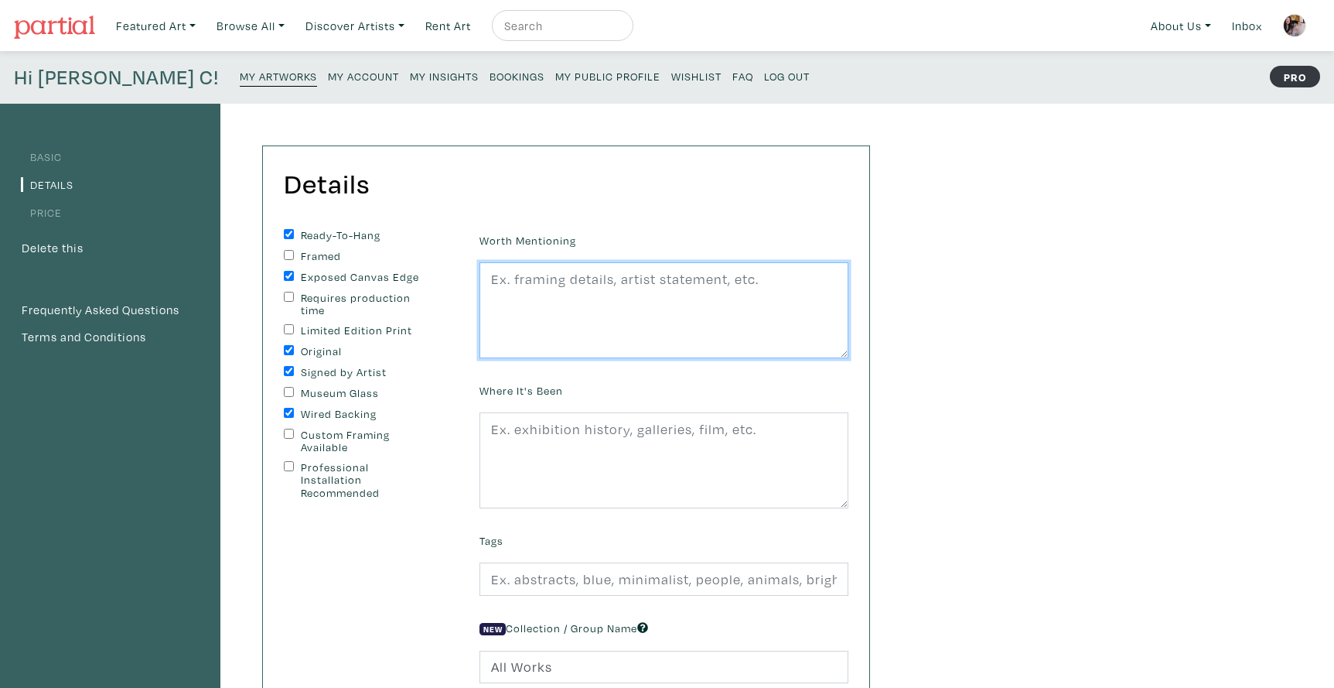
click at [517, 288] on textarea at bounding box center [663, 310] width 369 height 96
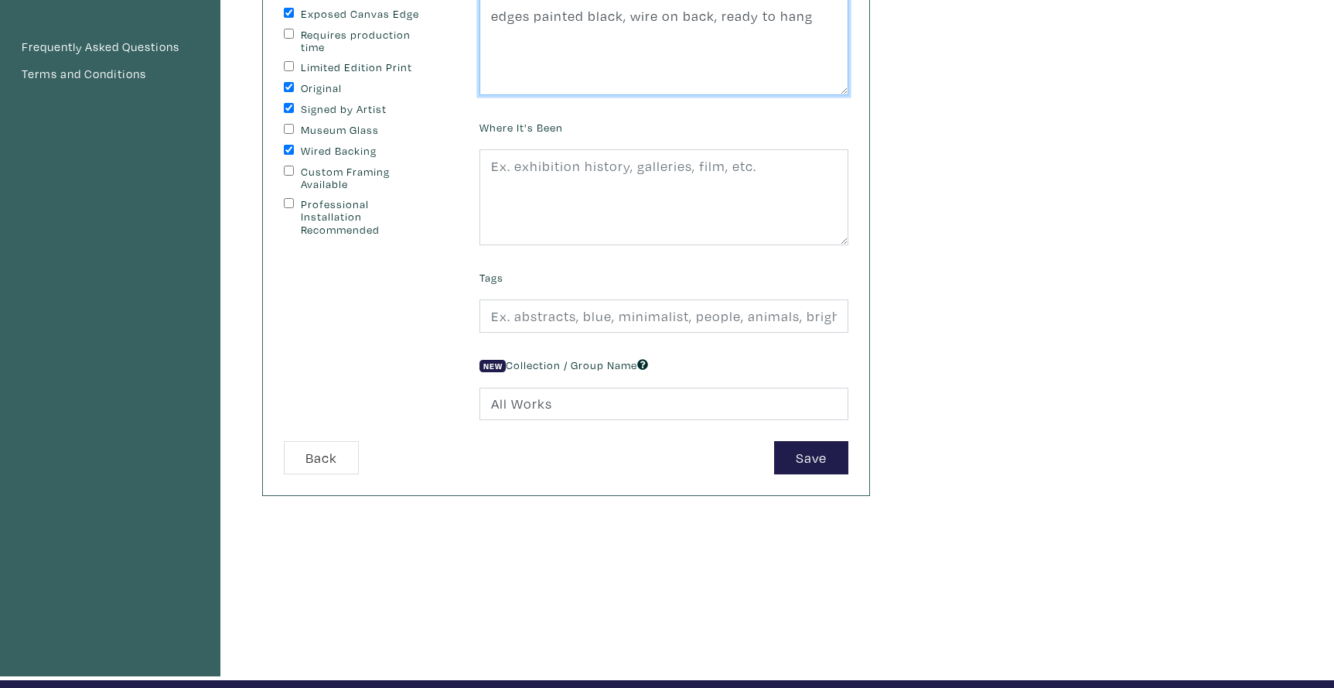
scroll to position [274, 0]
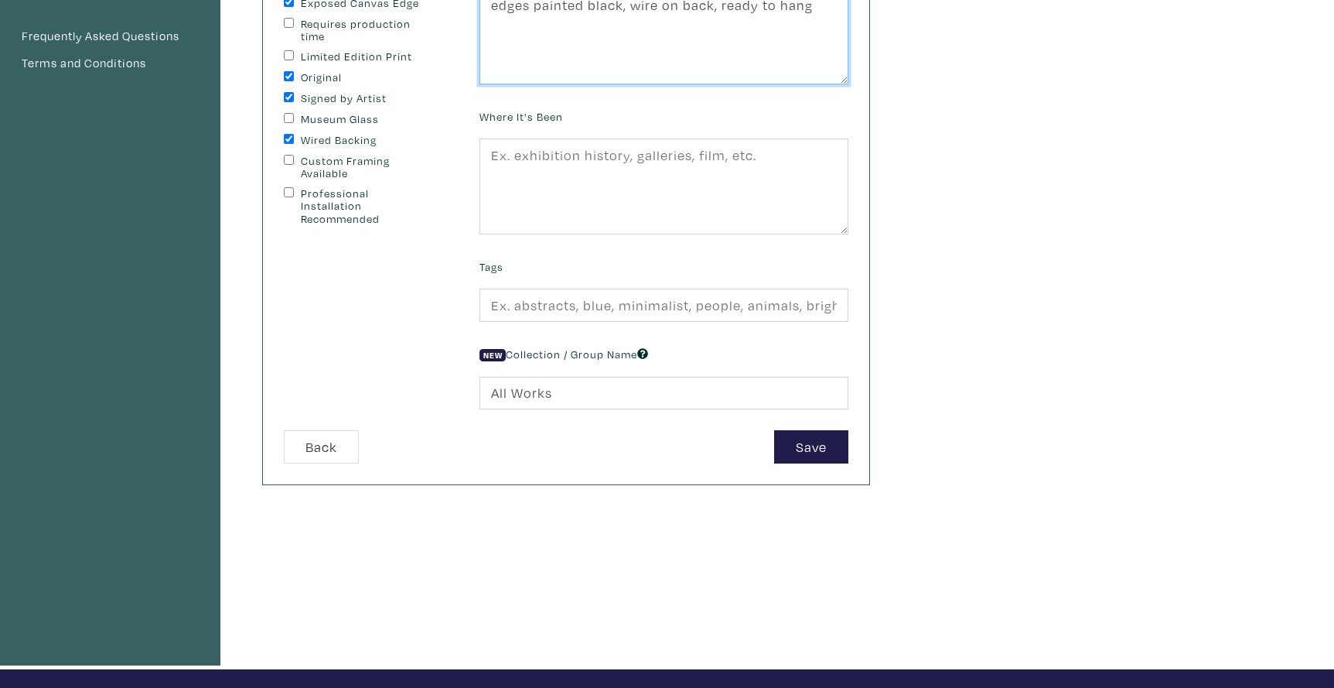
type textarea "edges painted black, wire on back, ready to hang"
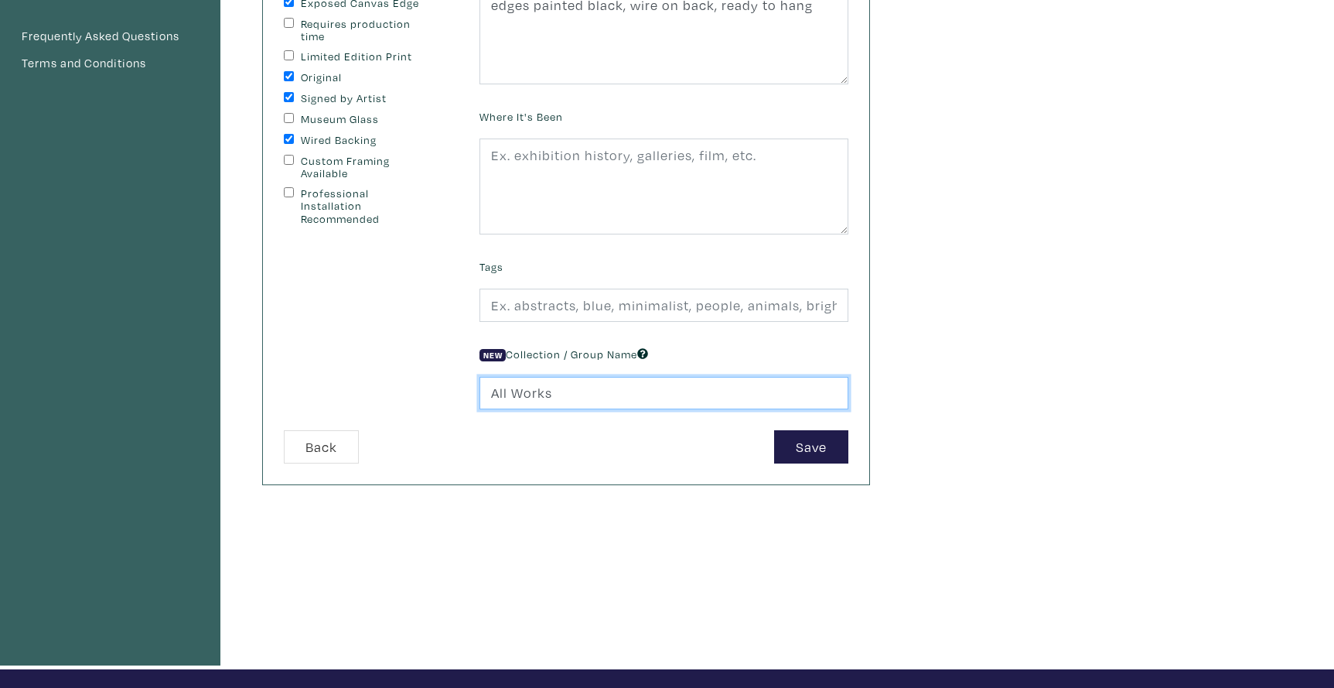
drag, startPoint x: 555, startPoint y: 394, endPoint x: 486, endPoint y: 391, distance: 68.1
click at [486, 391] on input "All Works" at bounding box center [663, 393] width 369 height 33
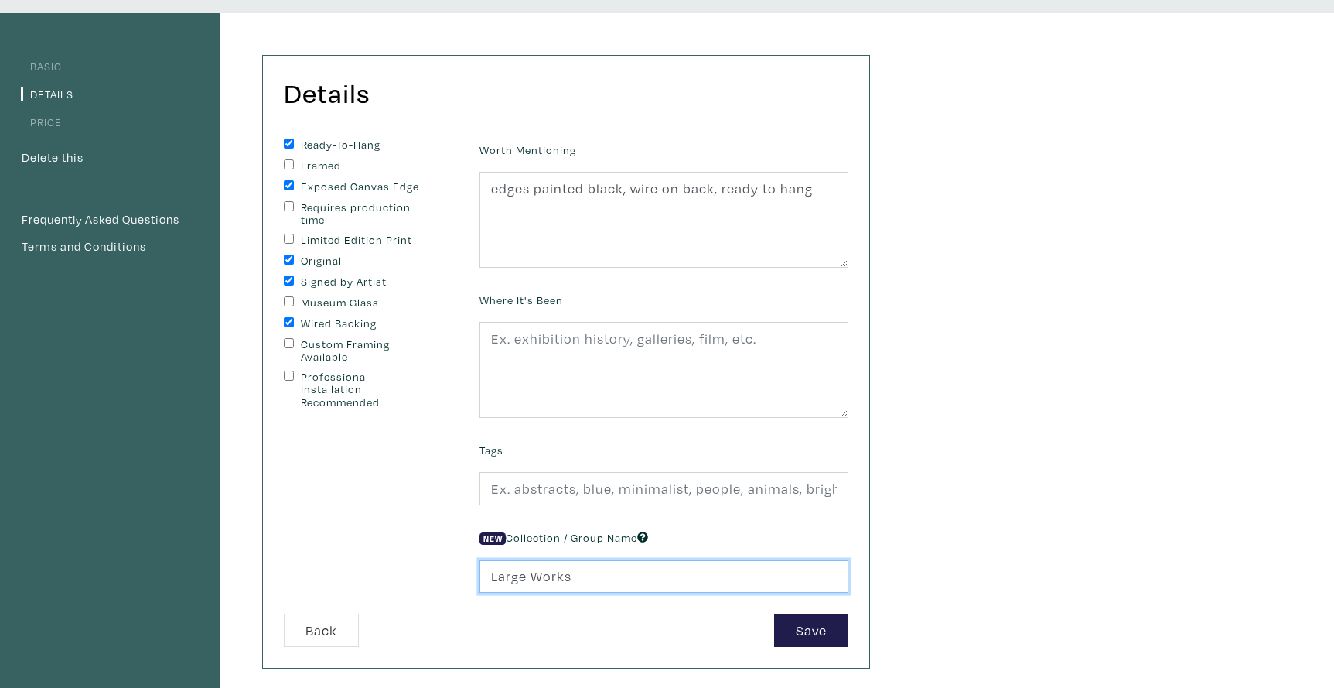
scroll to position [98, 0]
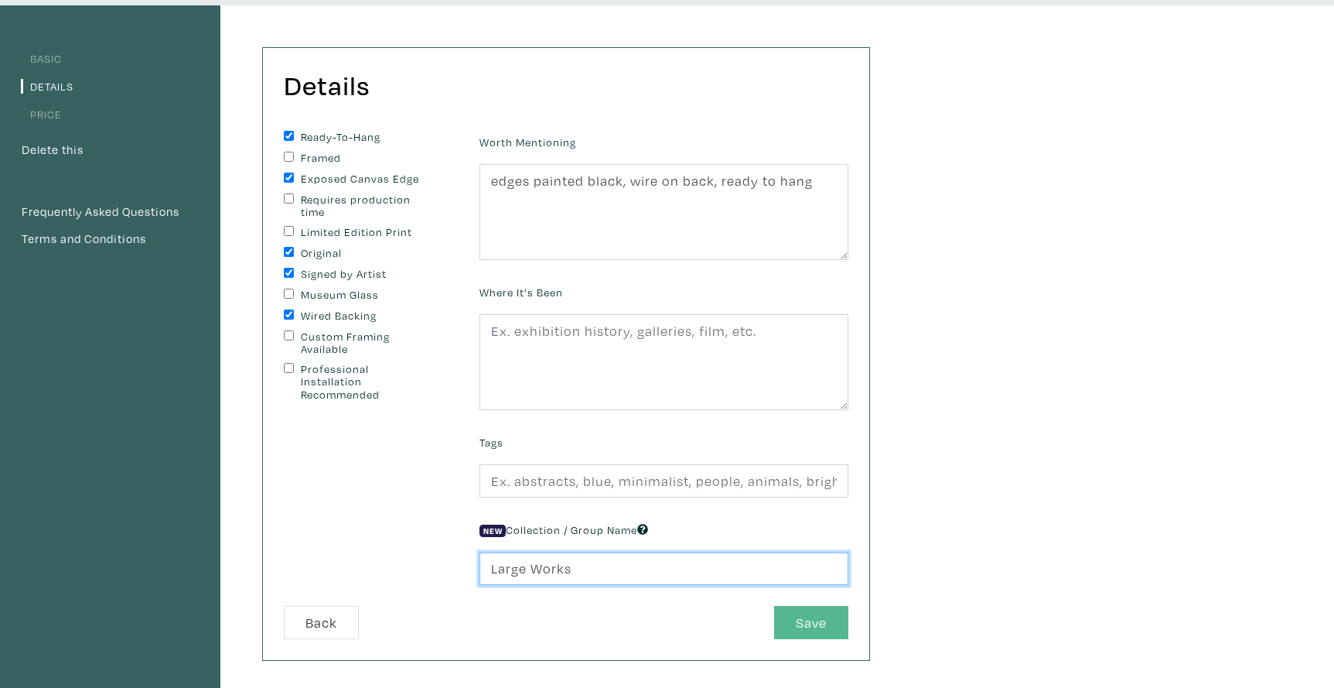
type input "Large Works"
click at [815, 616] on button "Save" at bounding box center [811, 622] width 74 height 33
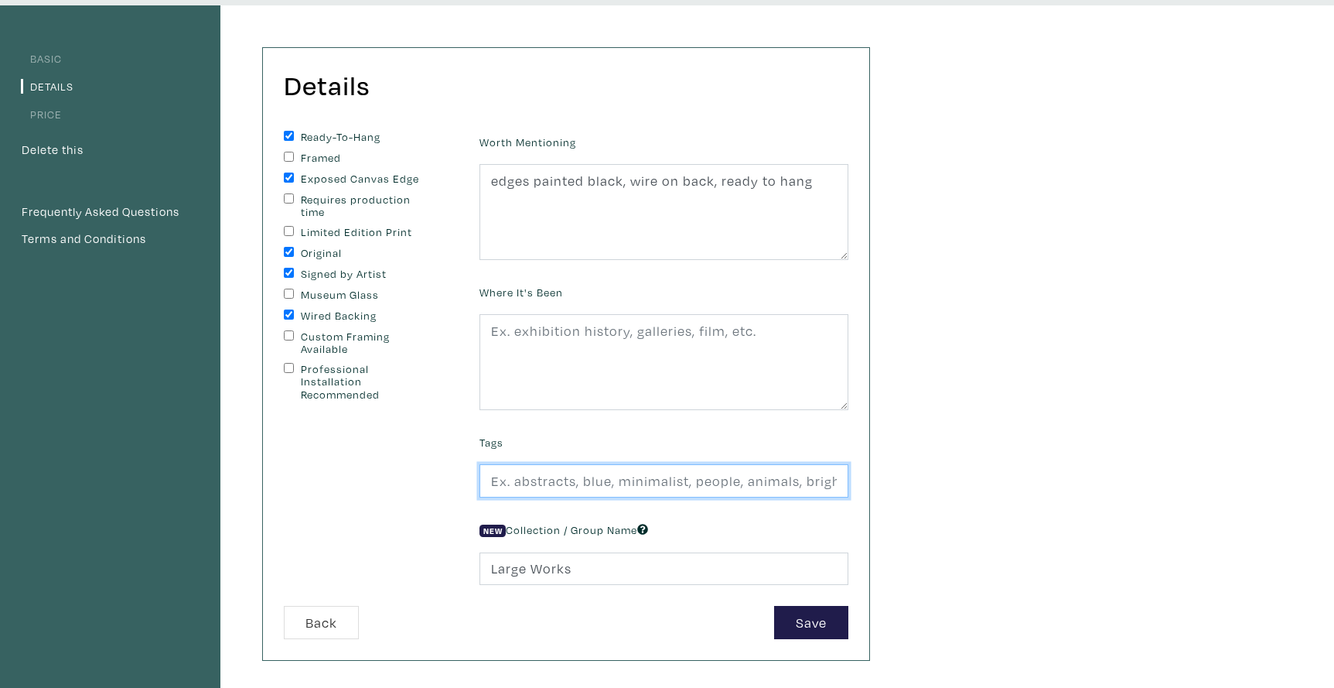
click at [653, 483] on input "text" at bounding box center [663, 480] width 369 height 33
type input "abstract art, urban abstract, urban expressionism, pop art, neon yellow, street…"
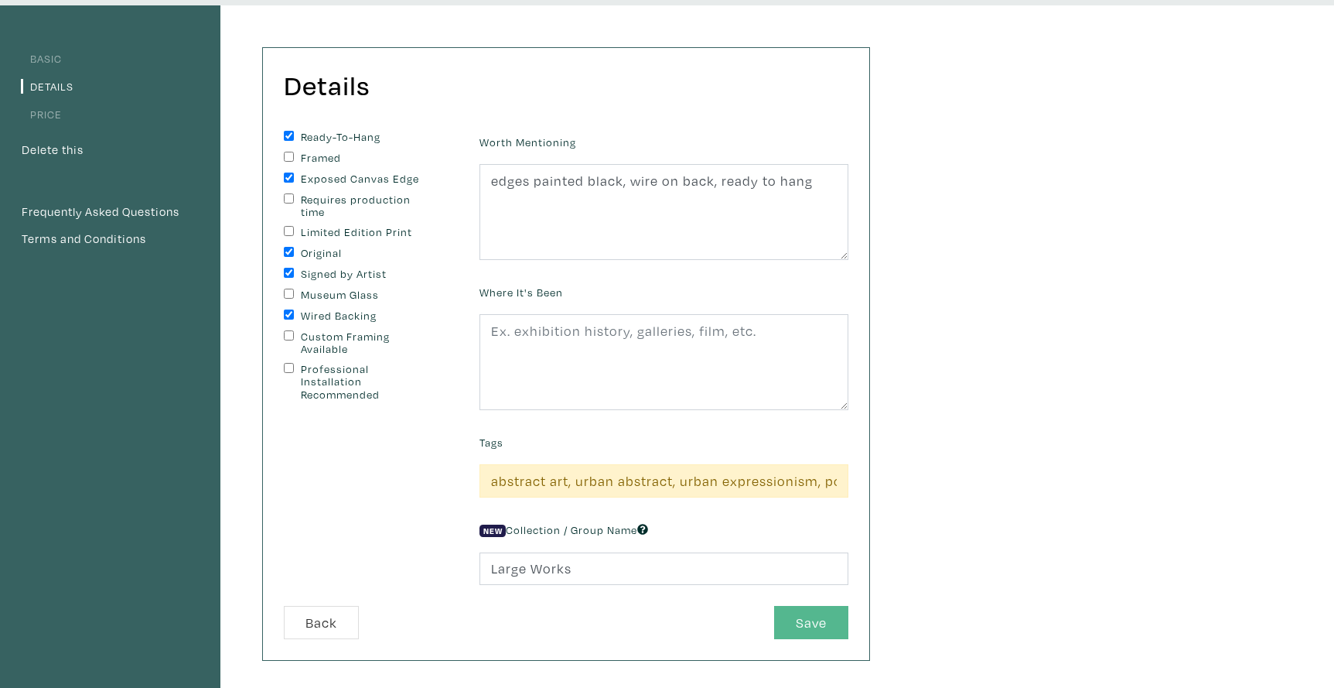
click at [797, 613] on button "Save" at bounding box center [811, 622] width 74 height 33
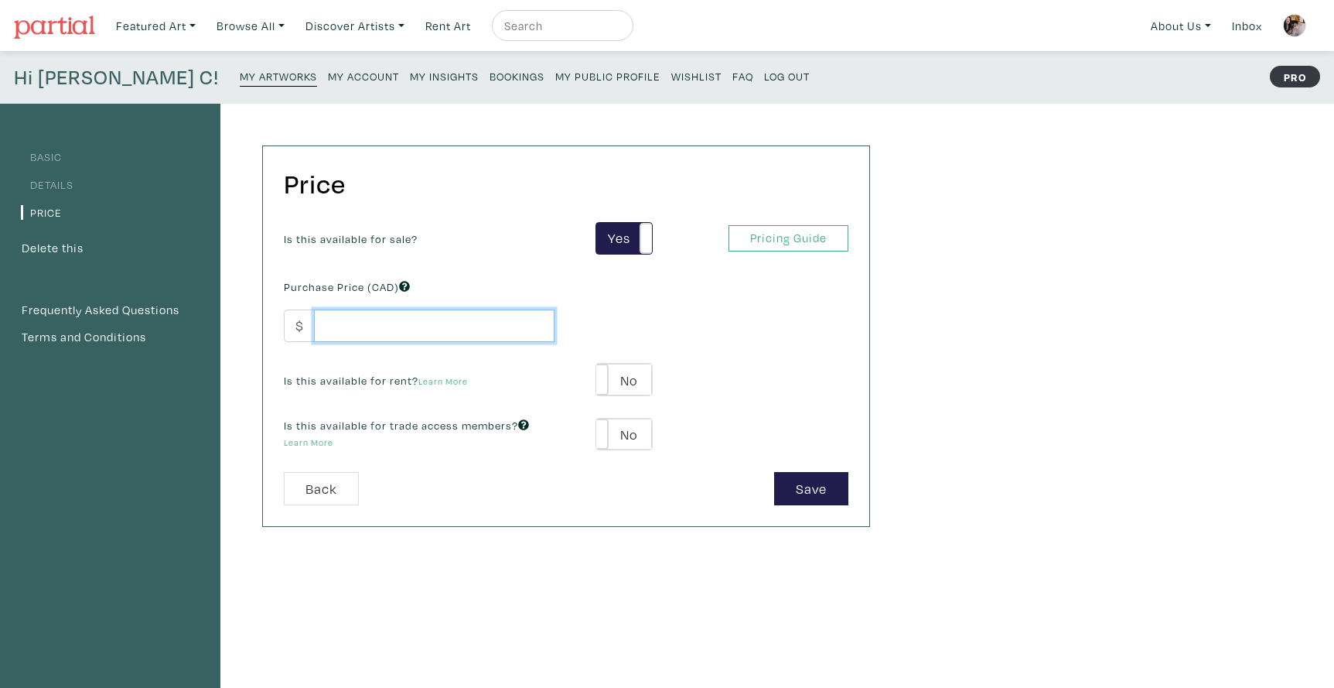
click at [378, 326] on input "number" at bounding box center [434, 325] width 241 height 33
type input "2300"
click at [647, 378] on label "No" at bounding box center [623, 379] width 55 height 32
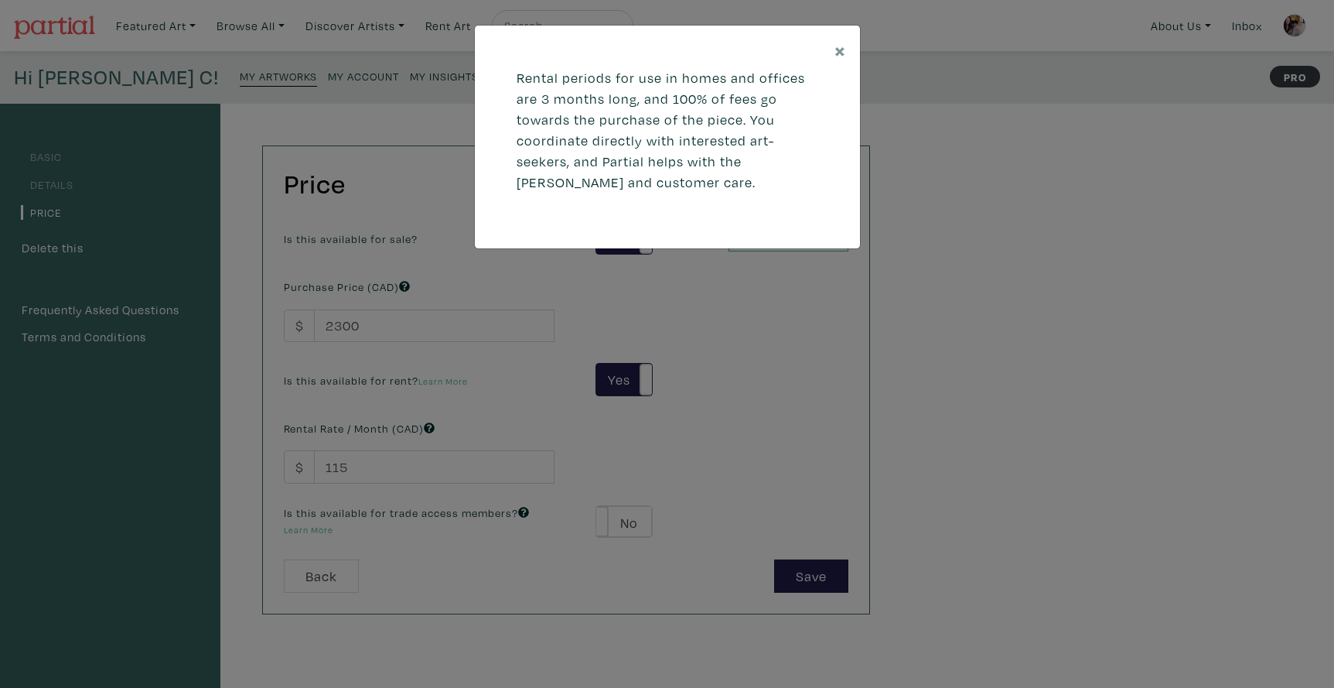
click at [350, 465] on div "× Rental periods for use in homes and offices are 3 months long, and 100% of fe…" at bounding box center [667, 344] width 1334 height 688
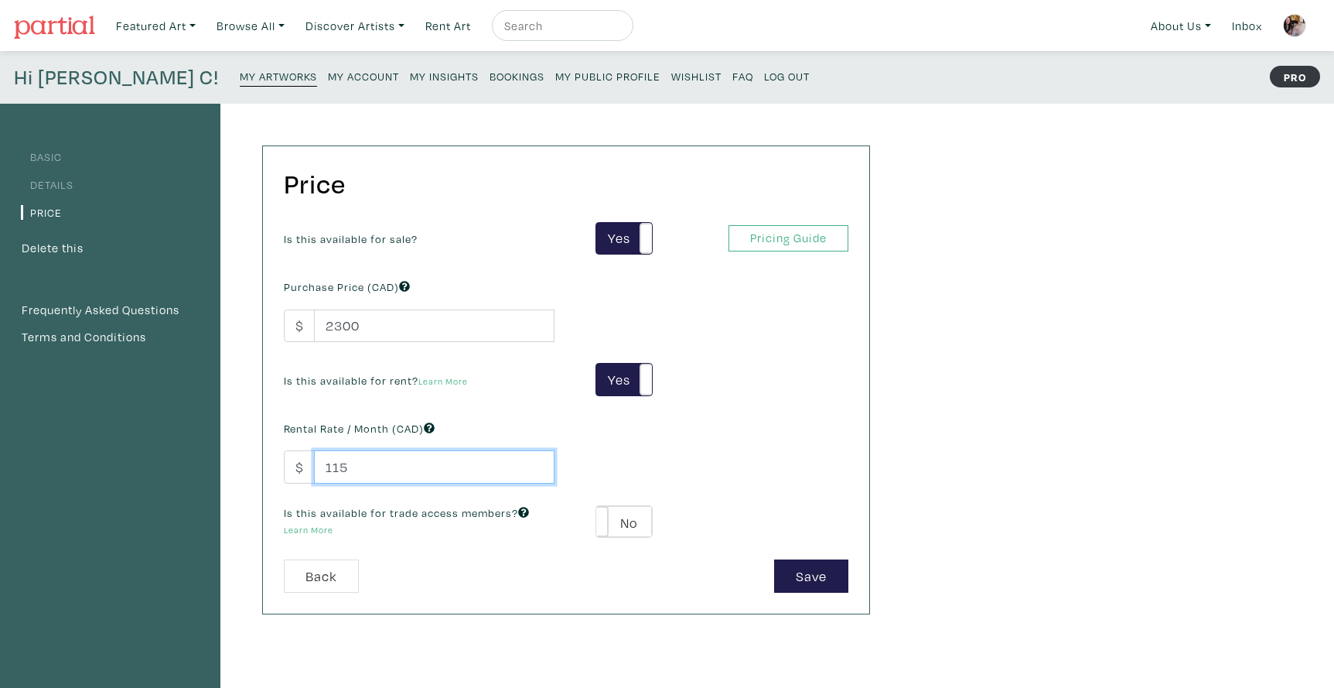
drag, startPoint x: 350, startPoint y: 465, endPoint x: 332, endPoint y: 466, distance: 18.6
click at [332, 466] on input "115" at bounding box center [434, 466] width 241 height 33
type input "100"
click at [641, 518] on label "No" at bounding box center [623, 522] width 55 height 32
type input "138"
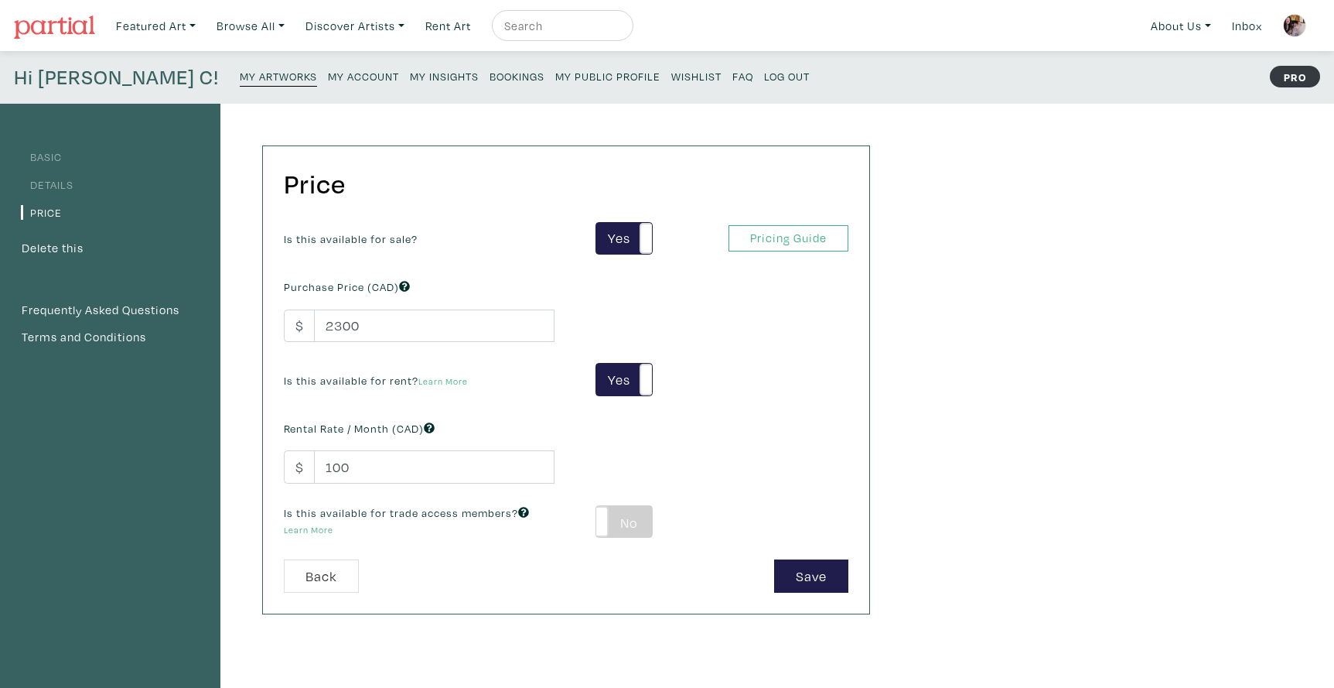
type input "414"
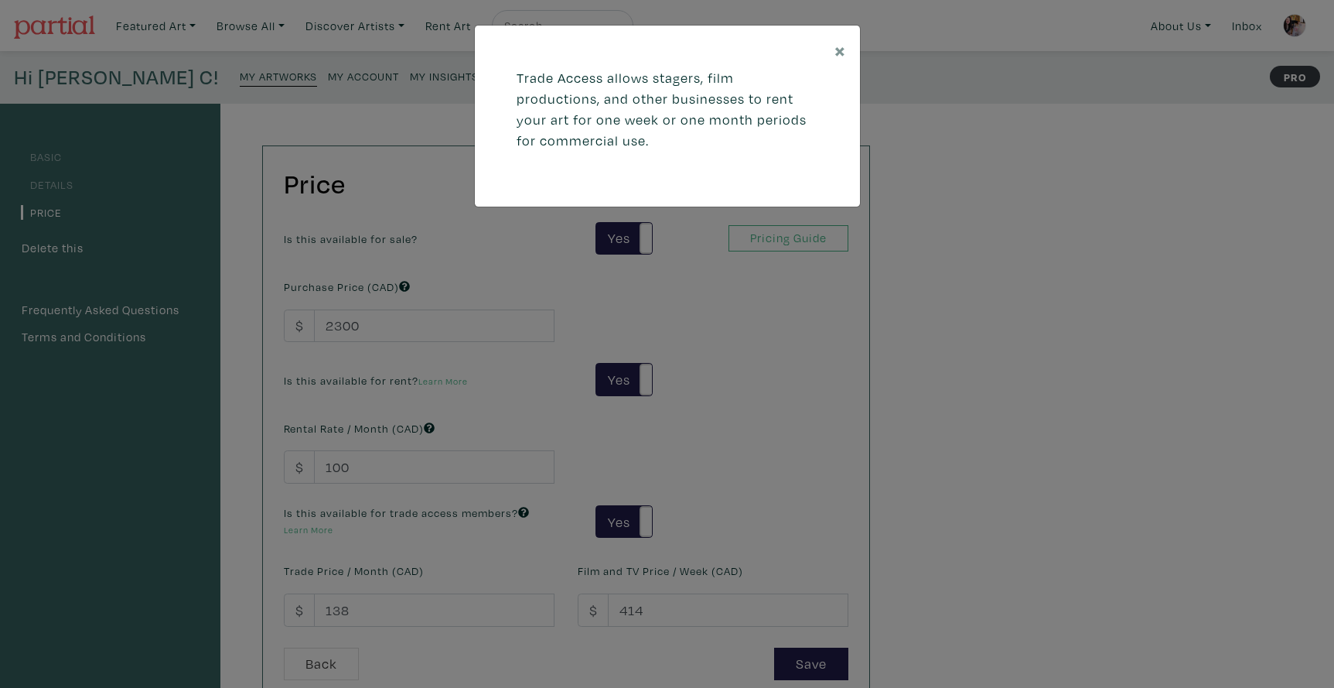
drag, startPoint x: 278, startPoint y: 609, endPoint x: 313, endPoint y: 613, distance: 35.9
click at [282, 609] on div "× Trade Access allows stagers, film productions, and other businesses to rent y…" at bounding box center [667, 344] width 1334 height 688
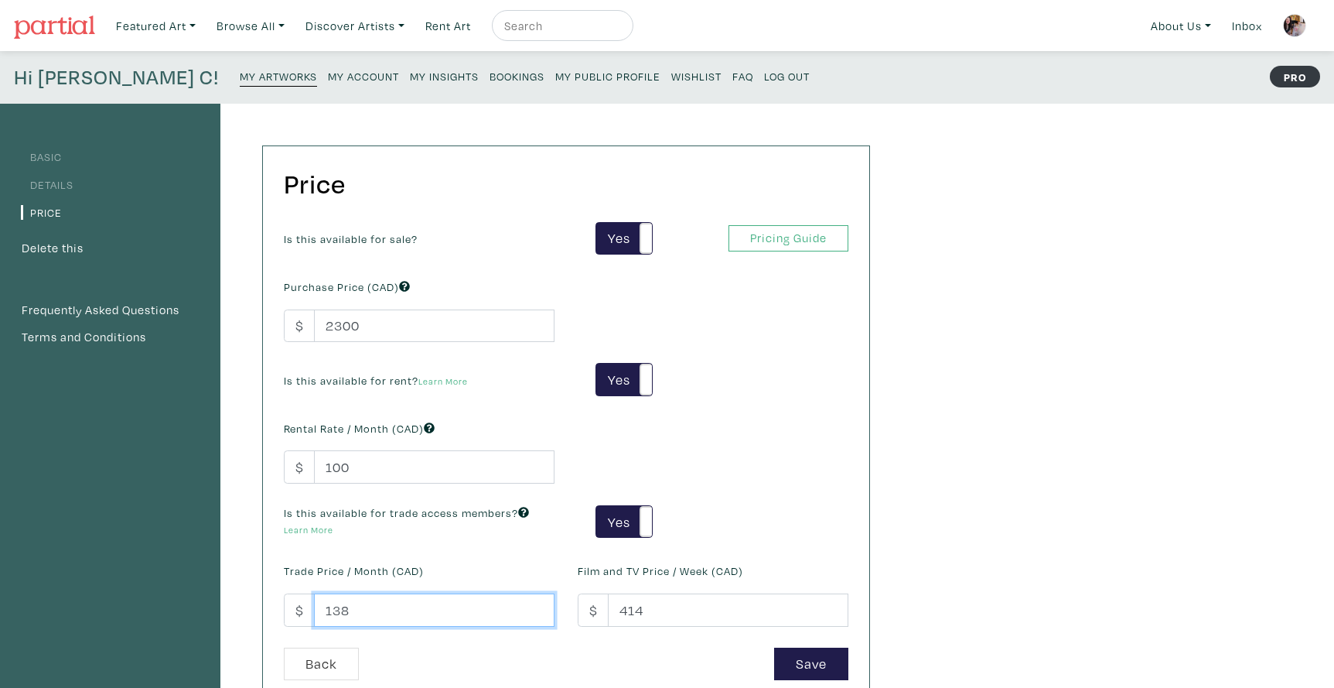
drag, startPoint x: 343, startPoint y: 610, endPoint x: 353, endPoint y: 609, distance: 10.9
click at [343, 610] on input "138" at bounding box center [434, 609] width 241 height 33
drag, startPoint x: 351, startPoint y: 608, endPoint x: 331, endPoint y: 607, distance: 20.1
click at [331, 607] on input "138" at bounding box center [434, 609] width 241 height 33
type input "100"
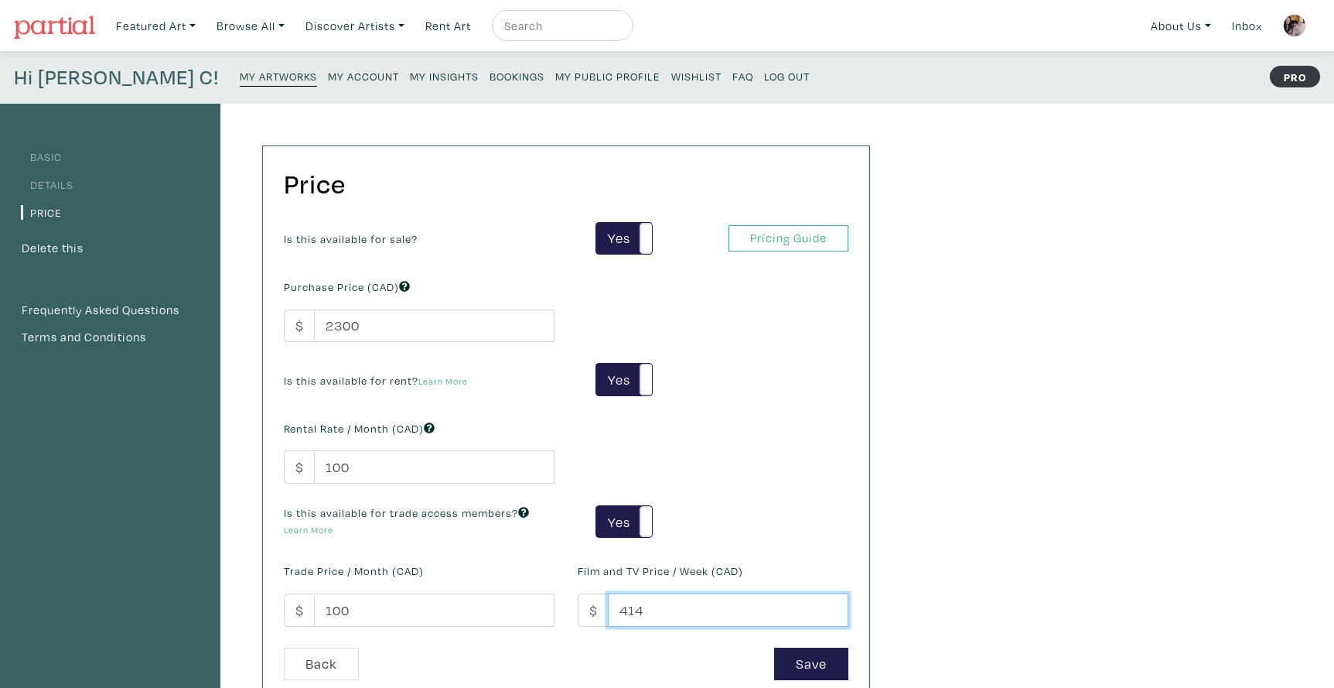
drag, startPoint x: 645, startPoint y: 611, endPoint x: 620, endPoint y: 610, distance: 24.8
click at [620, 610] on input "414" at bounding box center [728, 609] width 241 height 33
type input "200"
click at [800, 657] on button "Save" at bounding box center [811, 663] width 74 height 33
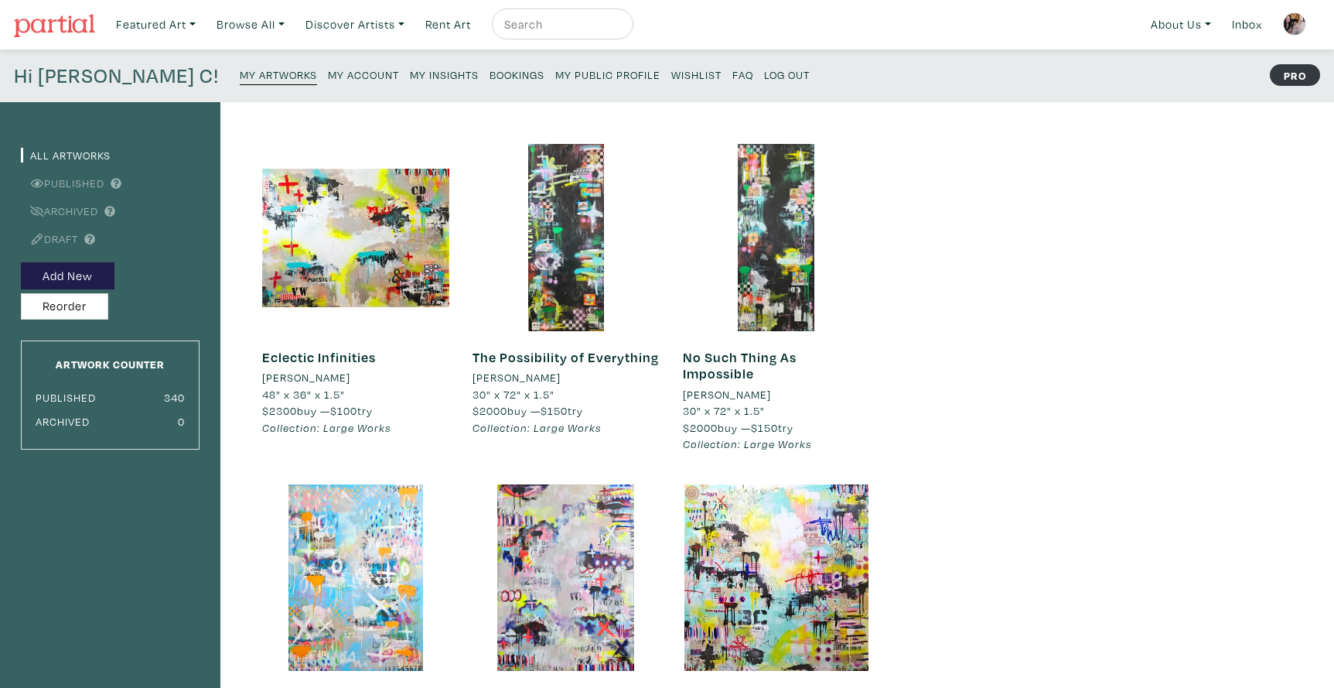
scroll to position [2, 0]
